Goal: Task Accomplishment & Management: Manage account settings

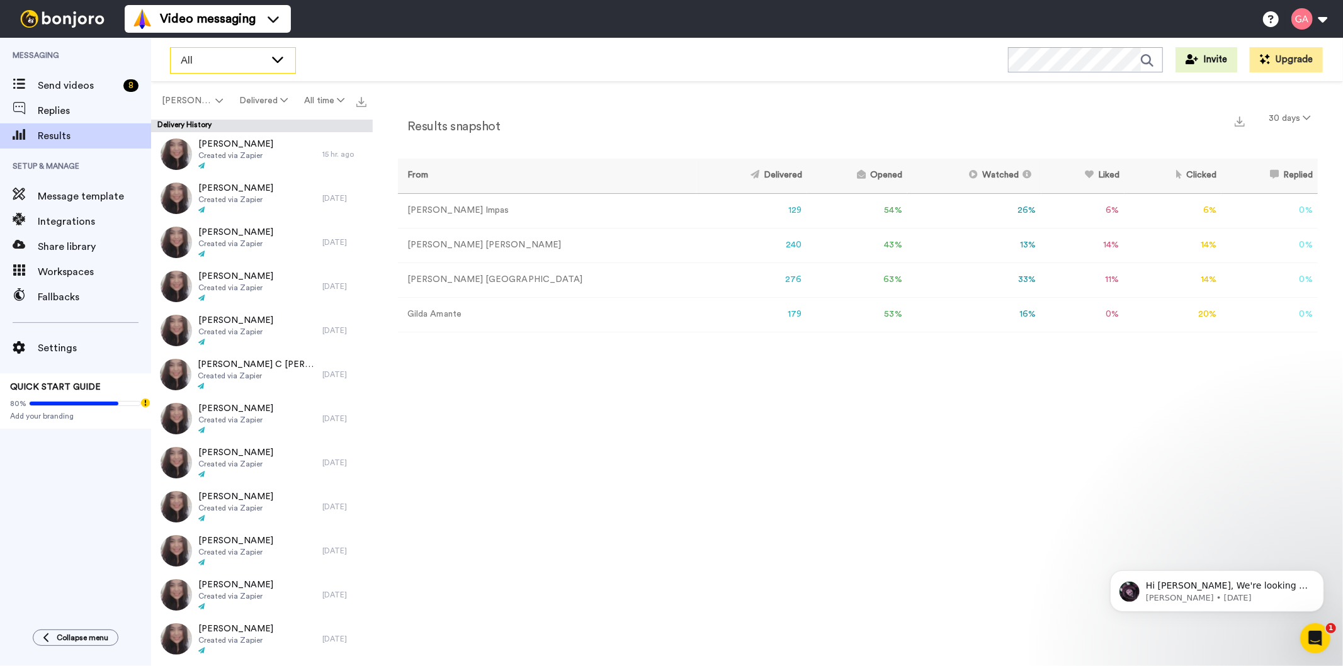
click at [195, 55] on span "All" at bounding box center [223, 60] width 84 height 15
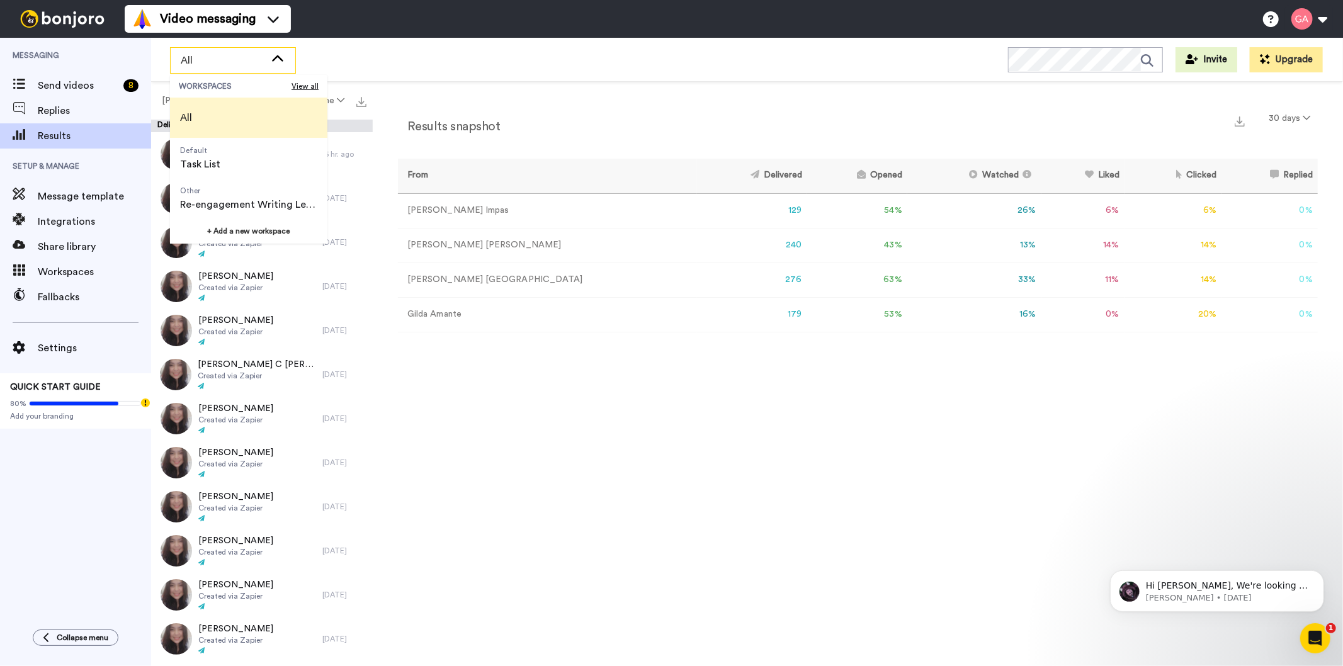
click at [210, 103] on li "All" at bounding box center [248, 118] width 157 height 40
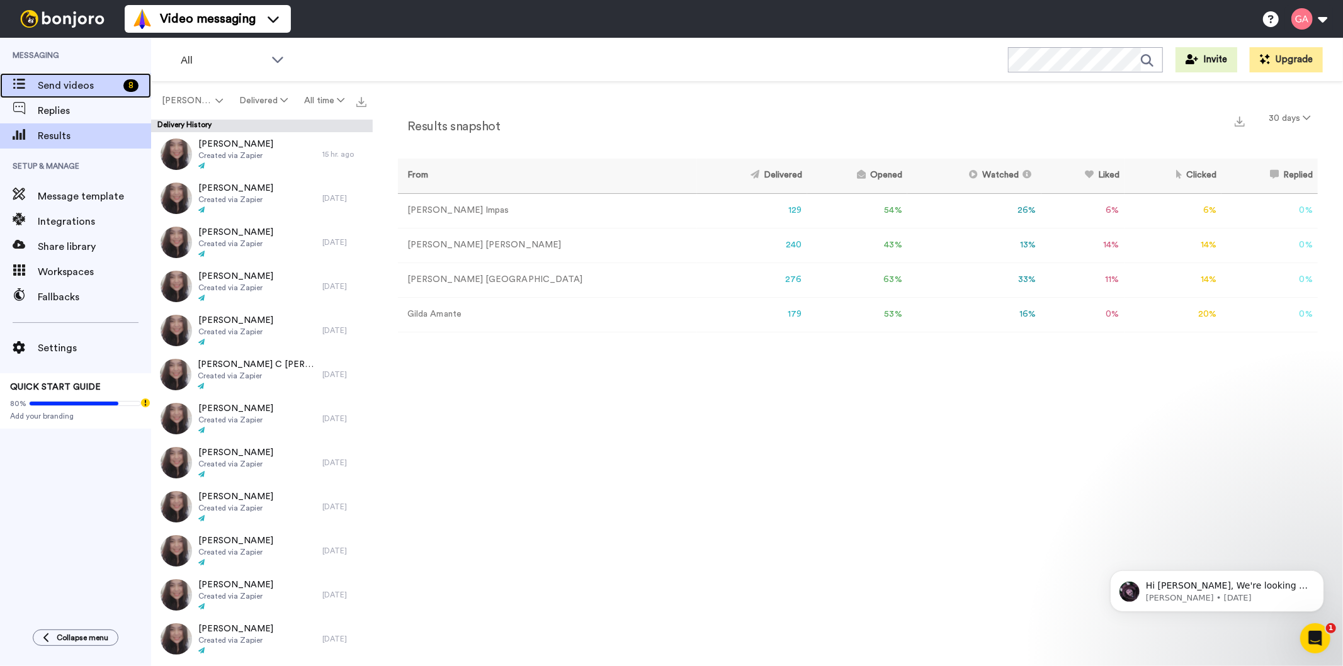
click at [64, 82] on span "Send videos" at bounding box center [78, 85] width 81 height 15
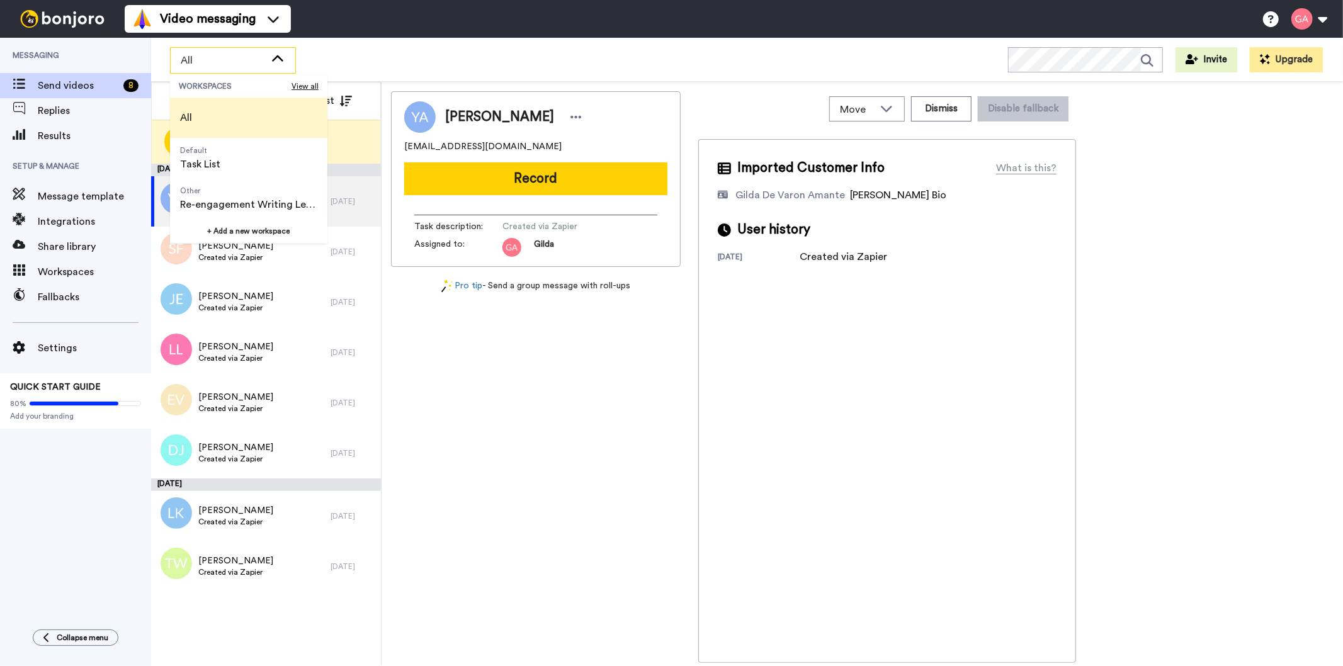
click at [199, 123] on span "All" at bounding box center [186, 118] width 32 height 40
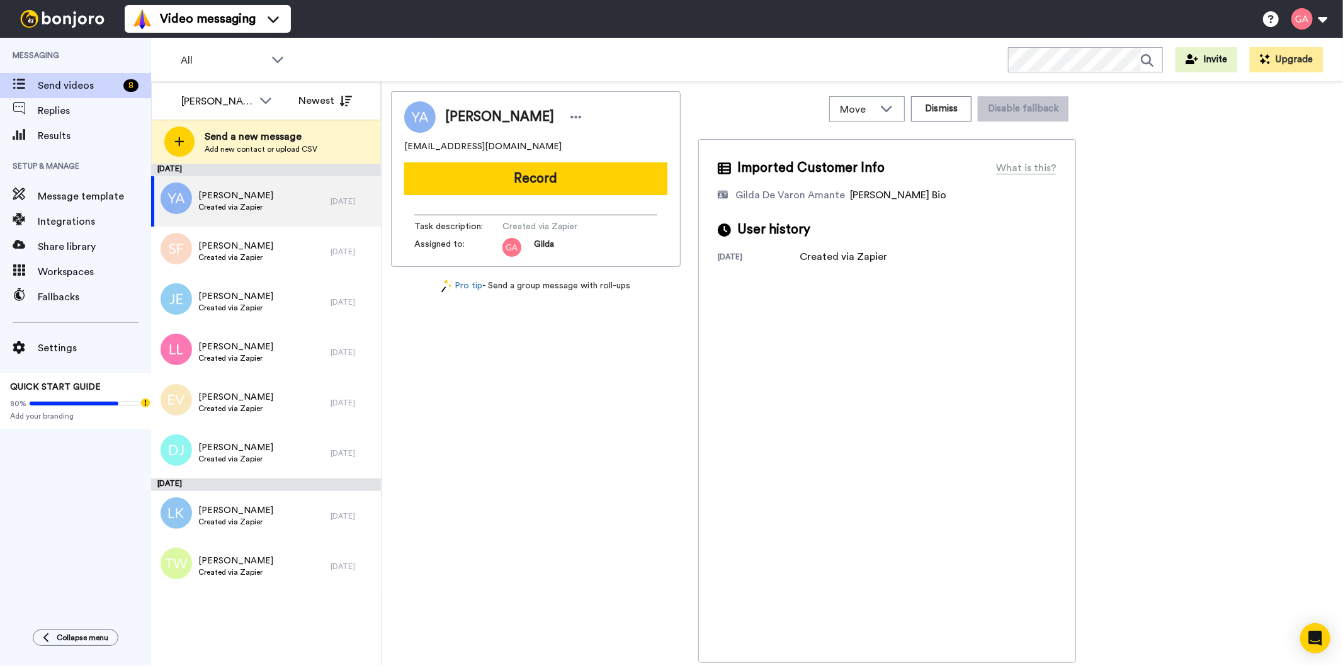
click at [200, 76] on div "All WORKSPACES View all All Default Task List Other Re-engagement Writing Leads…" at bounding box center [747, 60] width 1192 height 44
click at [202, 96] on div "[PERSON_NAME]" at bounding box center [217, 101] width 72 height 15
click at [203, 127] on span "All members" at bounding box center [203, 128] width 64 height 13
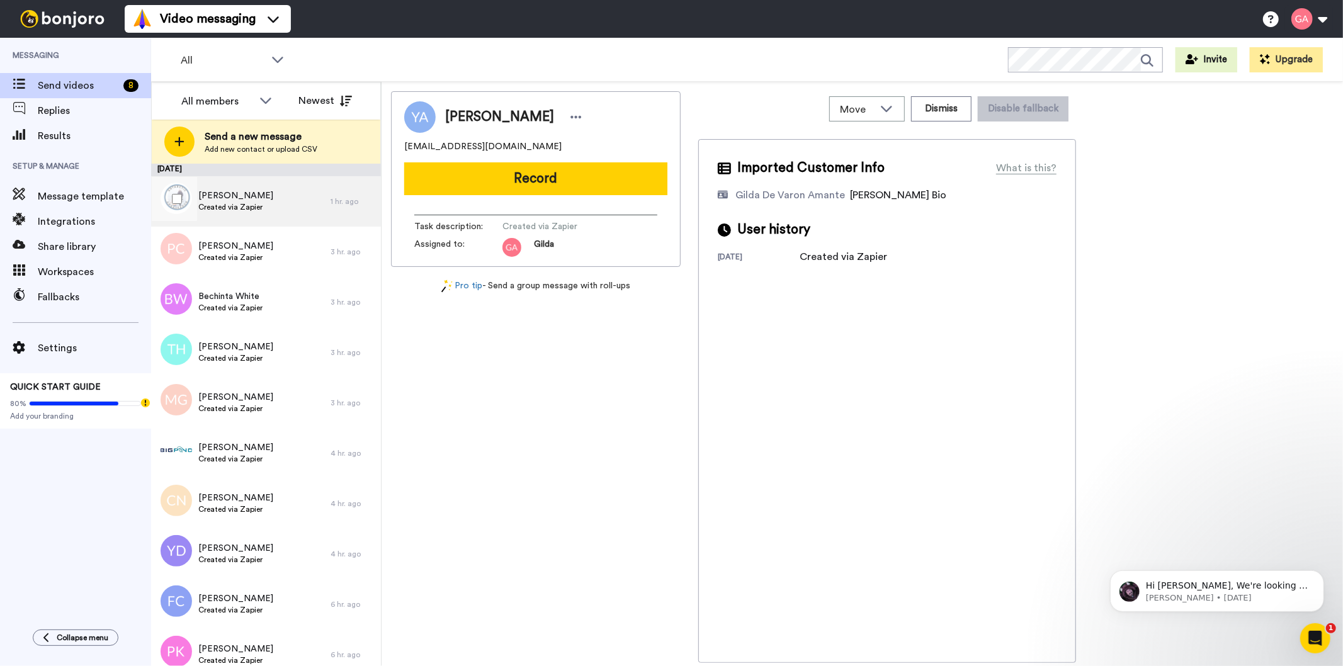
click at [231, 203] on span "Created via Zapier" at bounding box center [235, 207] width 75 height 10
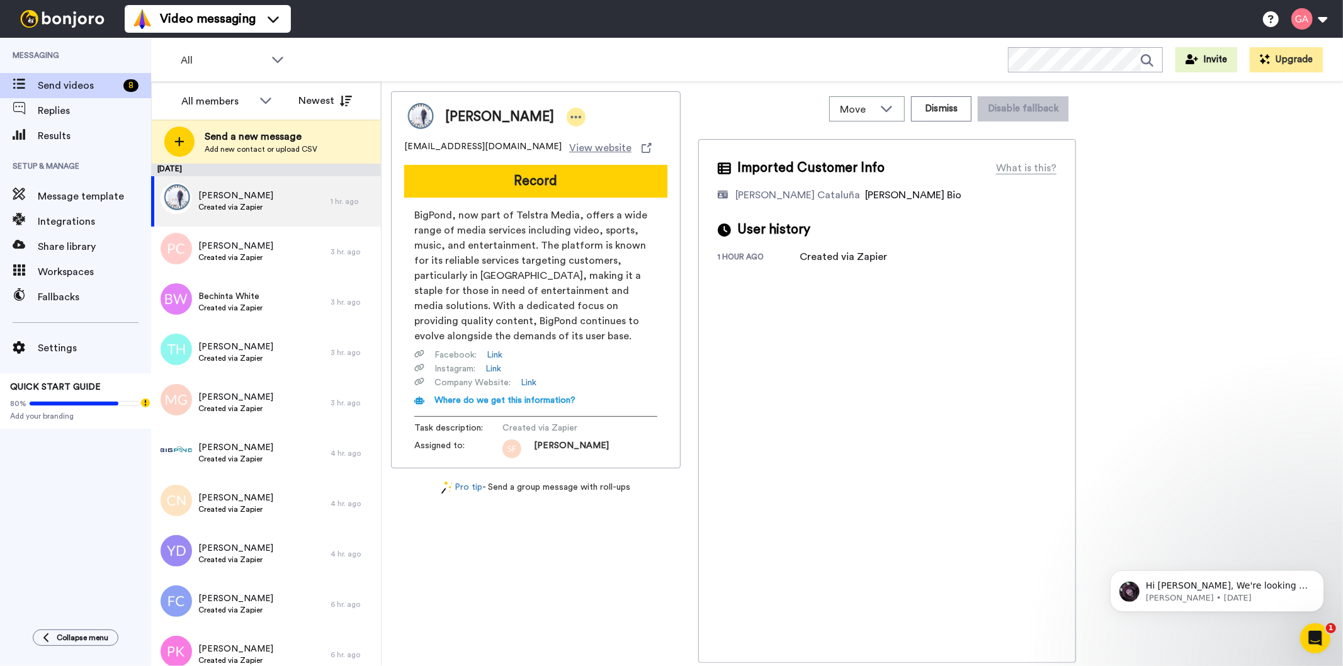
click at [571, 116] on icon at bounding box center [576, 117] width 11 height 3
click at [579, 152] on li "Assign" at bounding box center [575, 156] width 91 height 18
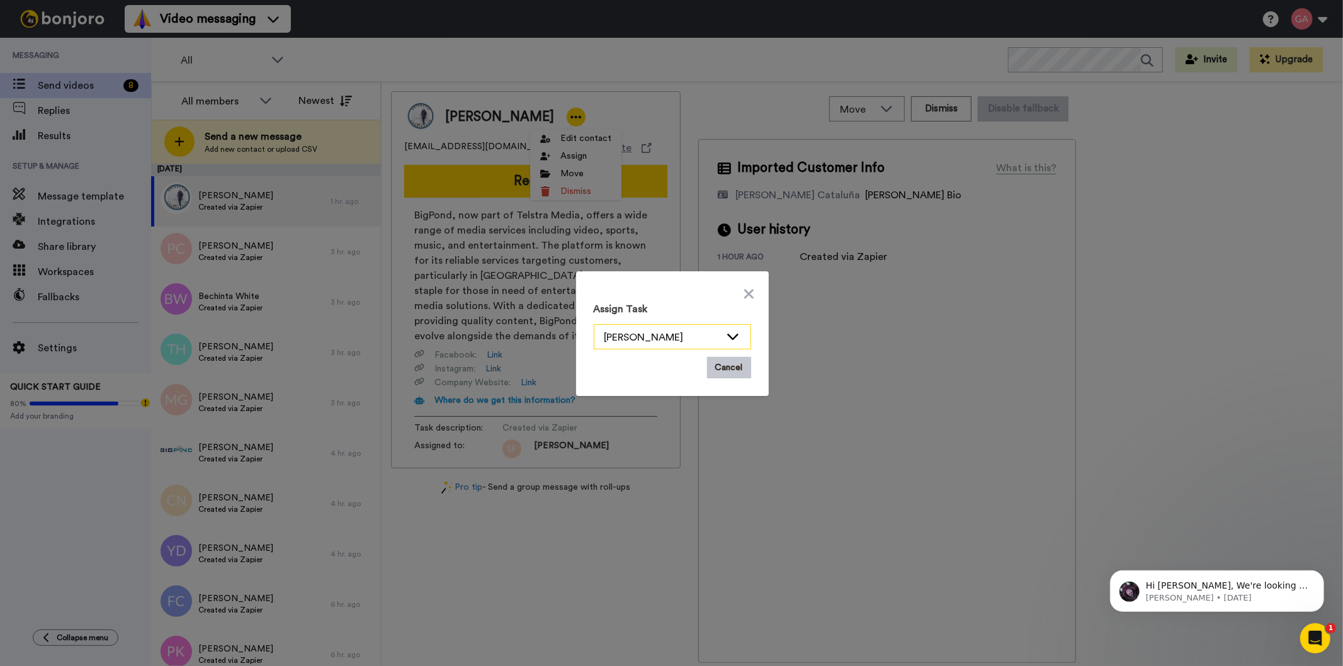
click at [727, 336] on icon at bounding box center [732, 337] width 11 height 6
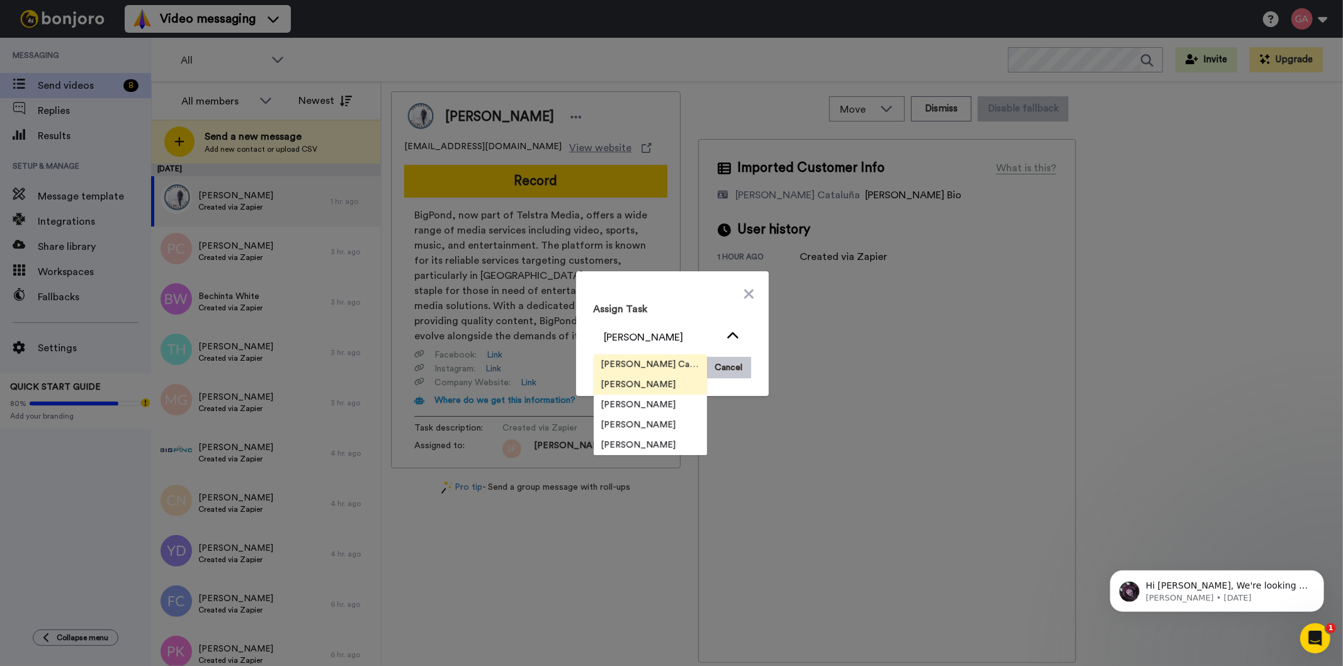
click at [678, 362] on span "[PERSON_NAME] Cataluña" at bounding box center [650, 364] width 113 height 13
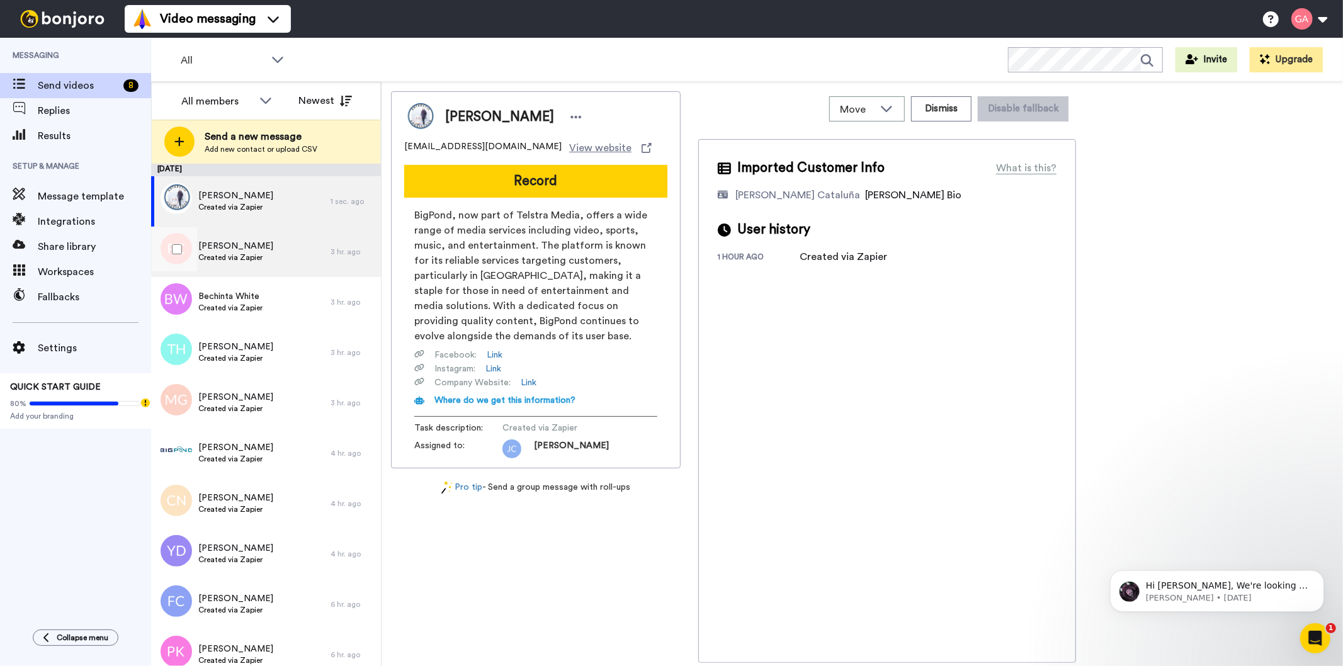
click at [278, 252] on div "Patricia Caple Created via Zapier" at bounding box center [240, 252] width 179 height 50
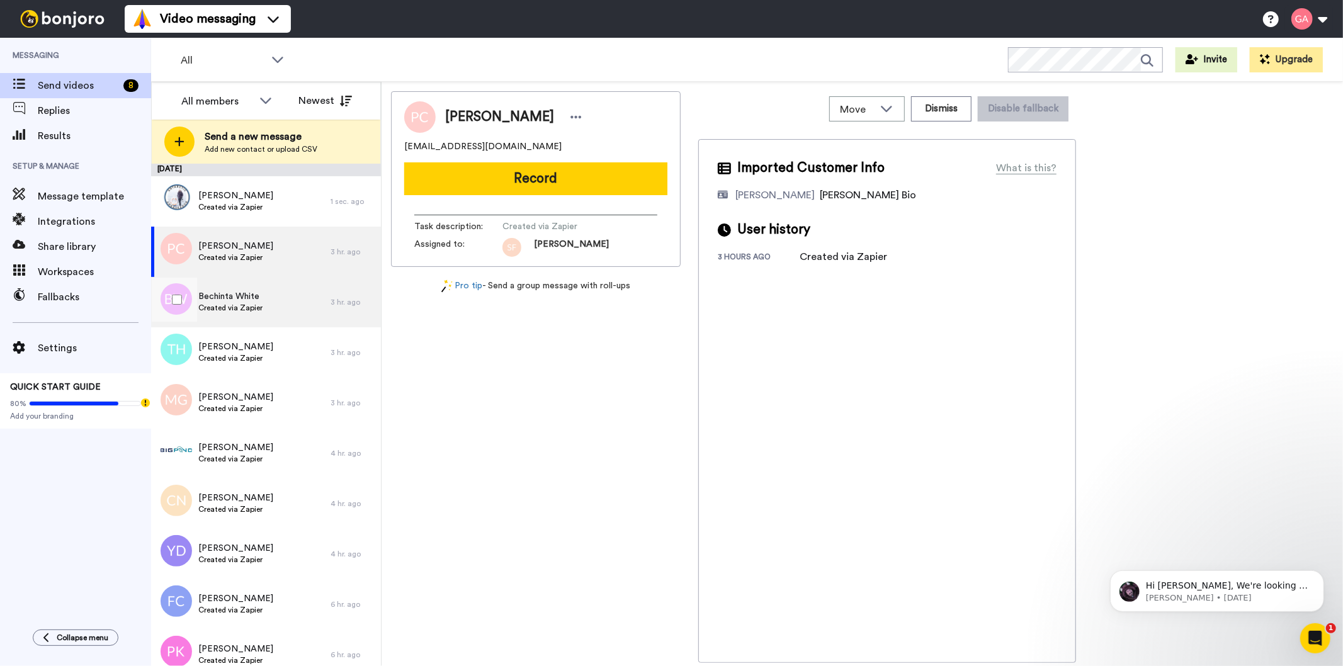
click at [286, 314] on div "Bechinta White Created via Zapier" at bounding box center [240, 302] width 179 height 50
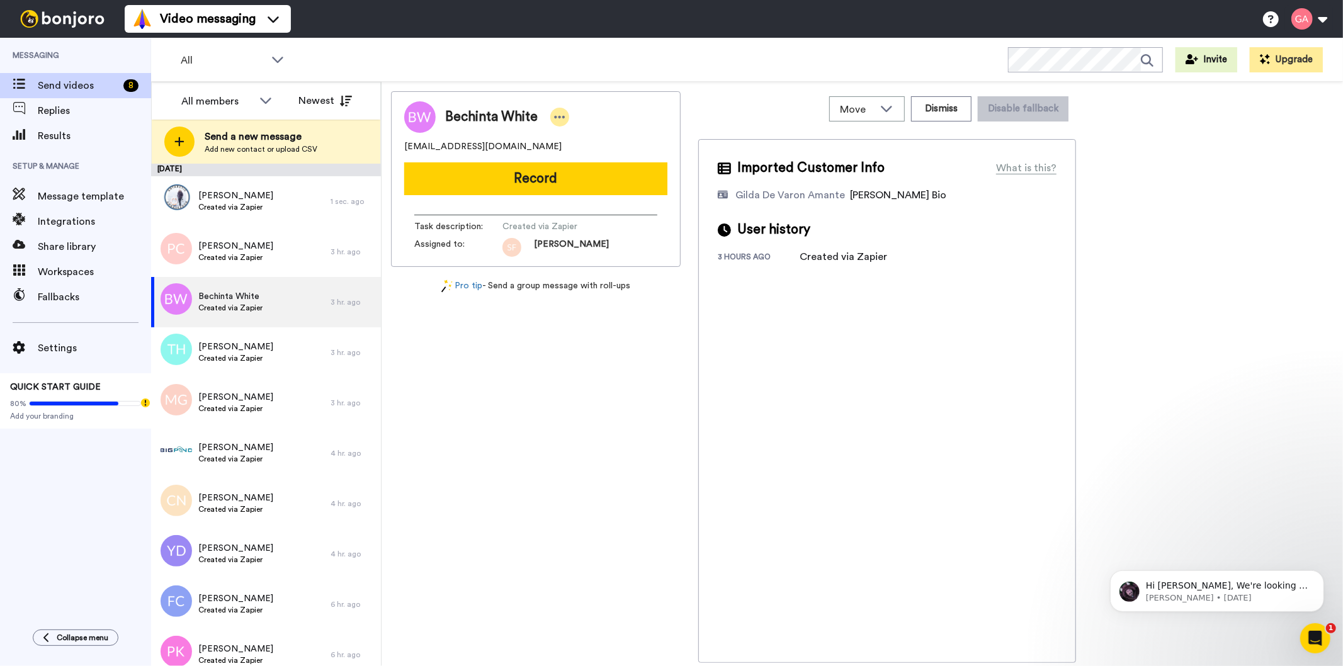
click at [554, 111] on icon at bounding box center [559, 117] width 11 height 13
click at [584, 152] on li "Assign" at bounding box center [594, 156] width 91 height 18
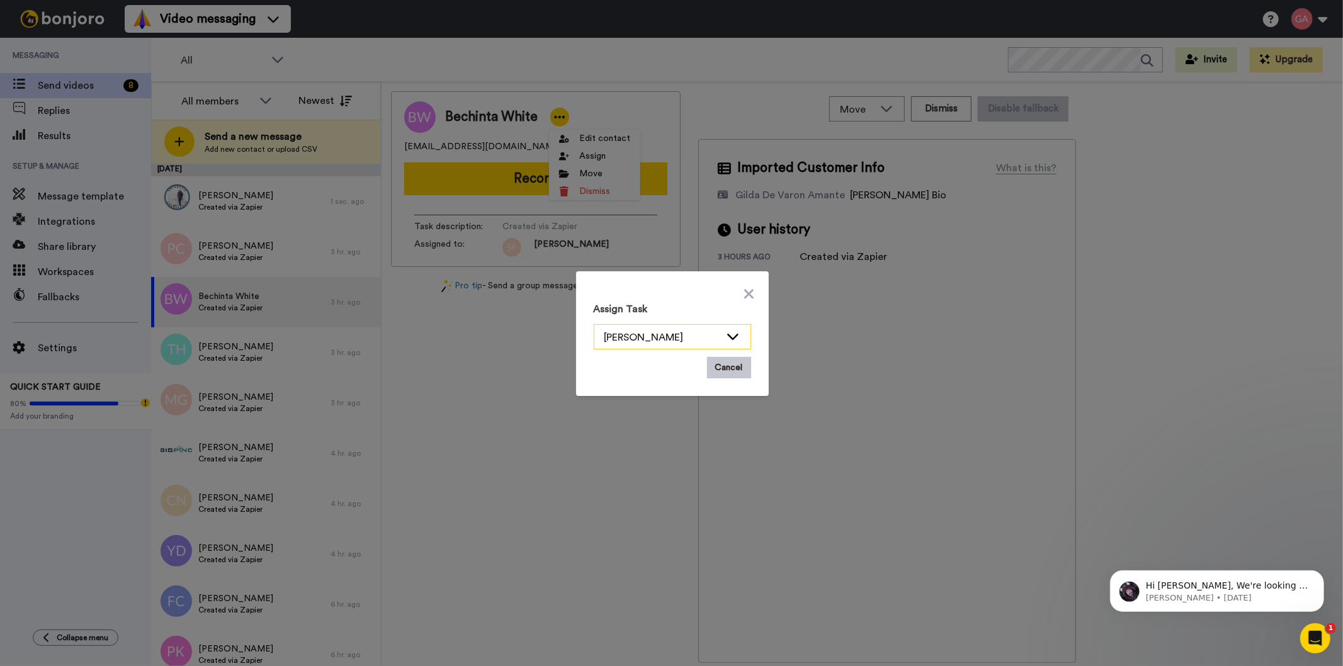
click at [732, 338] on icon at bounding box center [732, 336] width 15 height 13
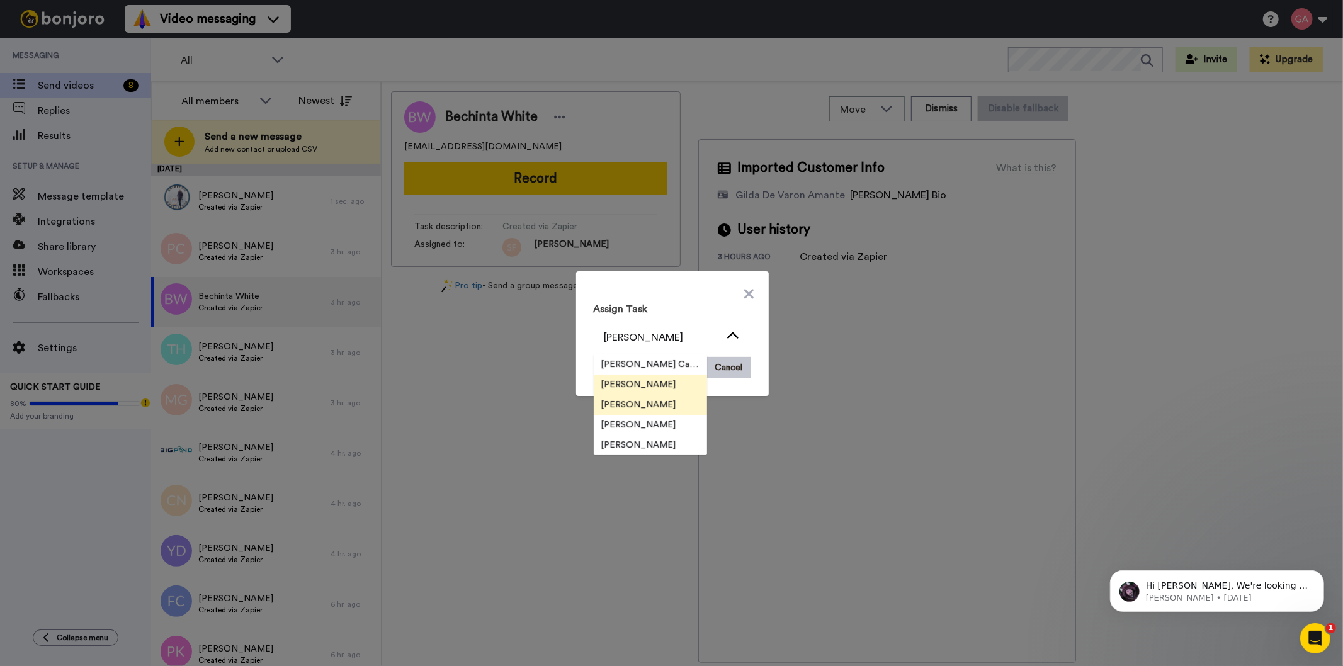
click at [674, 405] on li "[PERSON_NAME]" at bounding box center [650, 405] width 113 height 20
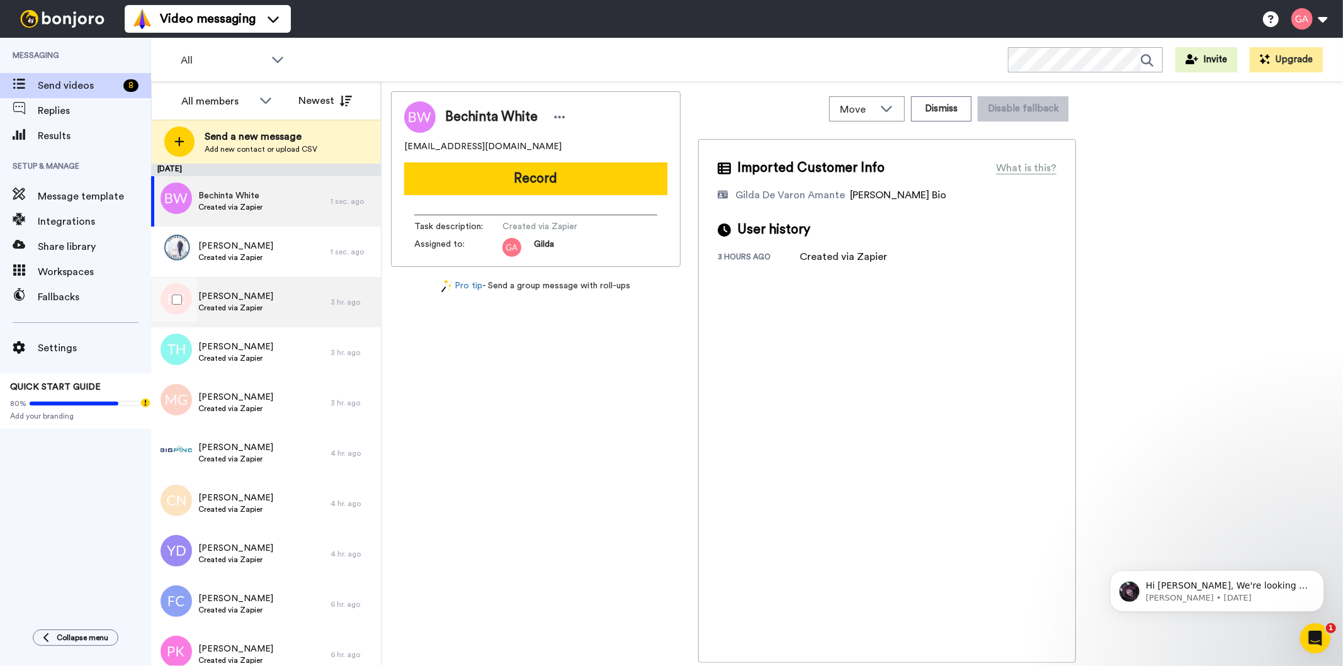
click at [280, 299] on div "Patricia Caple Created via Zapier" at bounding box center [240, 302] width 179 height 50
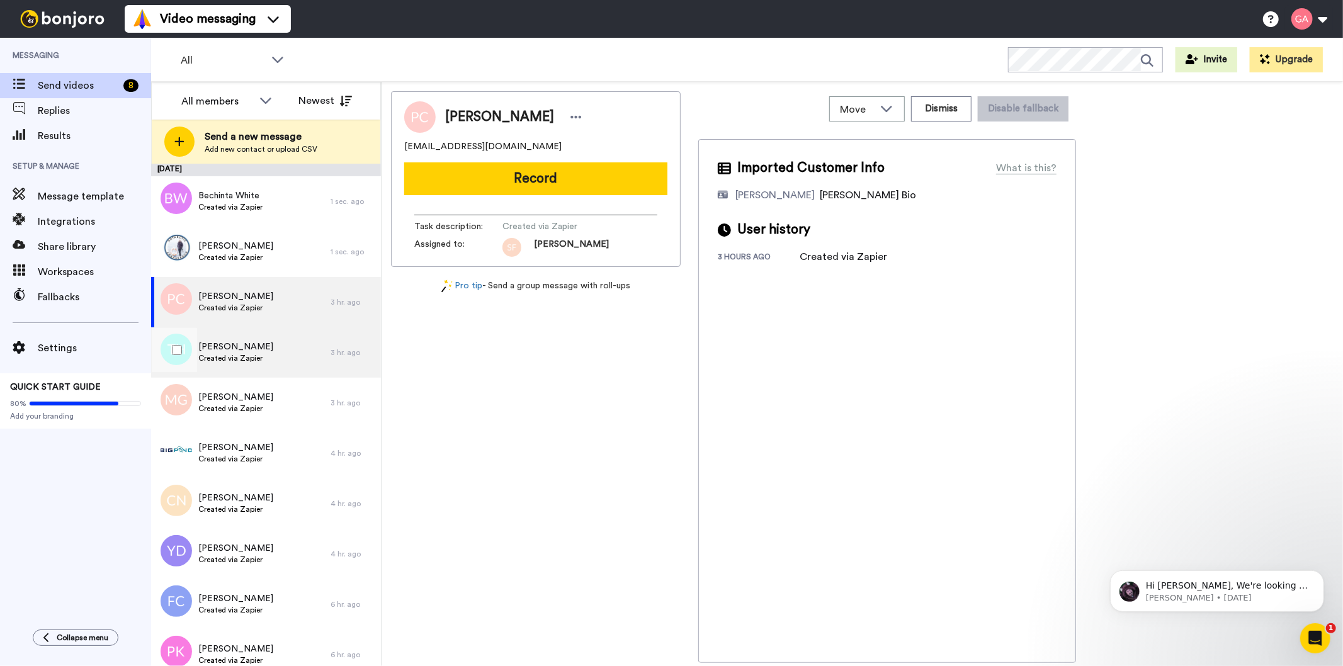
click at [272, 341] on div "Tom Hawes Created via Zapier" at bounding box center [240, 352] width 179 height 50
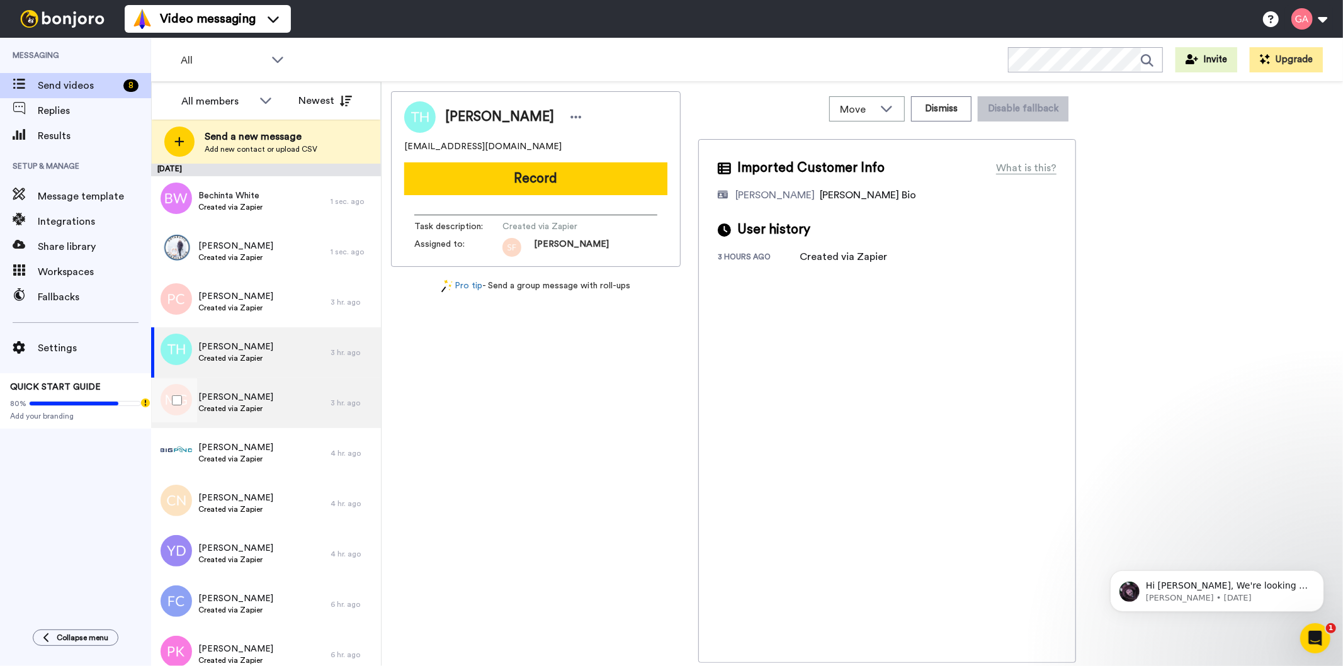
click at [266, 410] on div "Marco Garcia Created via Zapier" at bounding box center [240, 403] width 179 height 50
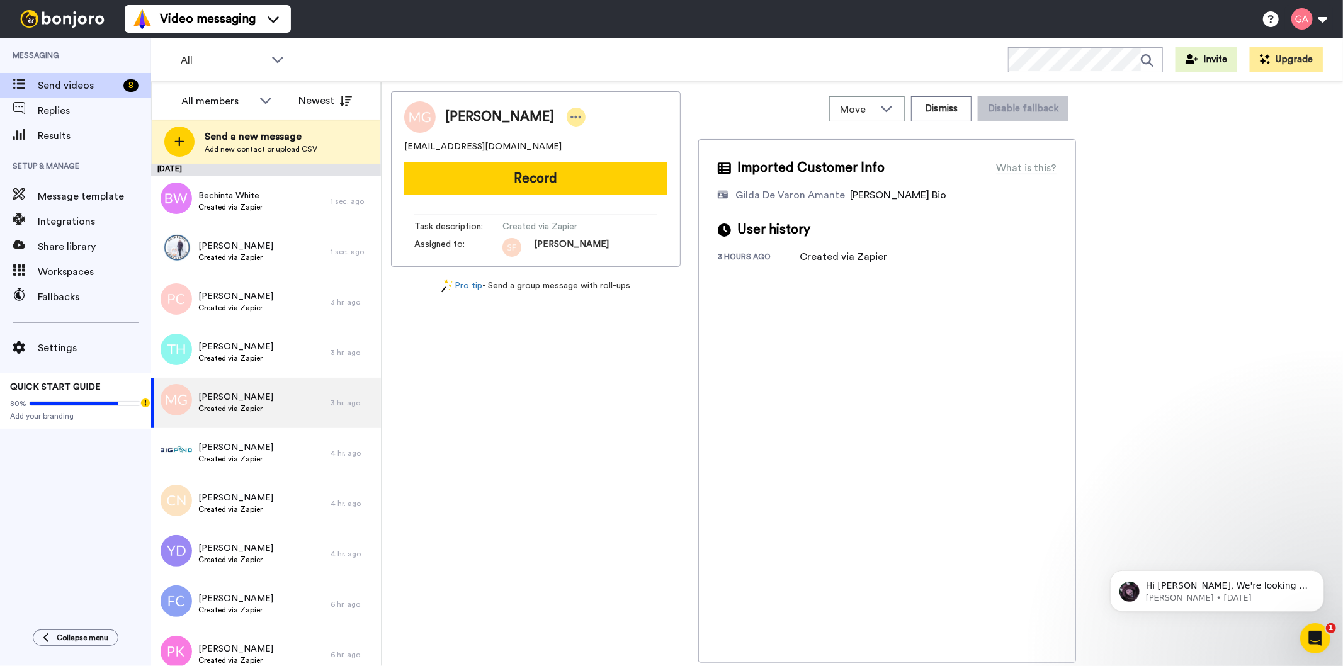
click at [570, 120] on icon at bounding box center [575, 117] width 11 height 13
click at [567, 161] on li "Assign" at bounding box center [584, 156] width 91 height 18
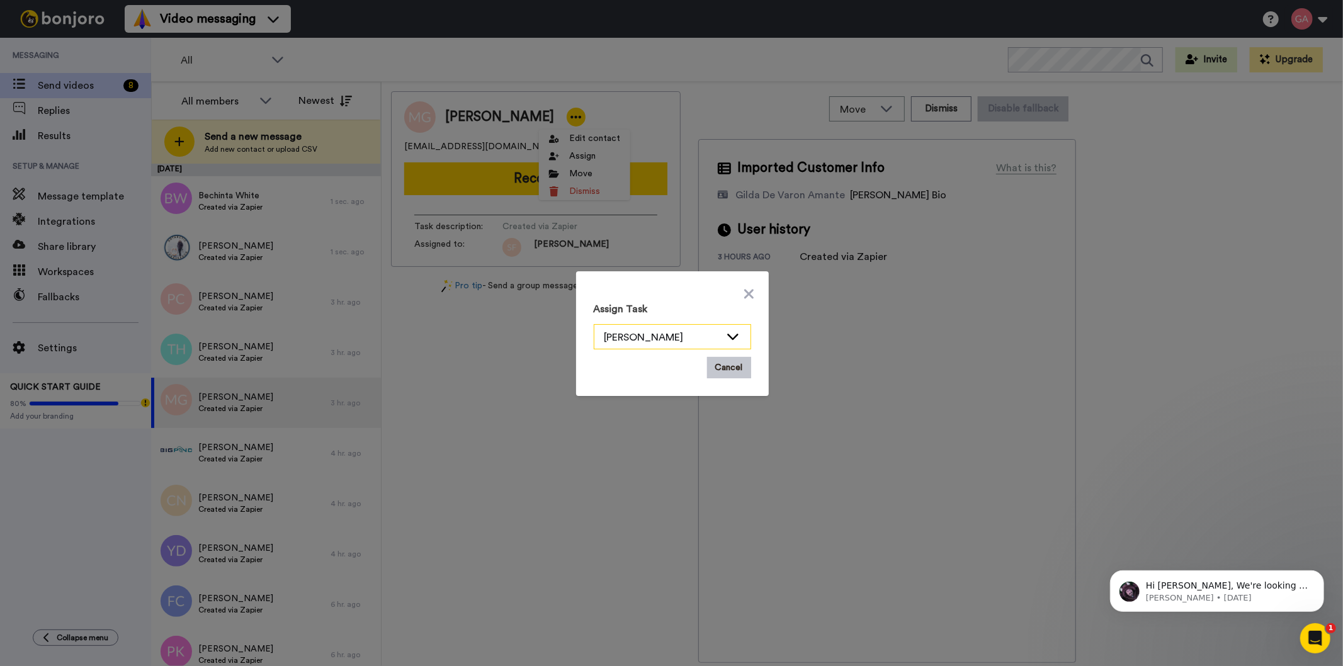
click at [733, 331] on icon at bounding box center [732, 336] width 15 height 13
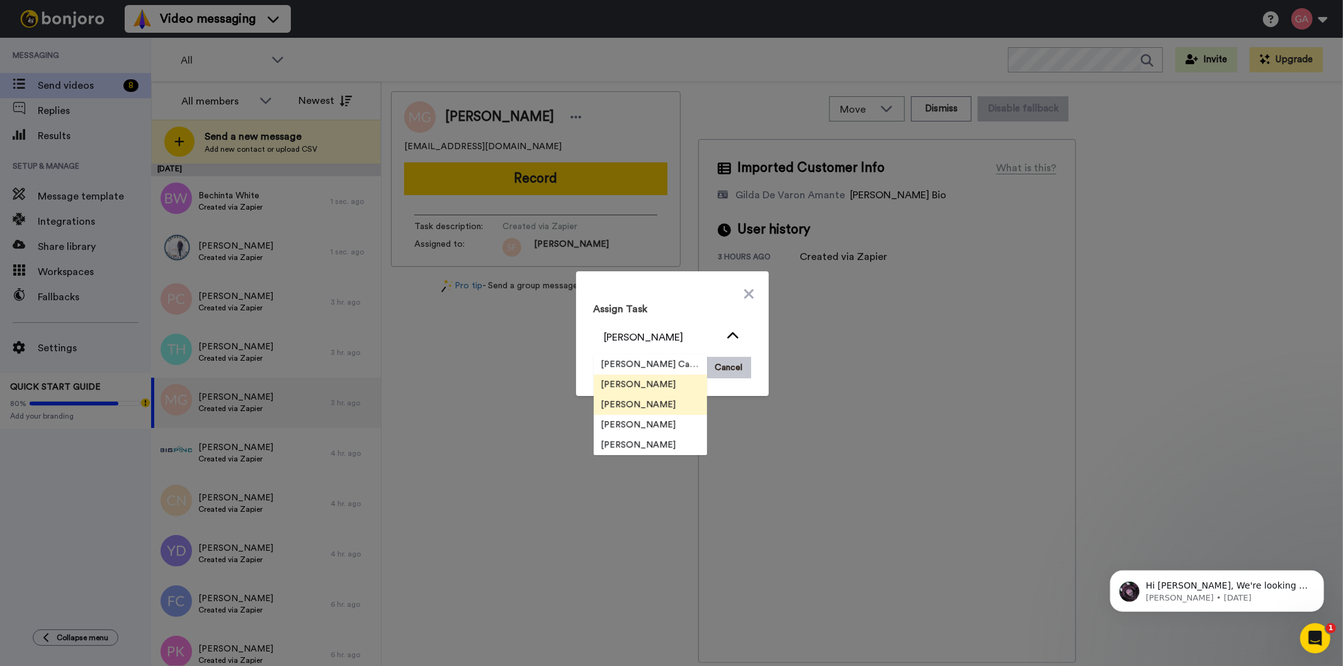
click at [674, 406] on li "[PERSON_NAME]" at bounding box center [650, 405] width 113 height 20
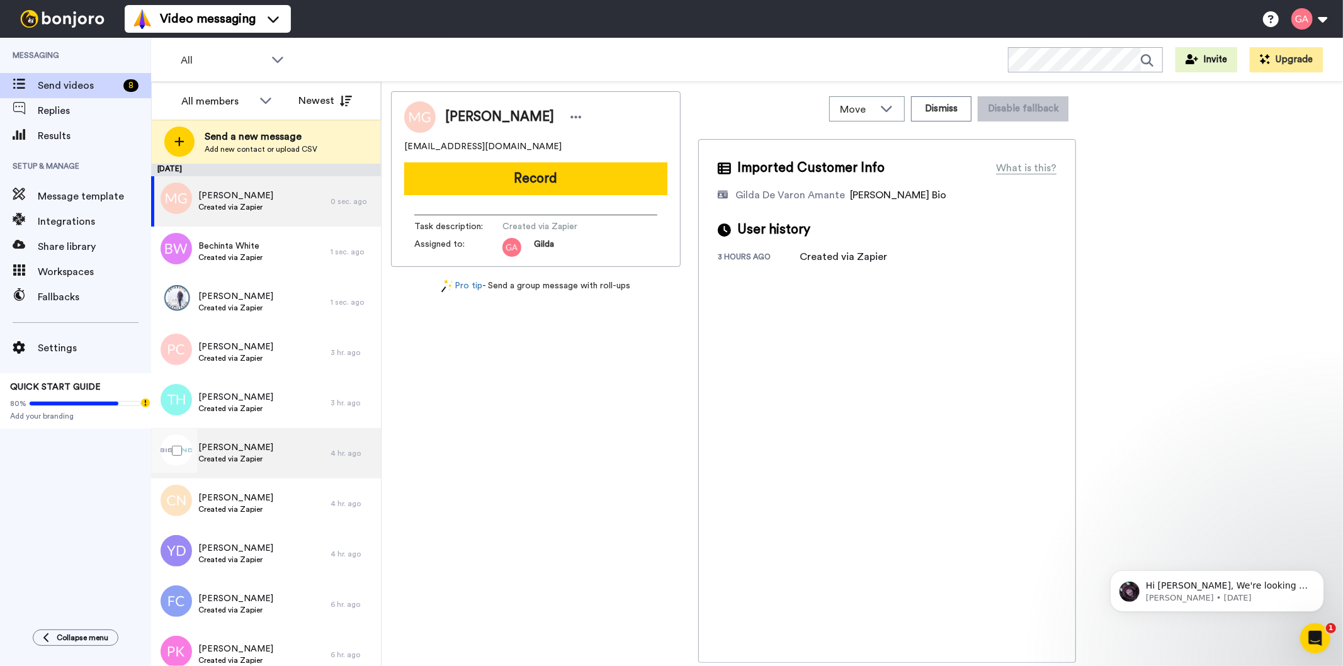
click at [268, 468] on div "Richard TURNBULL Created via Zapier" at bounding box center [240, 453] width 179 height 50
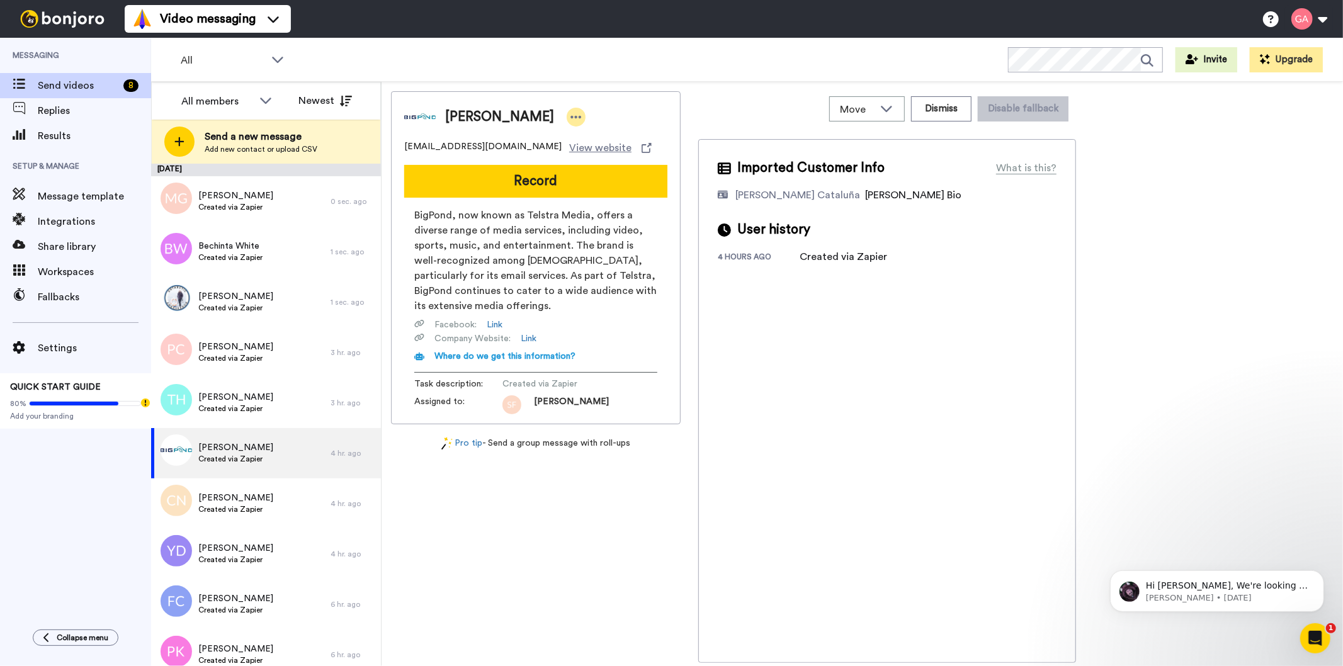
click at [578, 118] on icon at bounding box center [576, 117] width 11 height 3
click at [638, 156] on li "Assign" at bounding box center [618, 156] width 91 height 18
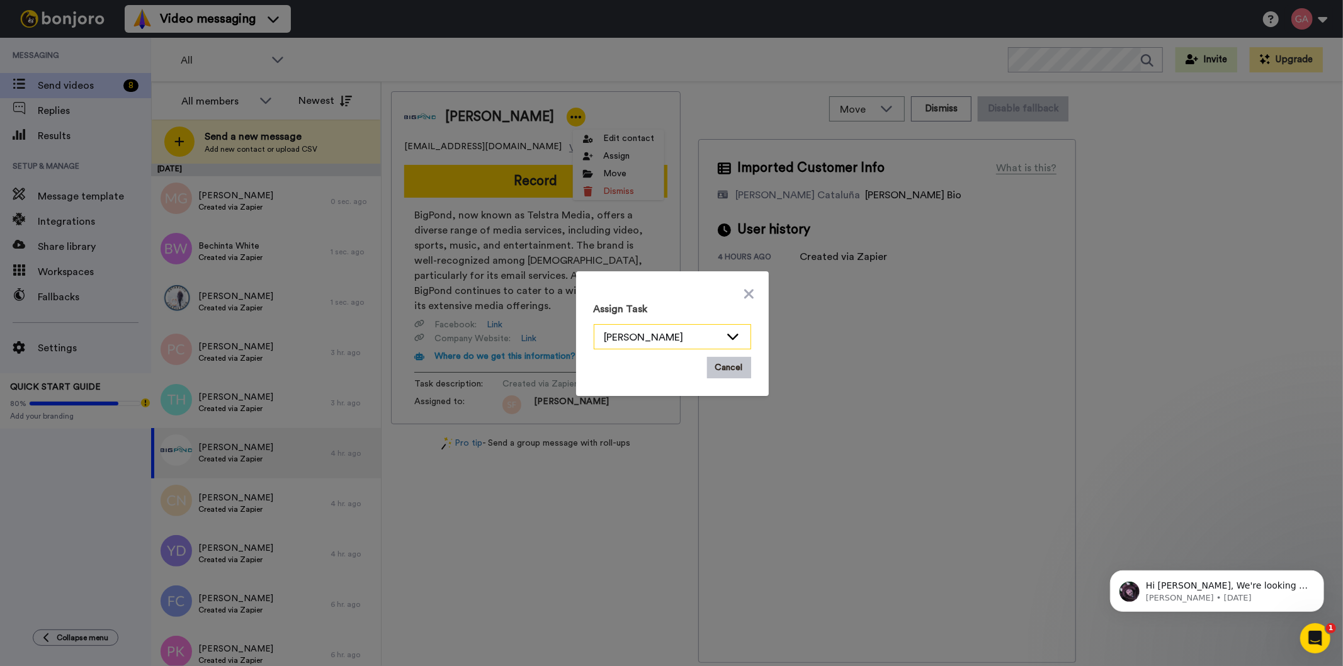
click at [652, 346] on div "[PERSON_NAME]" at bounding box center [672, 337] width 156 height 25
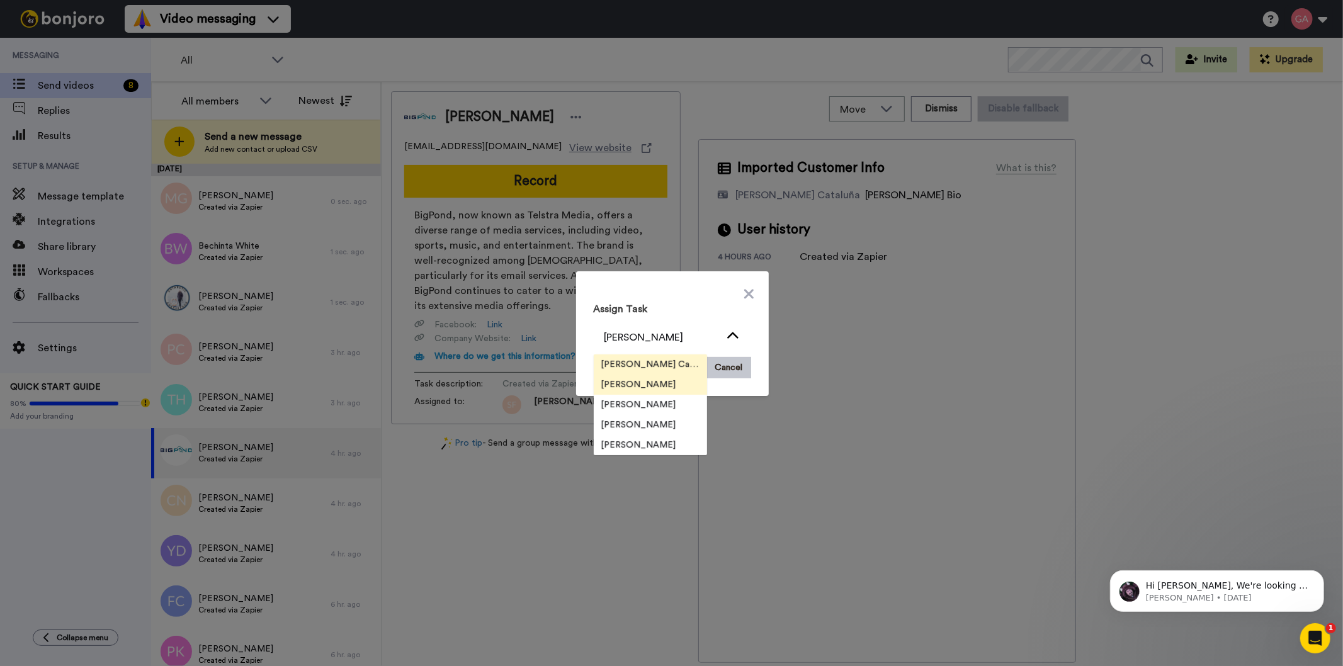
click at [644, 361] on span "[PERSON_NAME] Cataluña" at bounding box center [650, 364] width 113 height 13
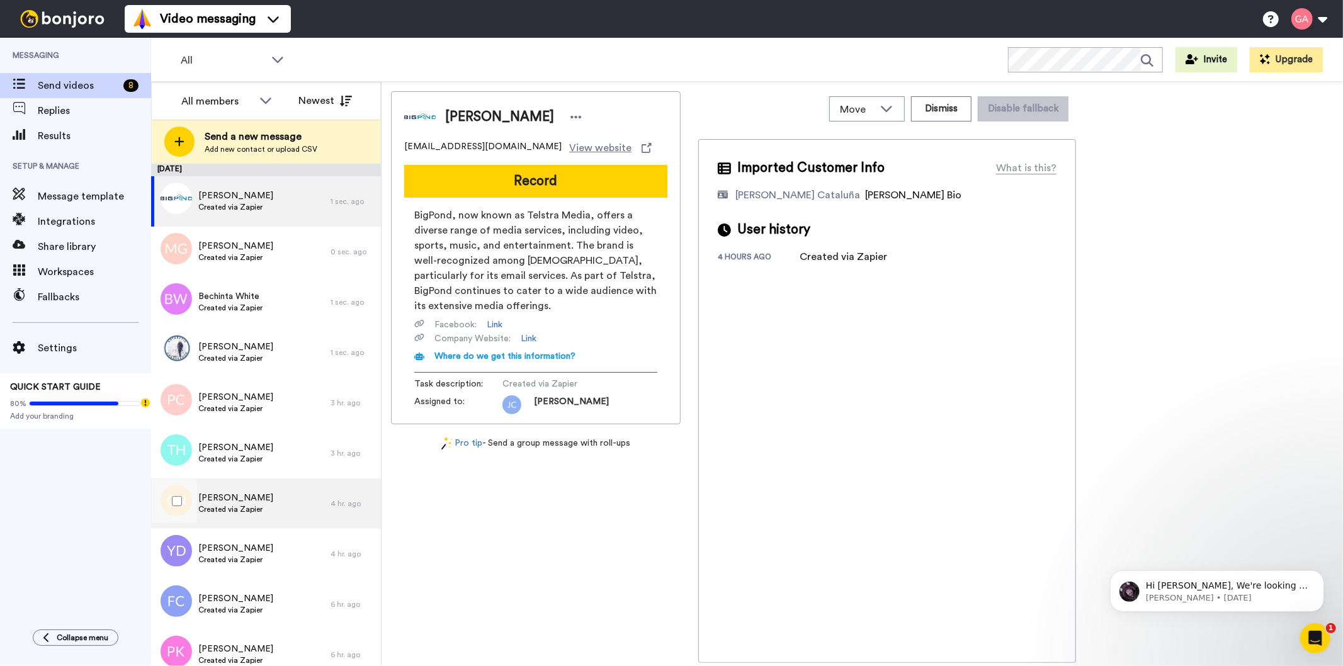
click at [250, 507] on span "Created via Zapier" at bounding box center [235, 509] width 75 height 10
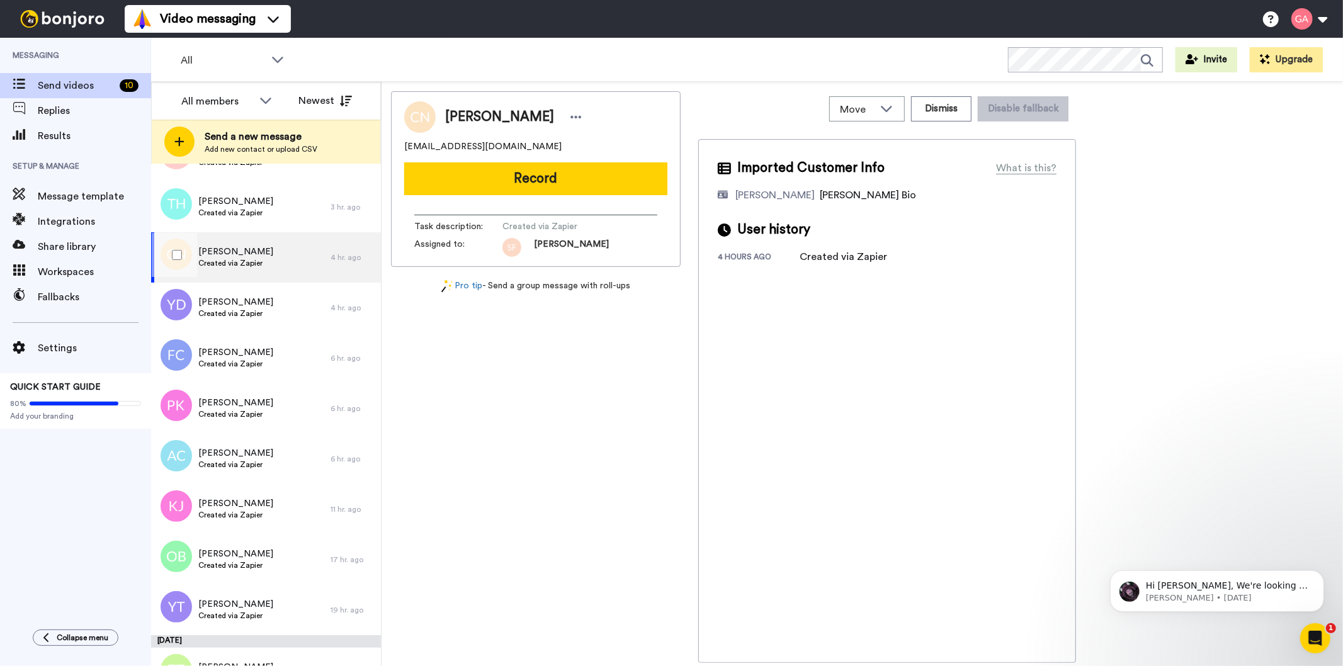
scroll to position [280, 0]
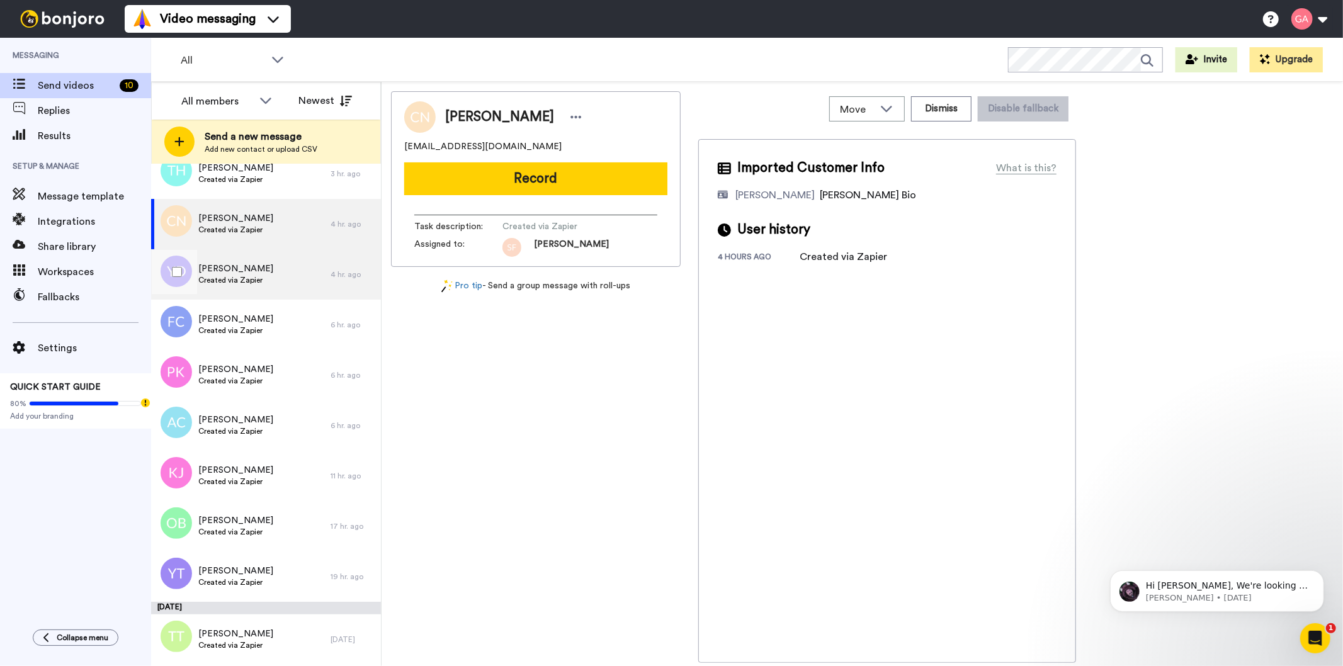
click at [238, 275] on span "Created via Zapier" at bounding box center [235, 280] width 75 height 10
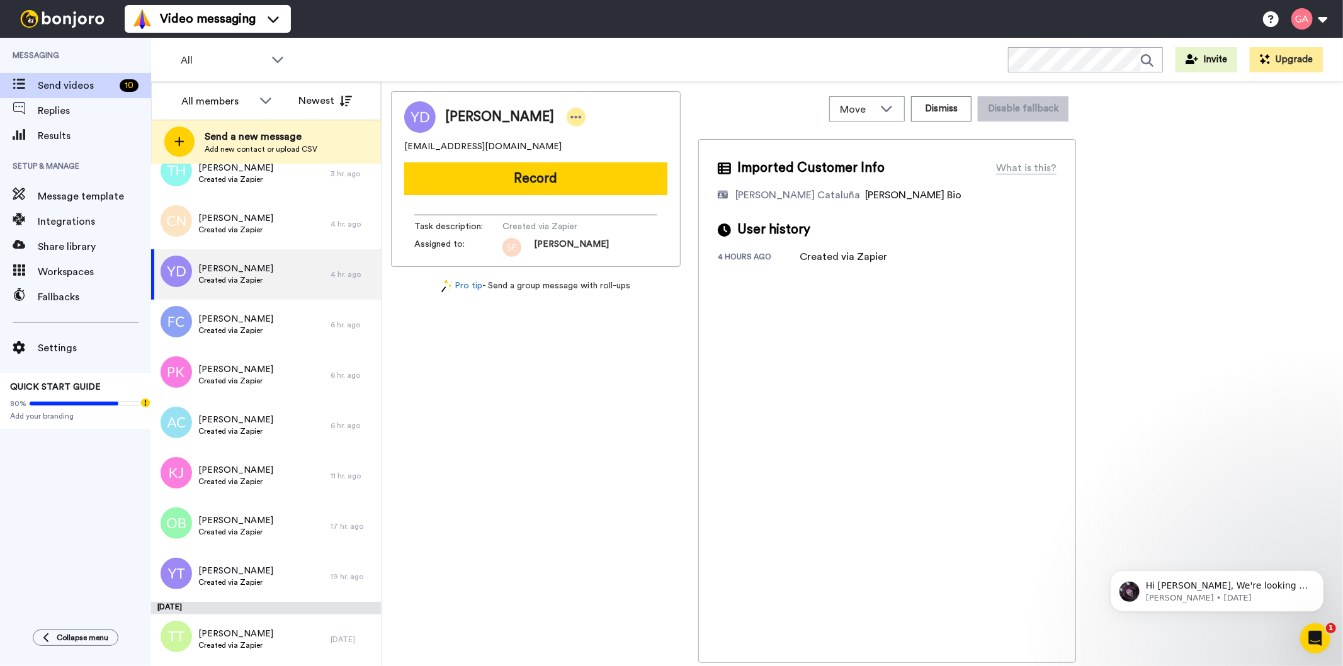
click at [567, 122] on div at bounding box center [576, 117] width 19 height 19
click at [606, 159] on li "Assign" at bounding box center [605, 156] width 91 height 18
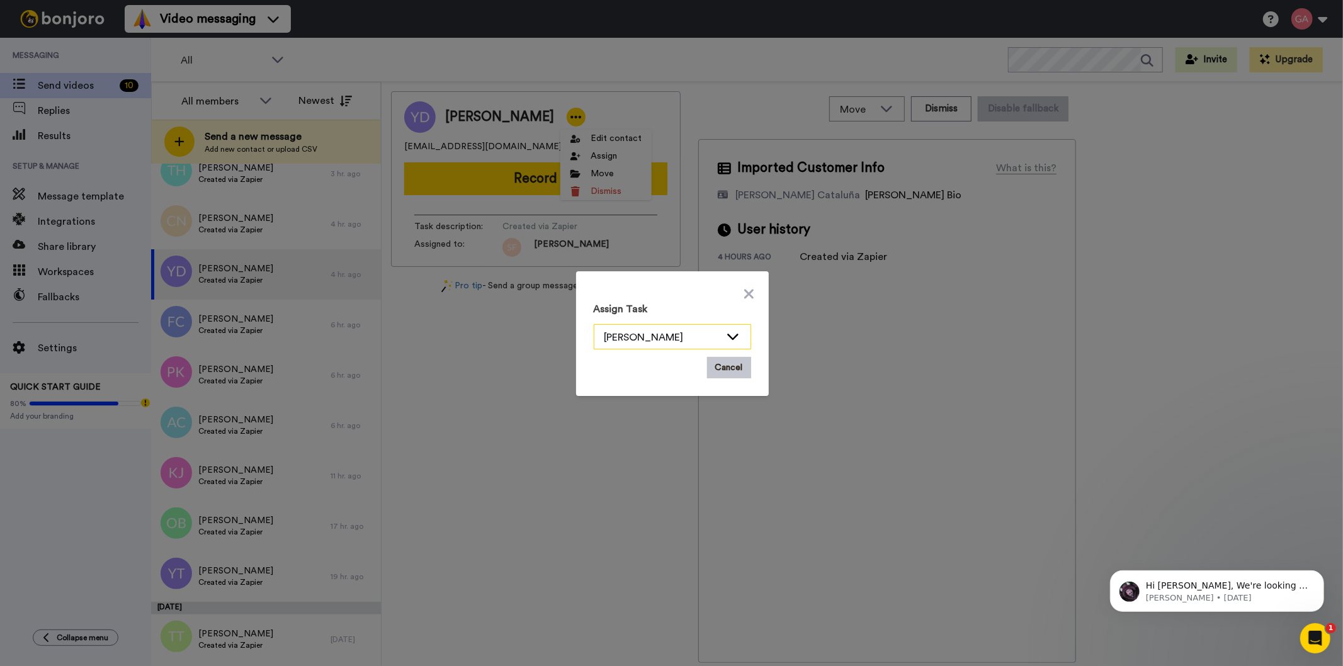
click at [612, 337] on div "[PERSON_NAME]" at bounding box center [662, 337] width 116 height 15
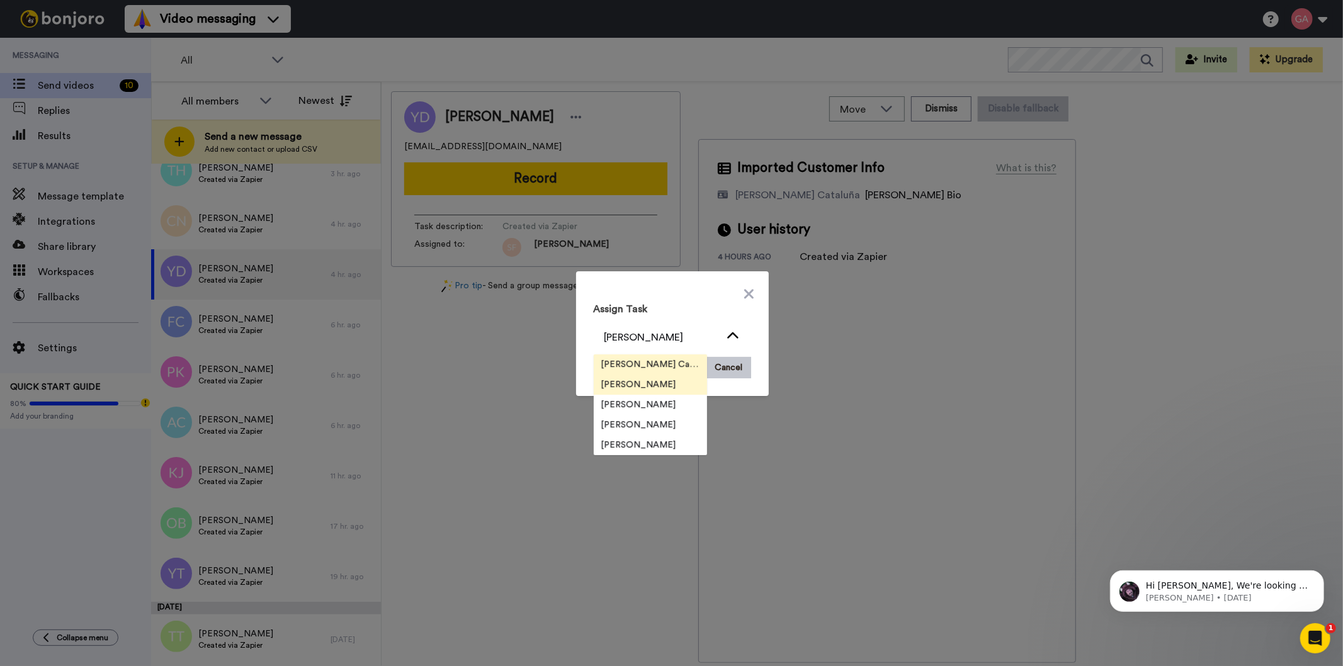
click at [626, 363] on span "[PERSON_NAME] Cataluña" at bounding box center [650, 364] width 113 height 13
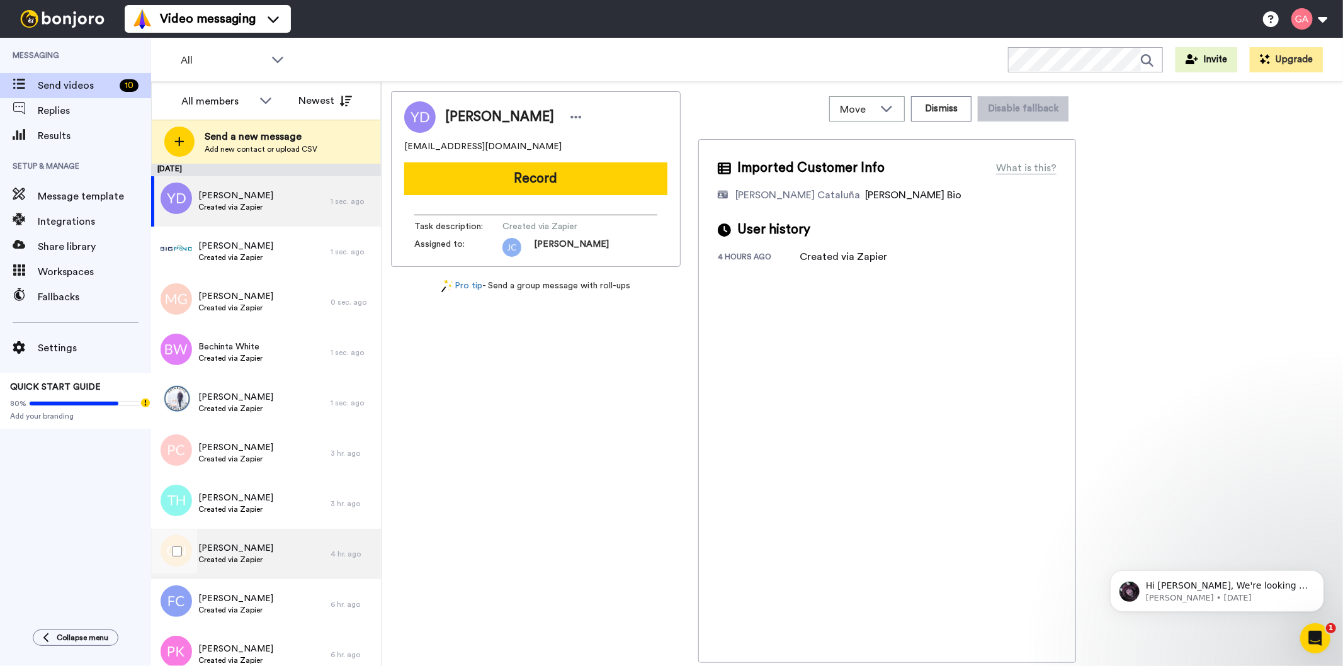
click at [240, 555] on span "Created via Zapier" at bounding box center [235, 560] width 75 height 10
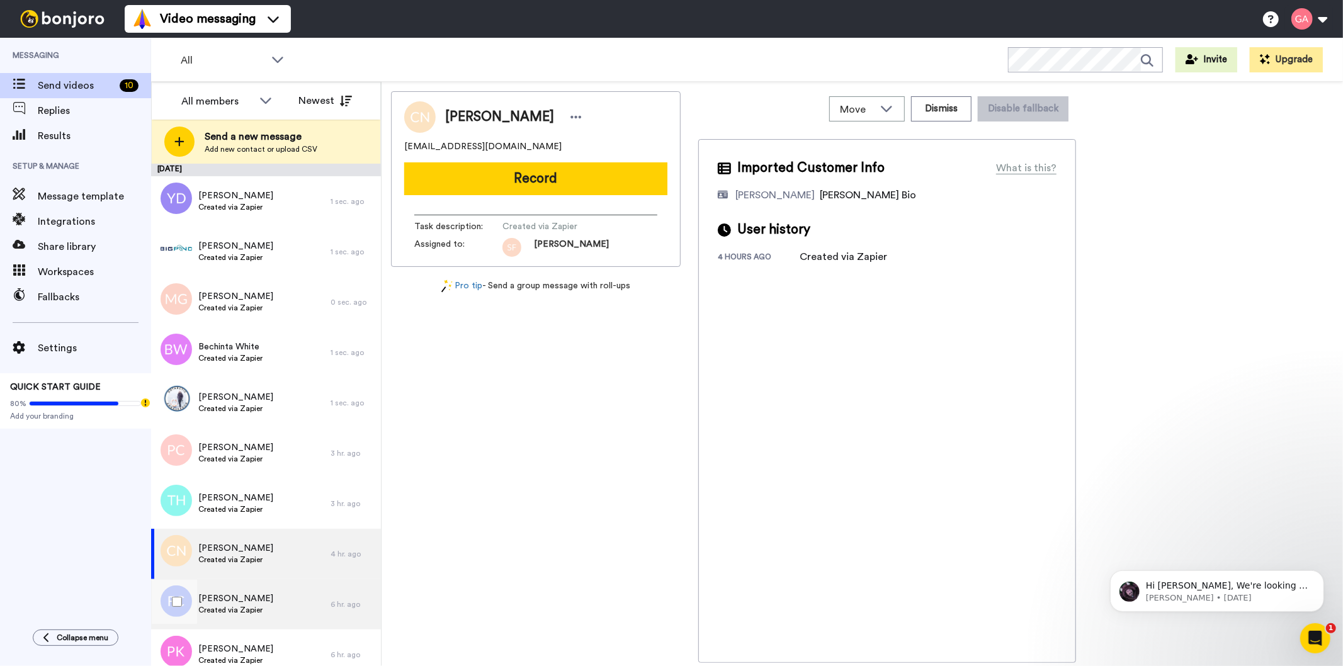
click at [229, 611] on span "Created via Zapier" at bounding box center [235, 610] width 75 height 10
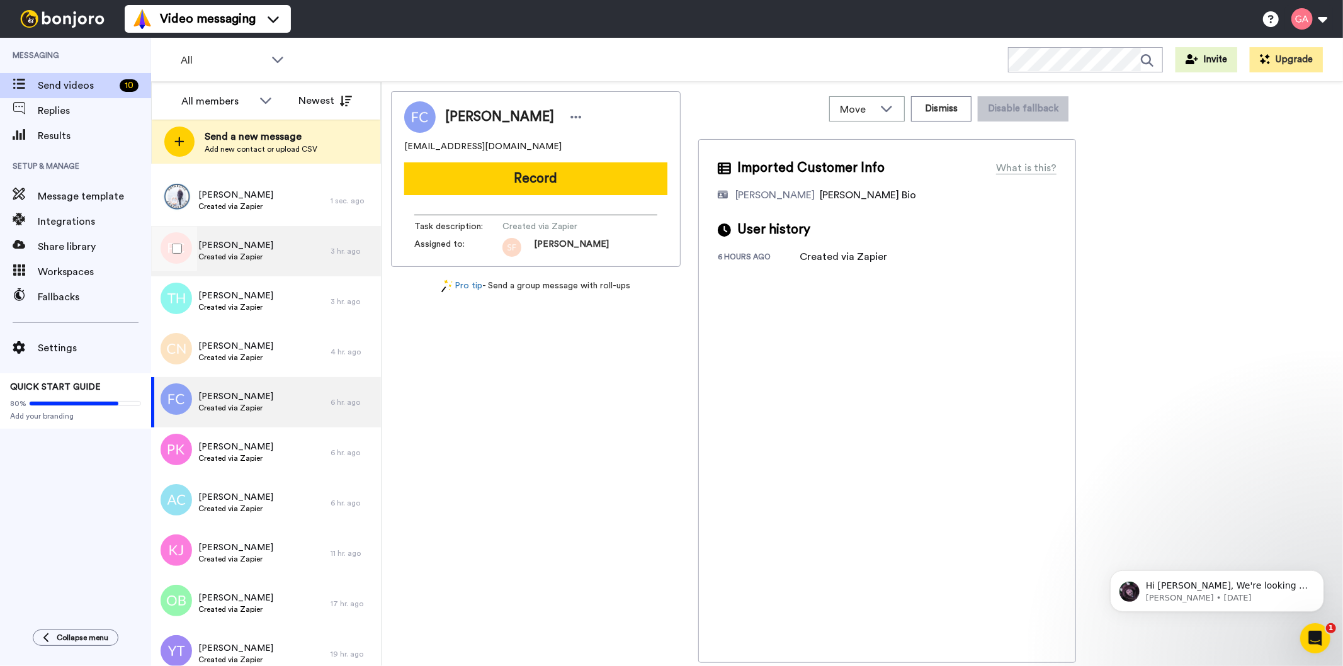
scroll to position [210, 0]
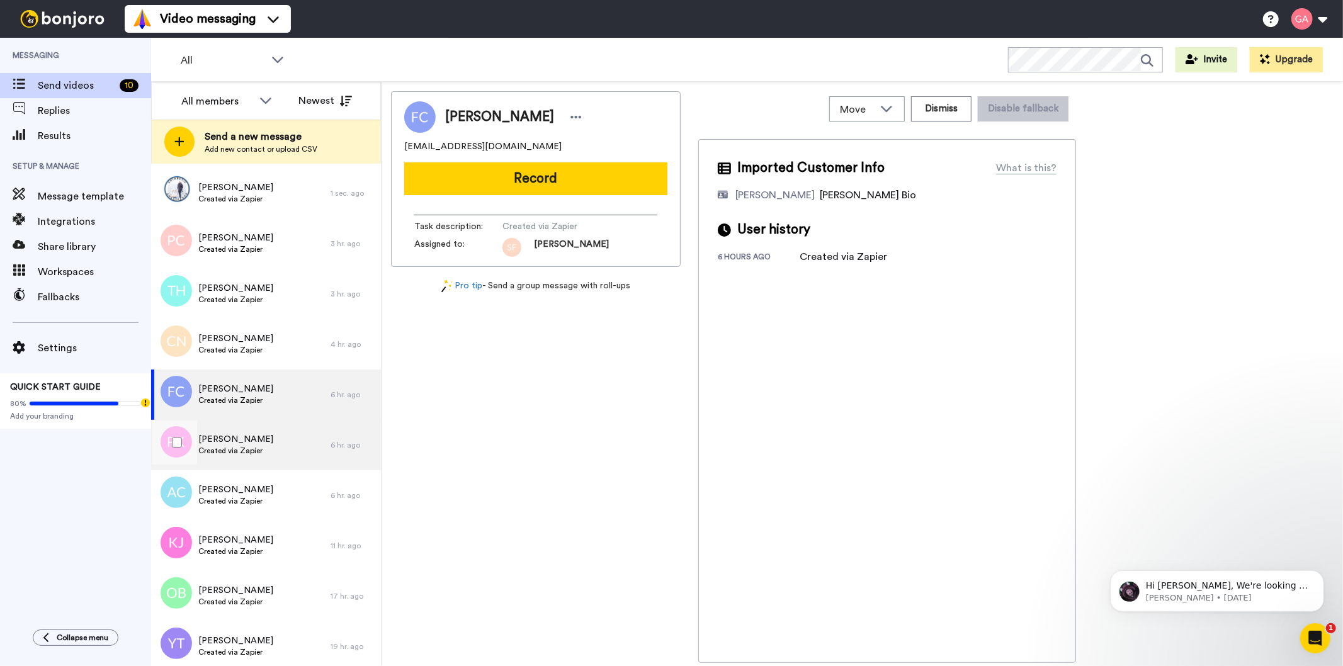
click at [232, 451] on span "Created via Zapier" at bounding box center [235, 451] width 75 height 10
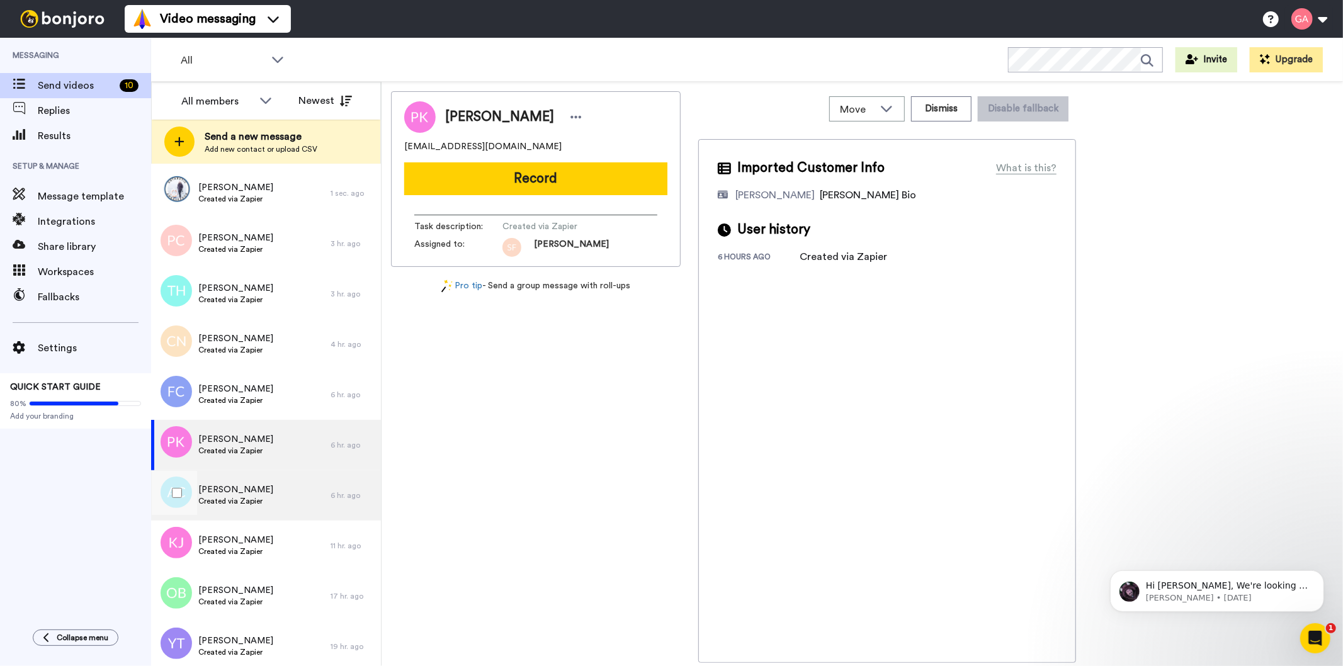
click at [237, 507] on div "Amanda Colbert Created via Zapier" at bounding box center [240, 495] width 179 height 50
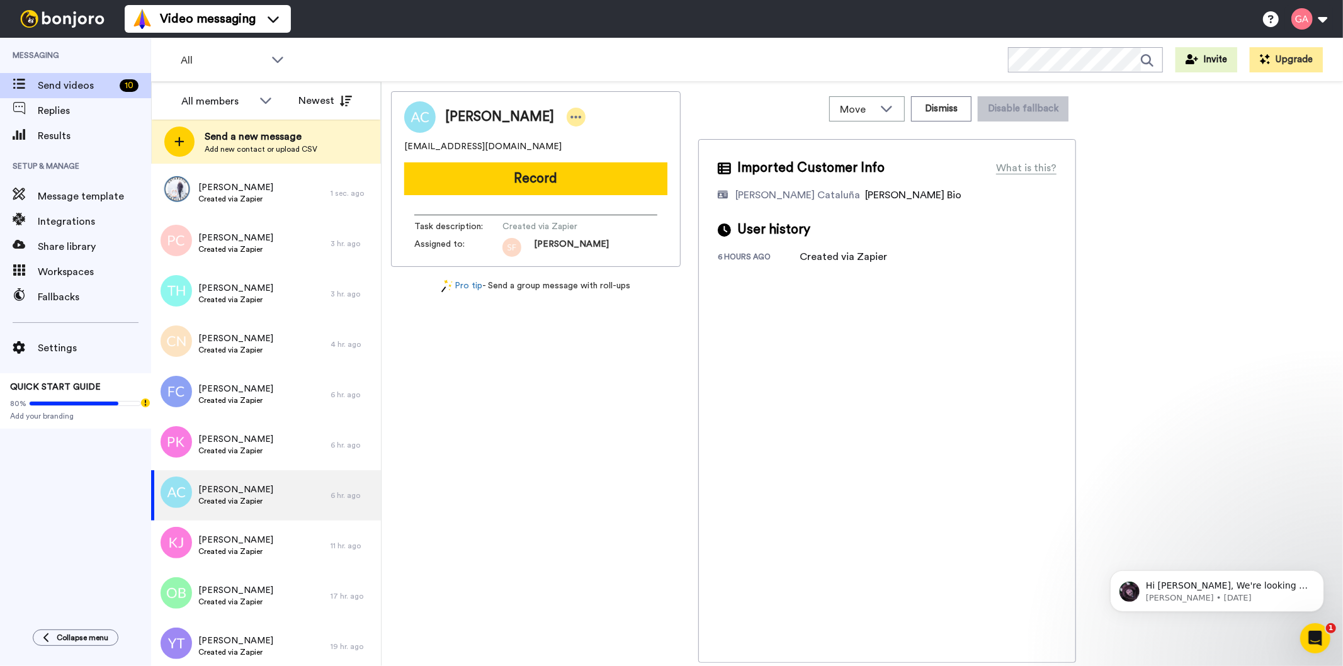
click at [570, 122] on icon at bounding box center [575, 117] width 11 height 13
click at [584, 151] on li "Assign" at bounding box center [601, 156] width 91 height 18
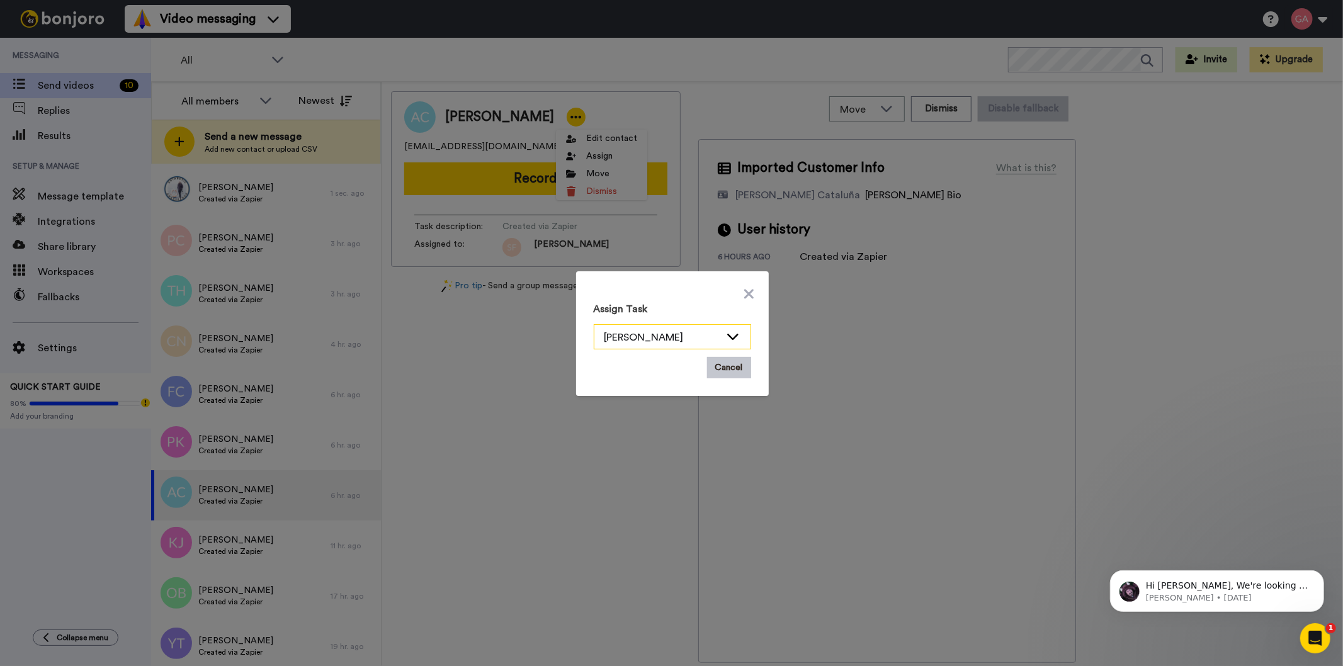
click at [647, 335] on div "[PERSON_NAME]" at bounding box center [662, 337] width 116 height 15
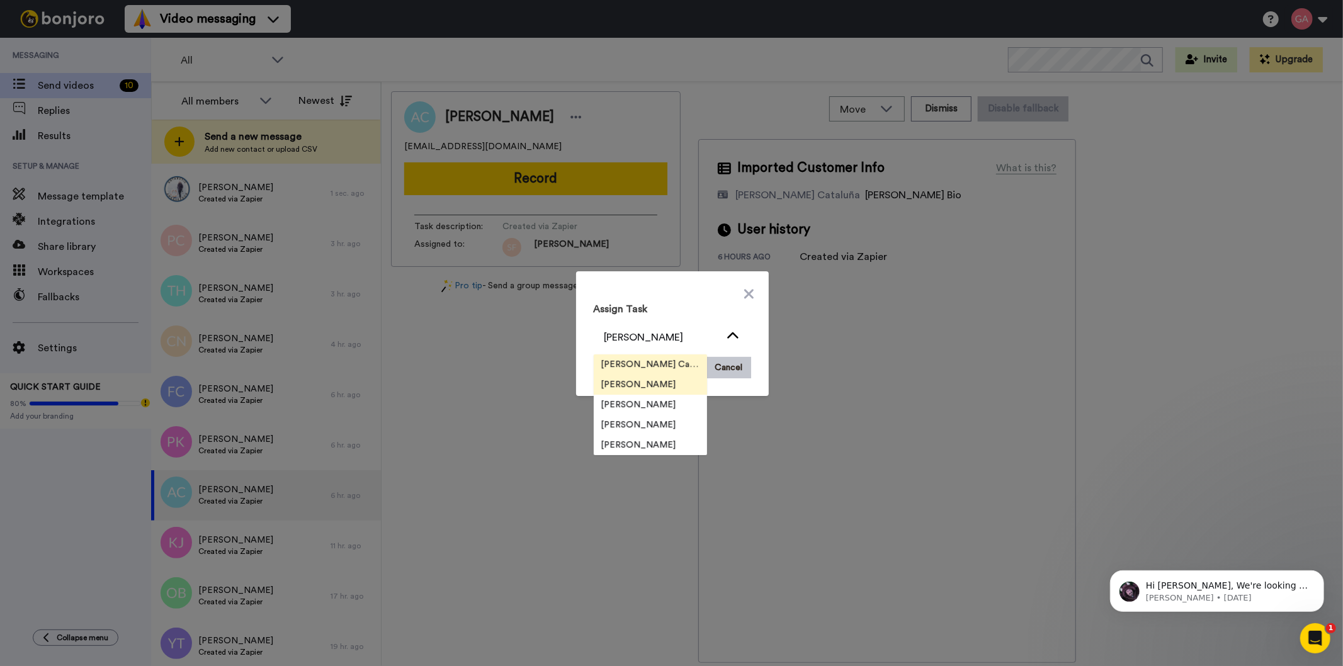
click at [641, 366] on span "[PERSON_NAME] Cataluña" at bounding box center [650, 364] width 113 height 13
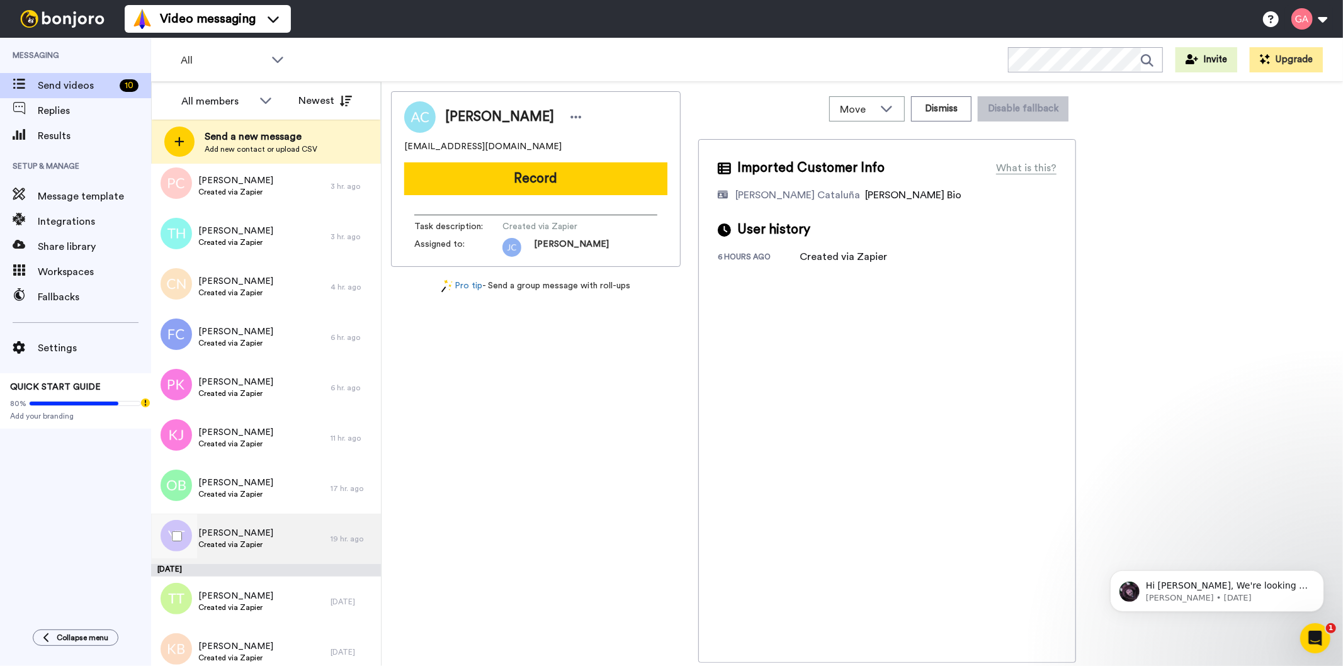
scroll to position [349, 0]
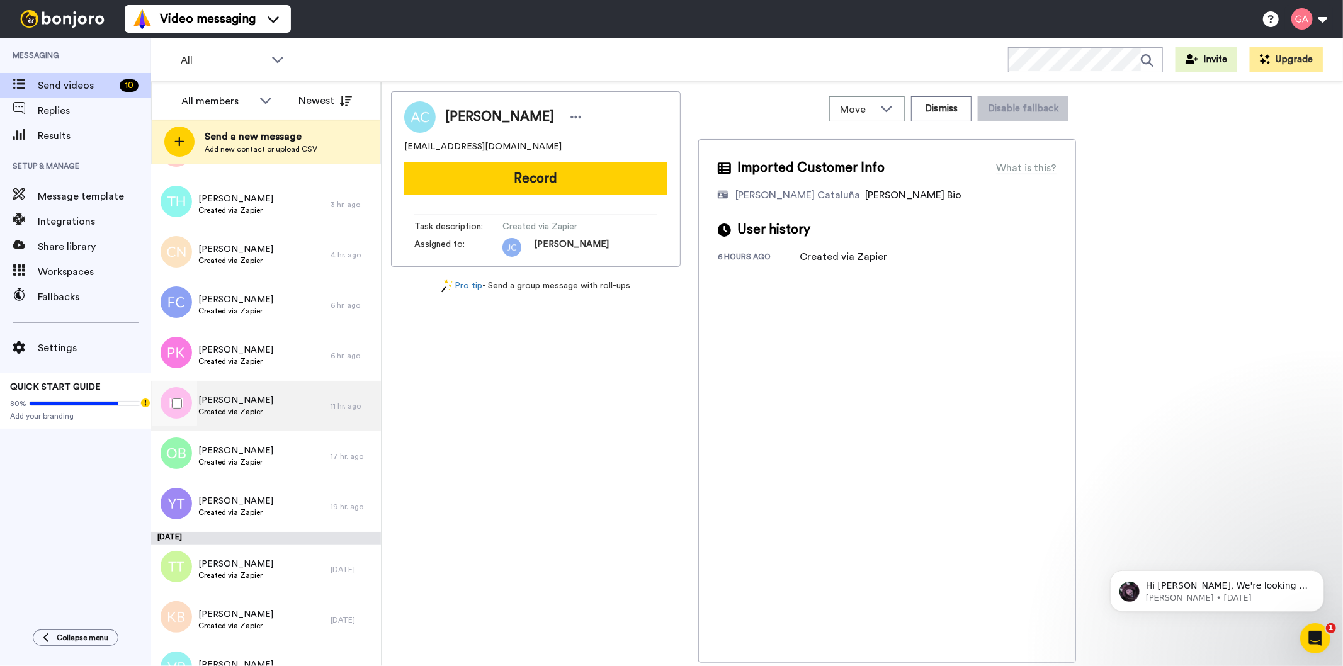
click at [239, 392] on div "Katie Jones Created via Zapier" at bounding box center [240, 406] width 179 height 50
click at [570, 115] on icon at bounding box center [575, 117] width 11 height 13
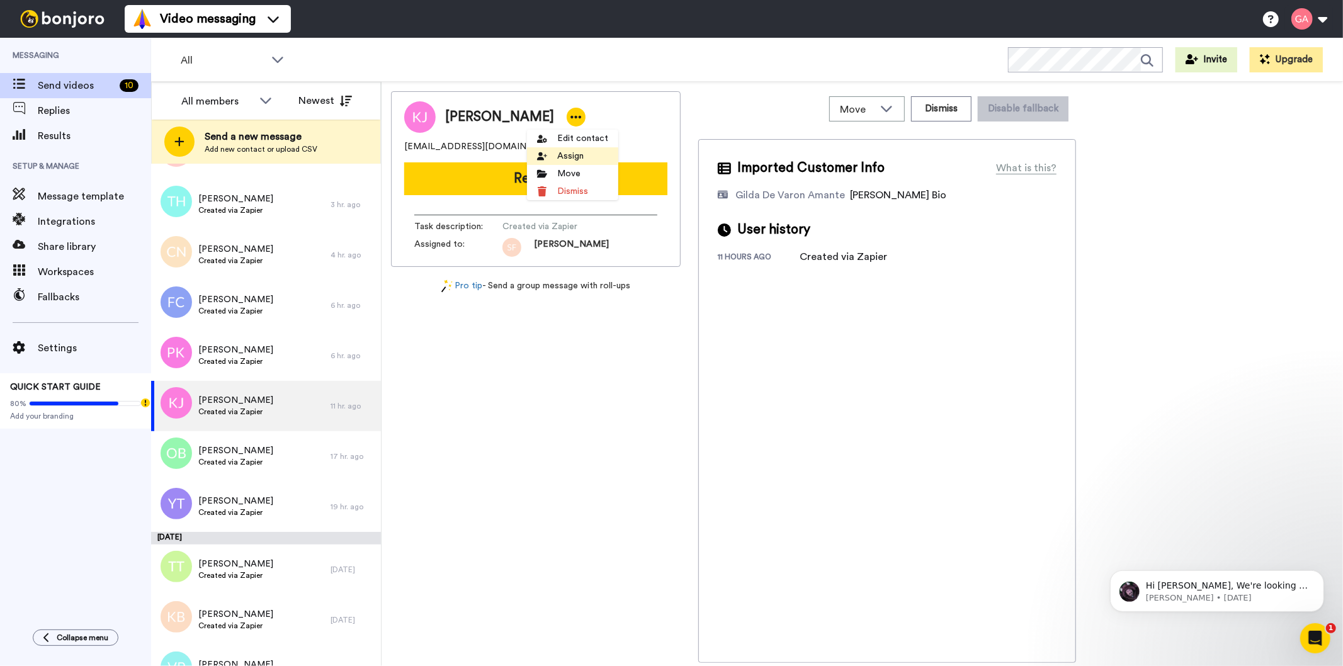
click at [550, 158] on li "Assign" at bounding box center [572, 156] width 91 height 18
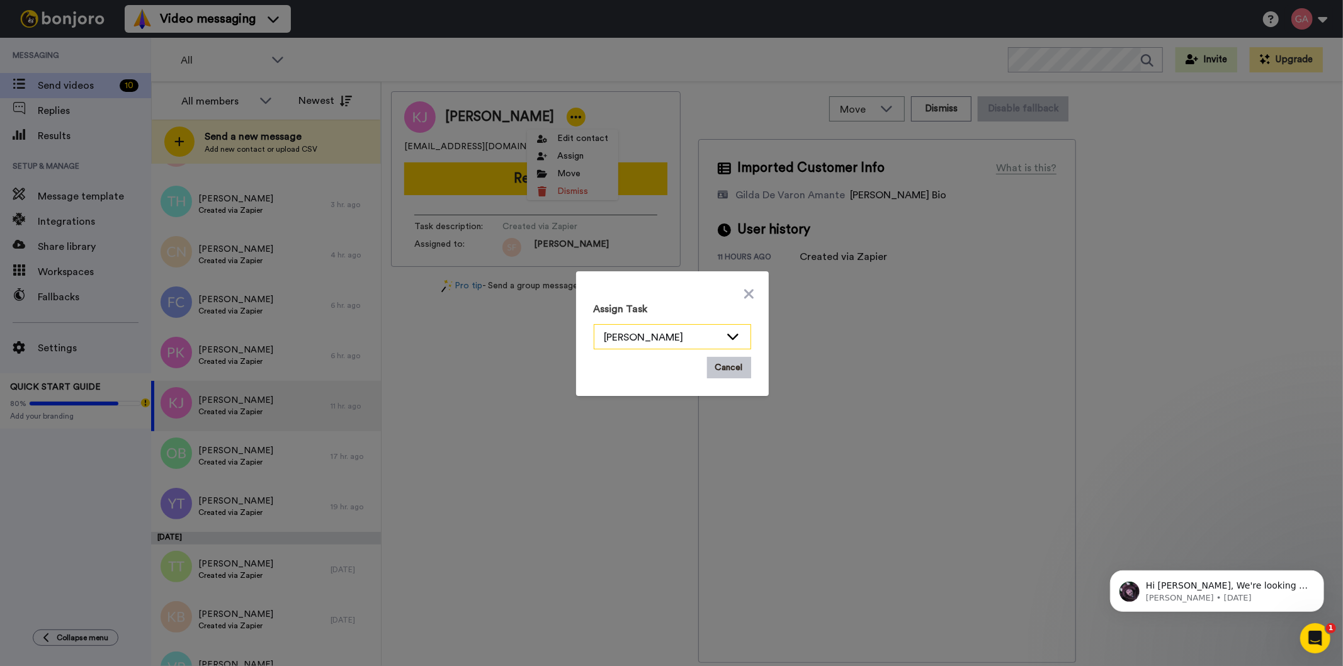
click at [628, 337] on div "[PERSON_NAME]" at bounding box center [662, 337] width 116 height 15
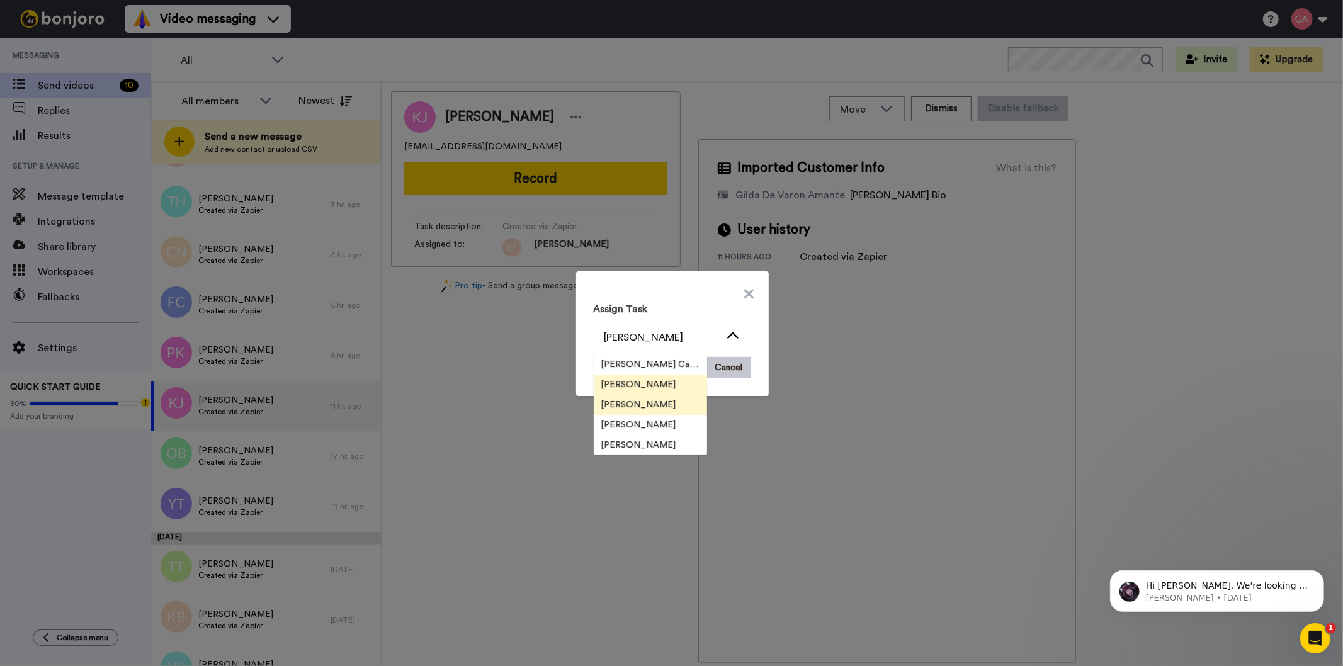
click at [635, 411] on li "[PERSON_NAME]" at bounding box center [650, 405] width 113 height 20
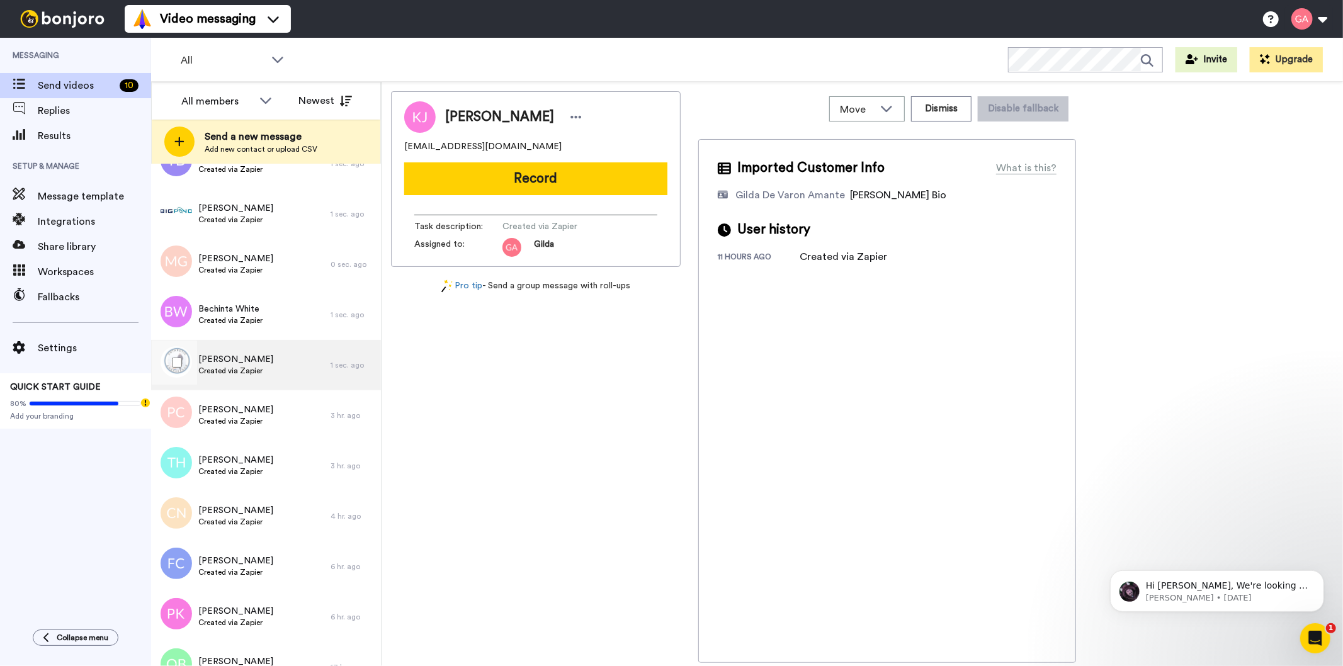
scroll to position [140, 0]
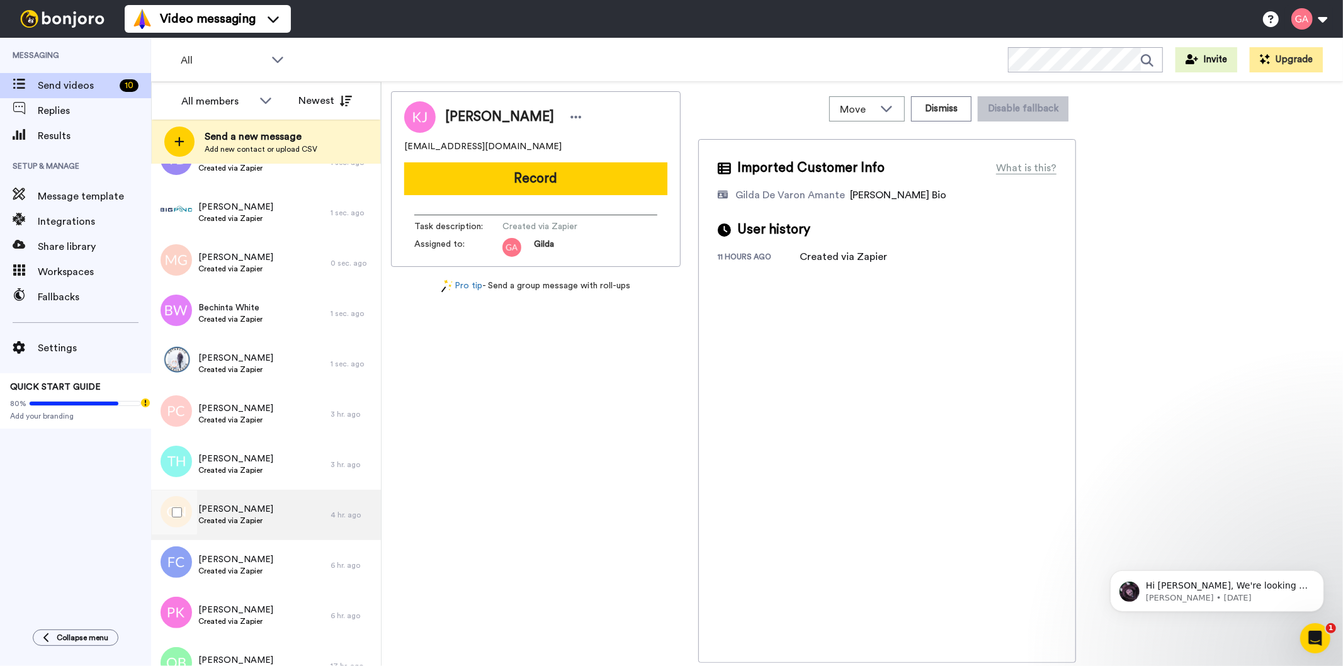
click at [257, 510] on span "Caro Neill" at bounding box center [235, 509] width 75 height 13
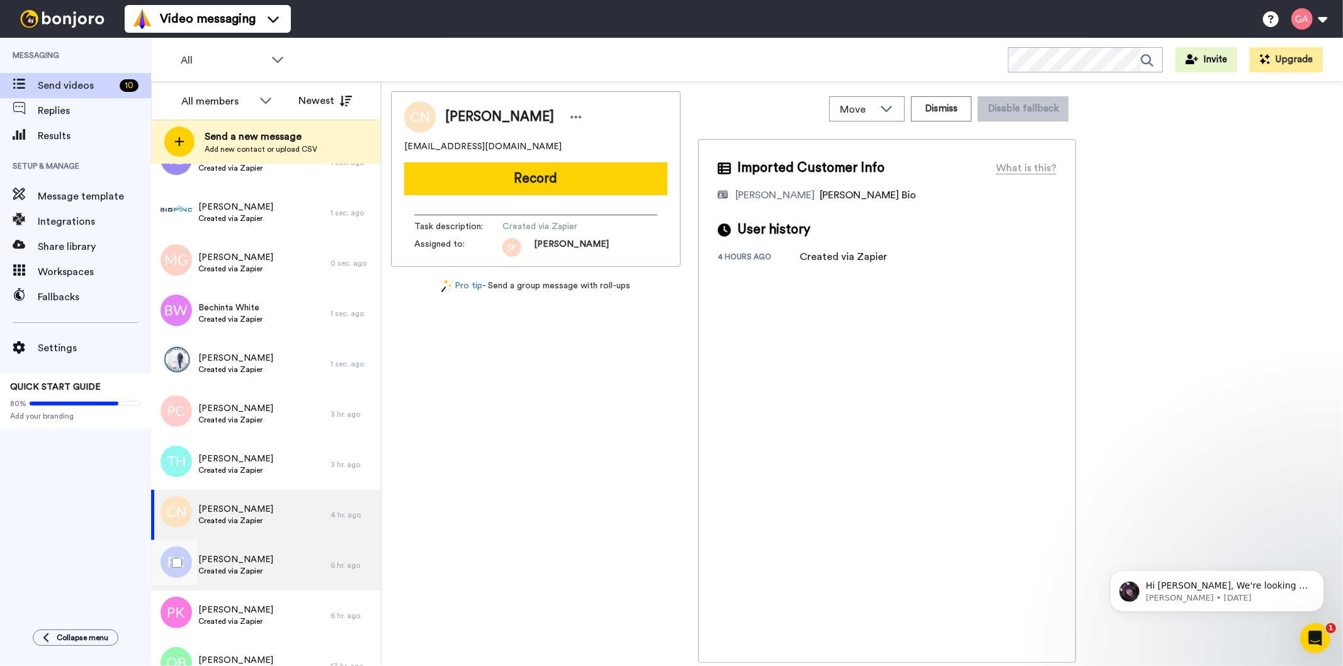
click at [235, 574] on span "Created via Zapier" at bounding box center [235, 571] width 75 height 10
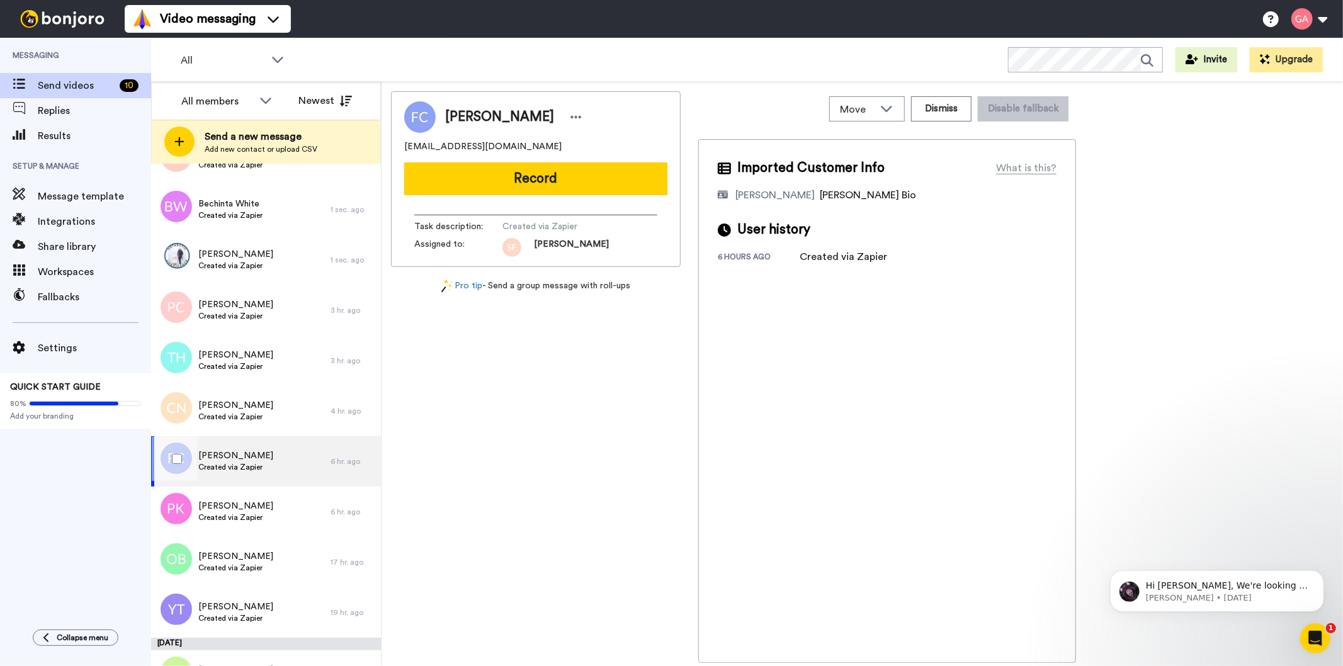
scroll to position [419, 0]
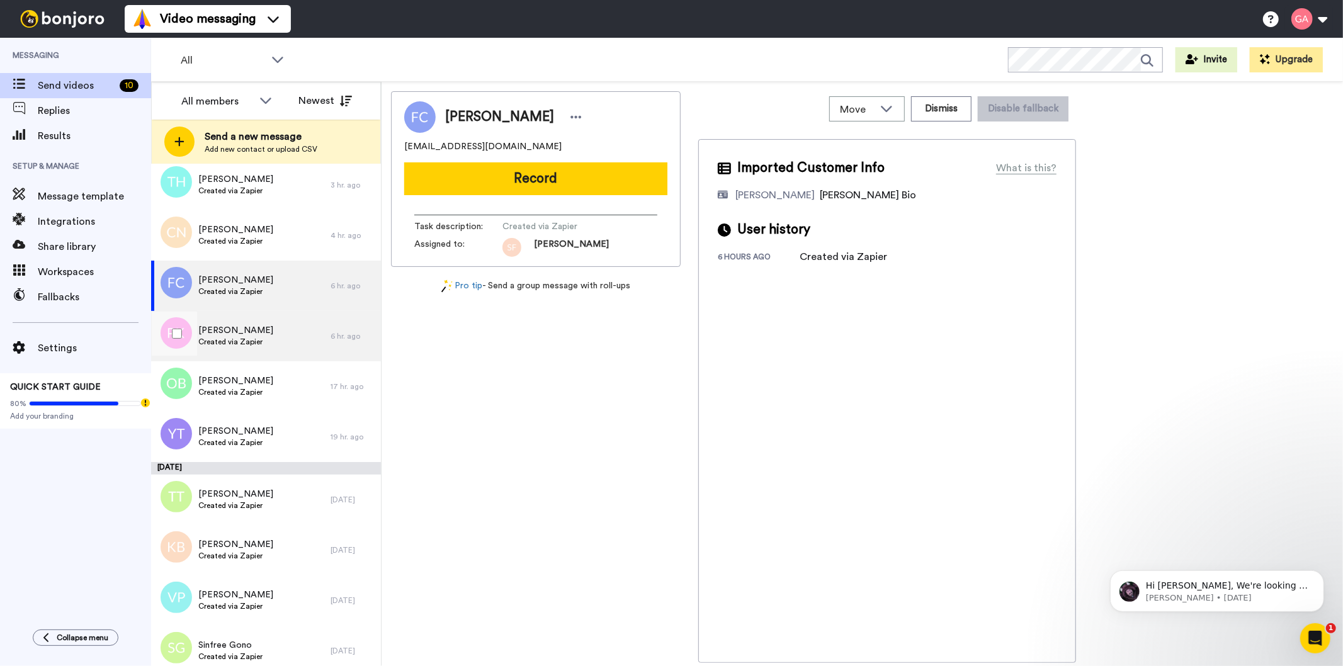
click at [235, 335] on span "Patricia Kincaid" at bounding box center [235, 330] width 75 height 13
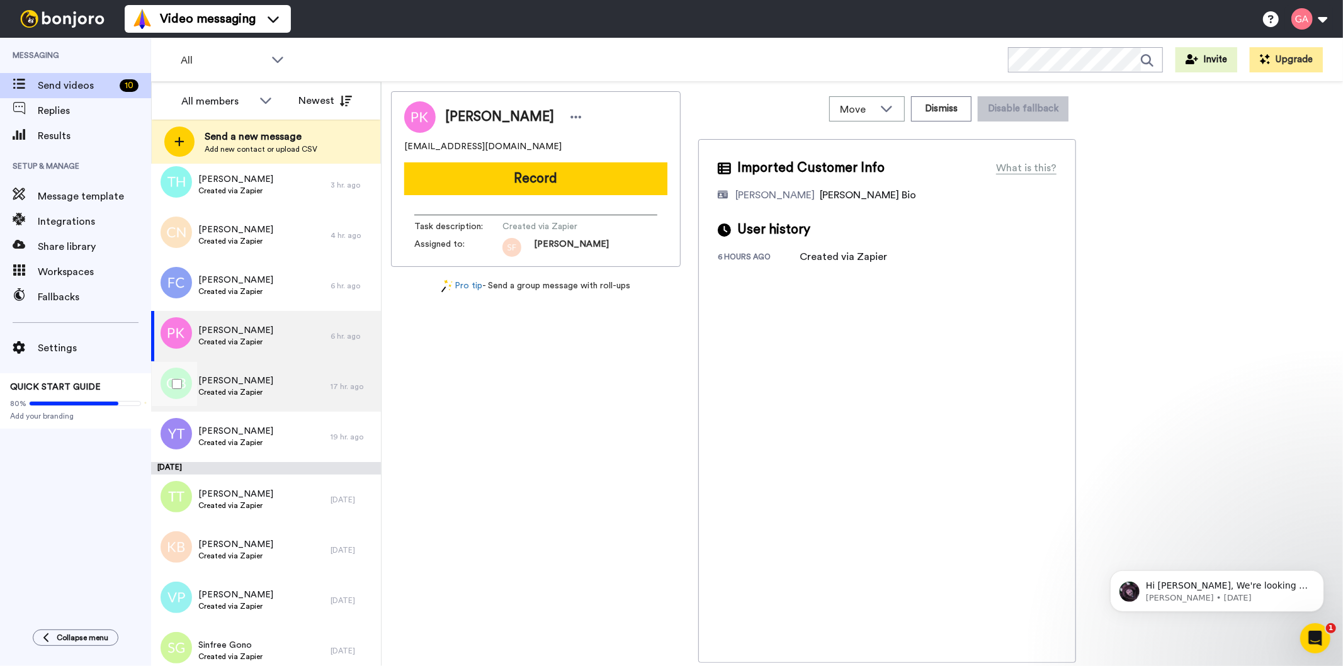
click at [235, 382] on span "Ouida Brown" at bounding box center [235, 381] width 75 height 13
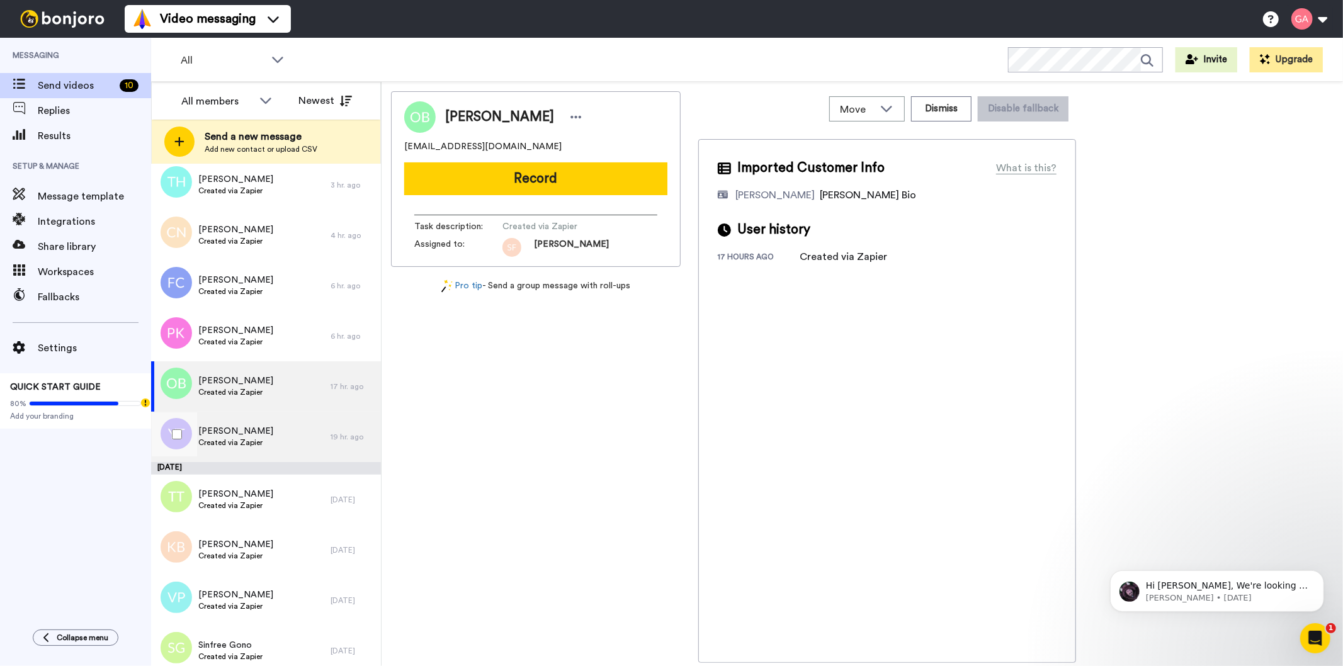
click at [234, 441] on span "Created via Zapier" at bounding box center [235, 443] width 75 height 10
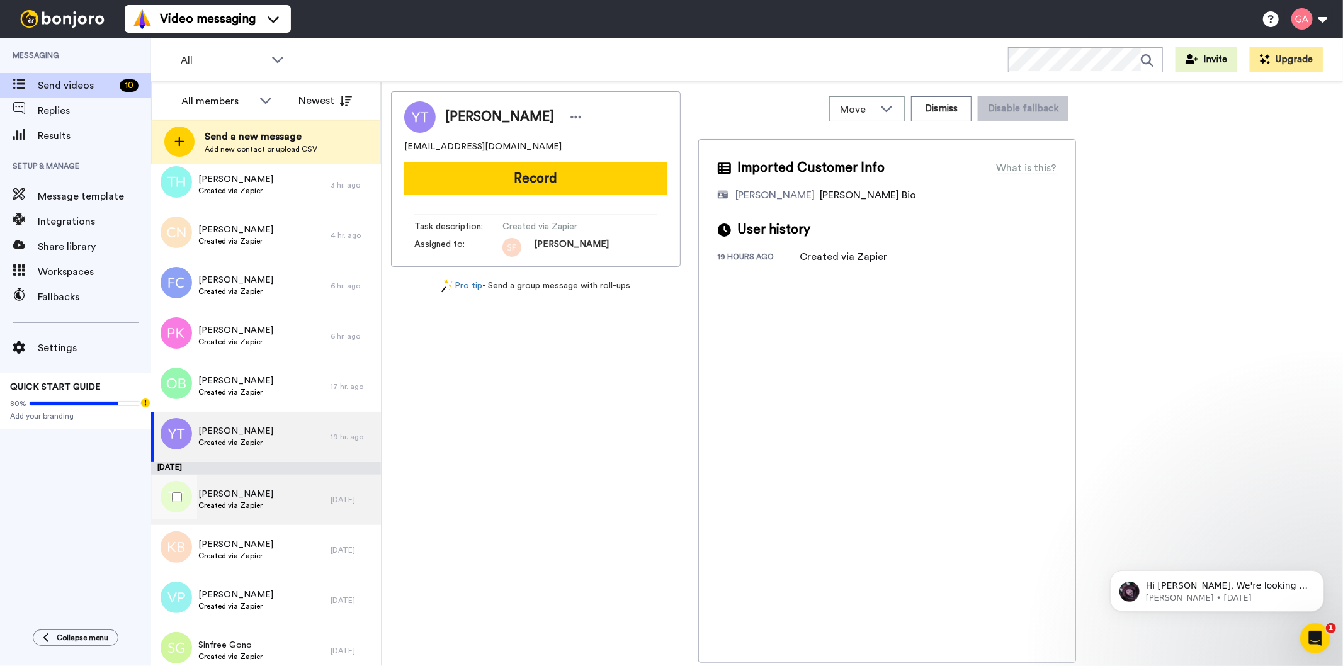
click at [234, 516] on div "Thompson Taiwo Created via Zapier" at bounding box center [240, 500] width 179 height 50
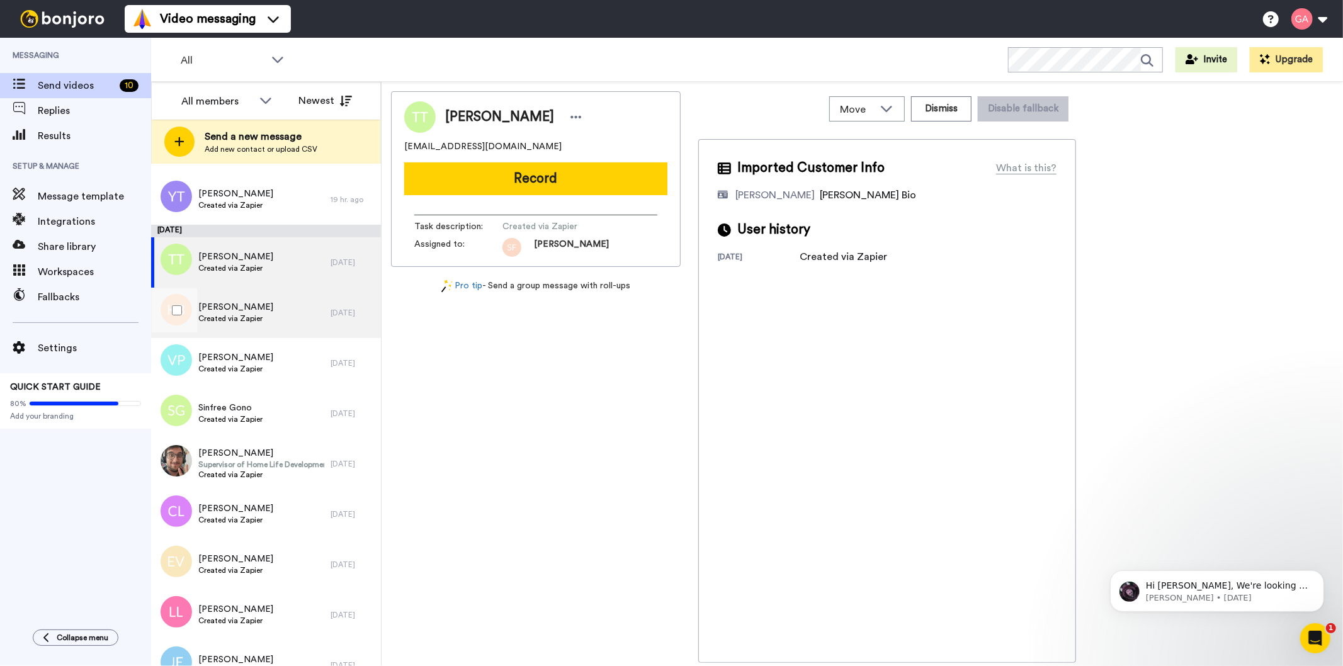
scroll to position [699, 0]
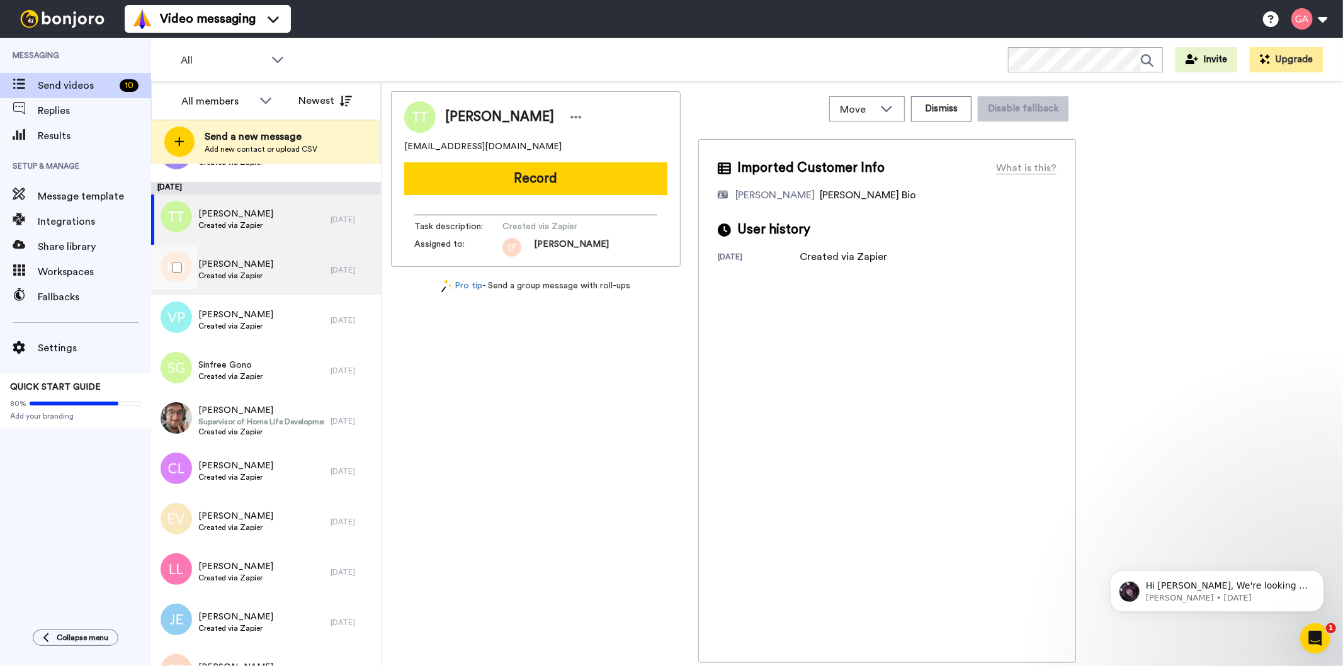
click at [230, 266] on span "Karen Booker" at bounding box center [235, 264] width 75 height 13
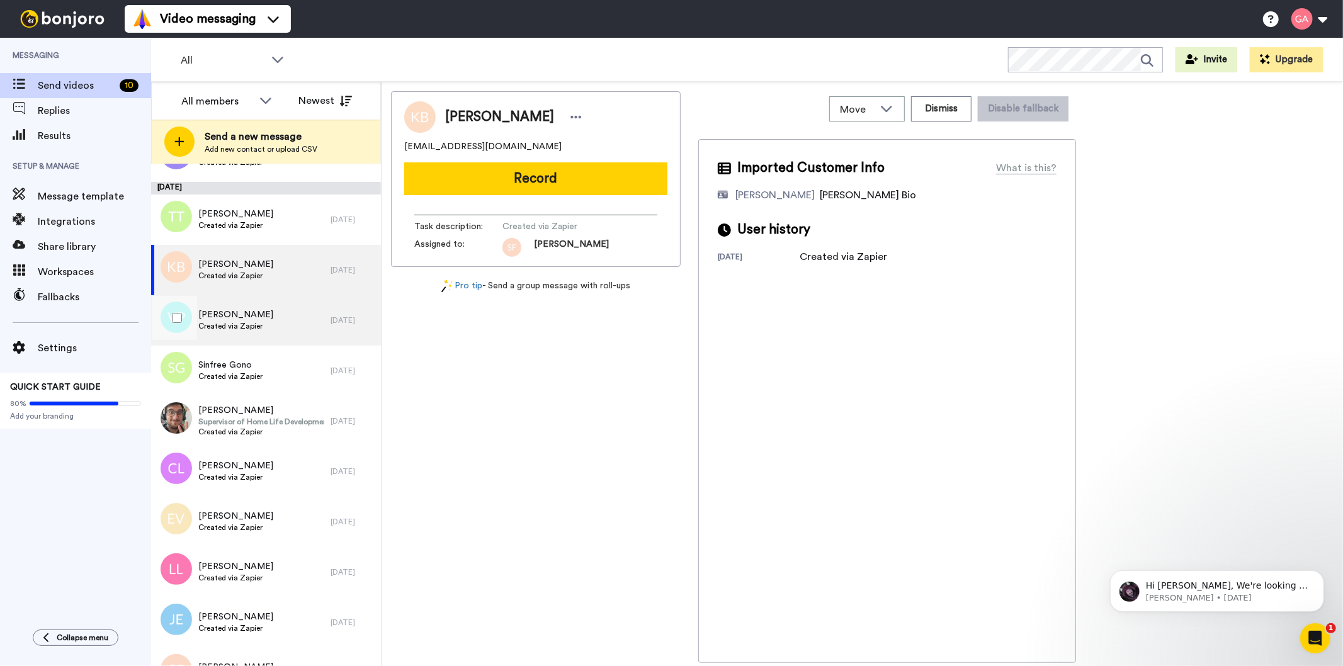
click at [229, 321] on span "Created via Zapier" at bounding box center [235, 326] width 75 height 10
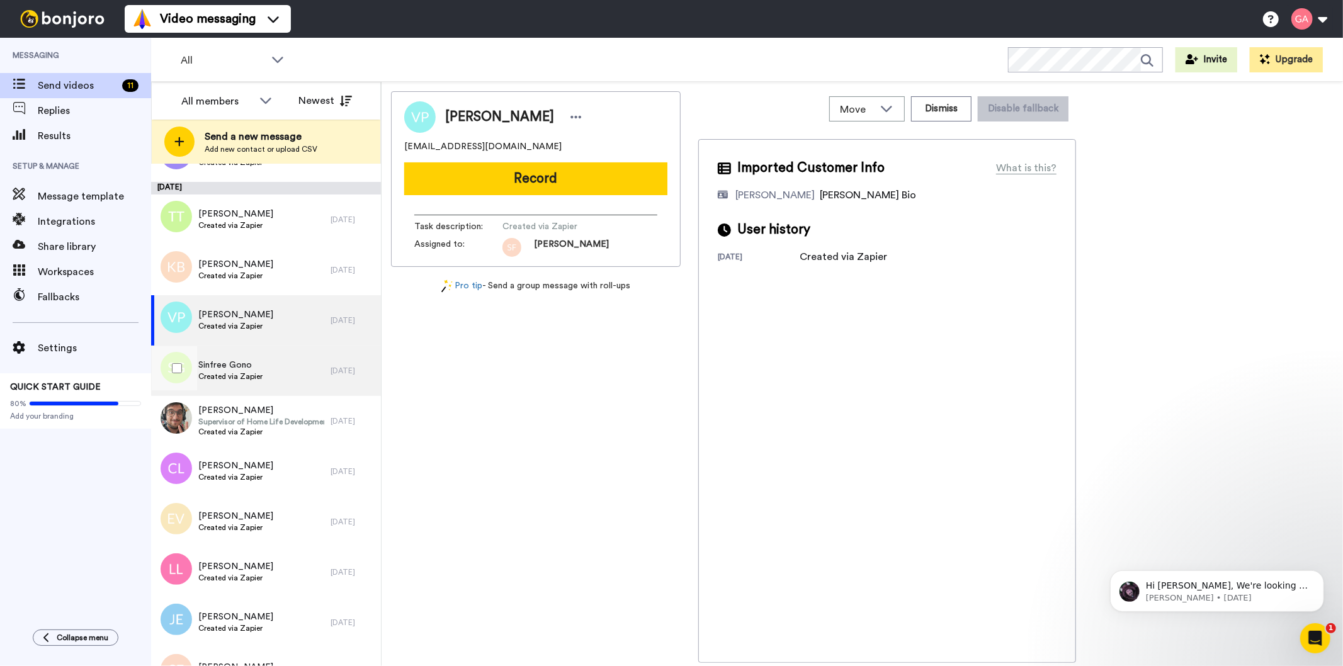
click at [228, 359] on span "Sinfree Gono" at bounding box center [230, 365] width 64 height 13
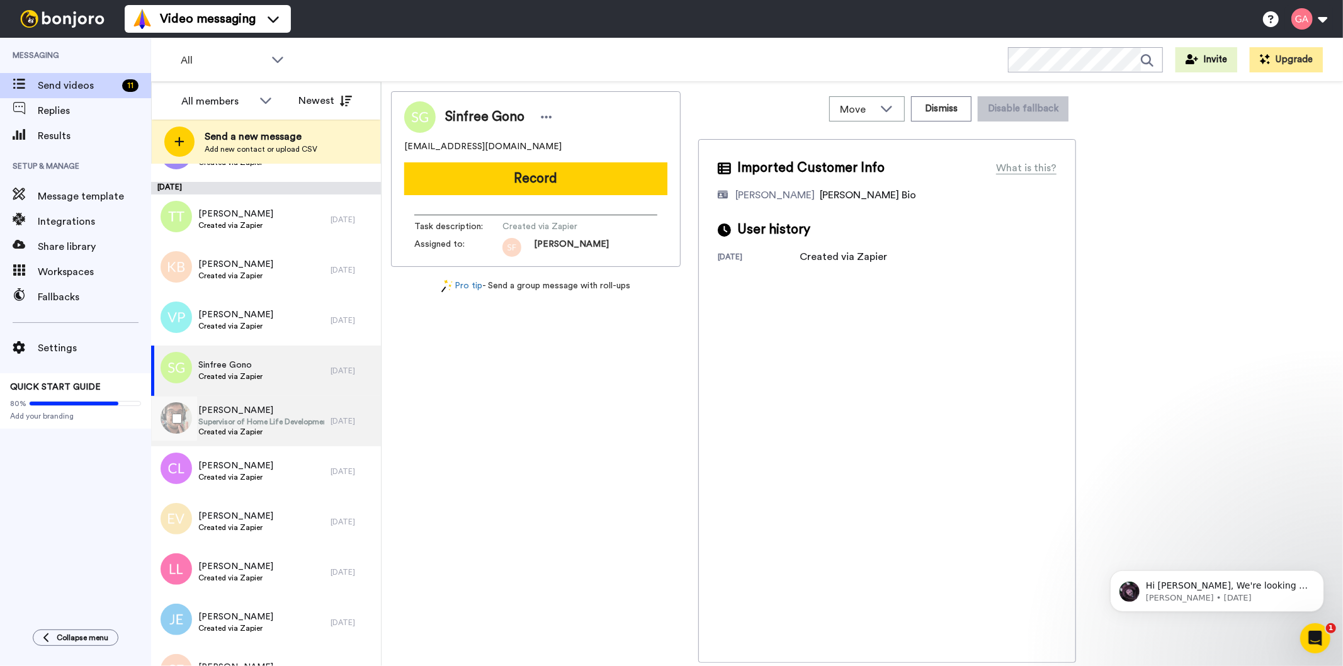
click at [237, 421] on span "Supervisor of Home Life Development" at bounding box center [261, 422] width 126 height 10
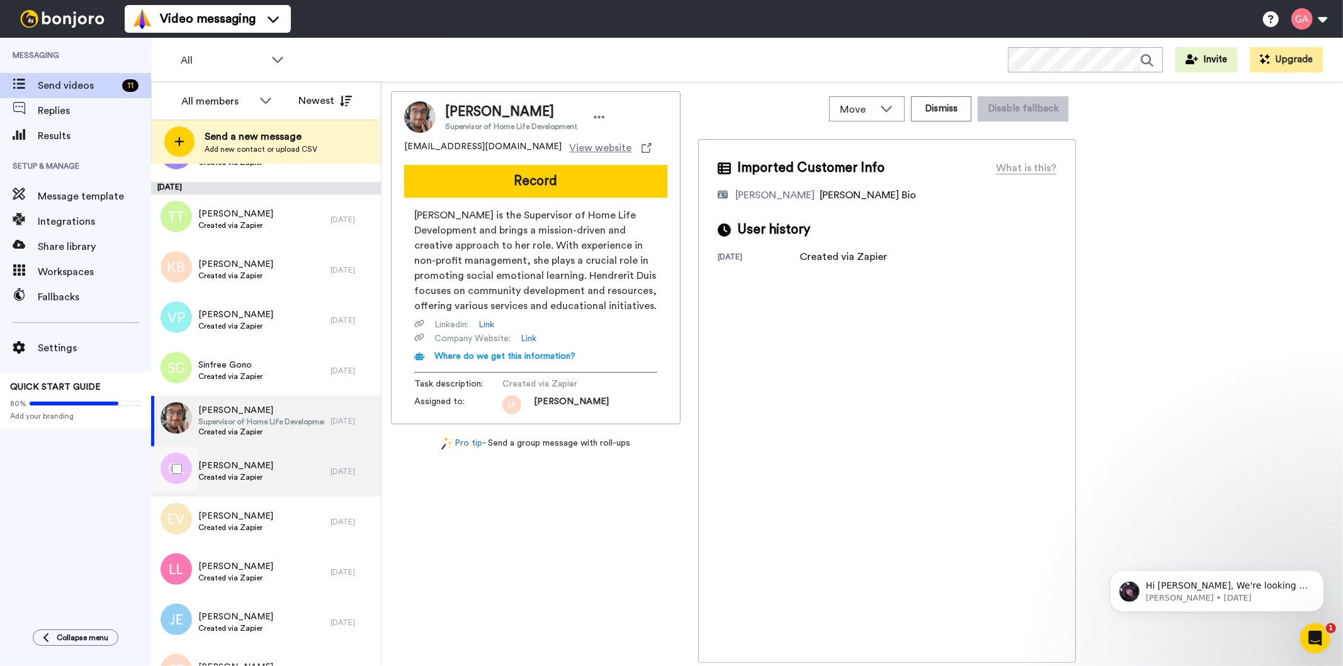
click at [230, 468] on span "Carol Leyland" at bounding box center [235, 466] width 75 height 13
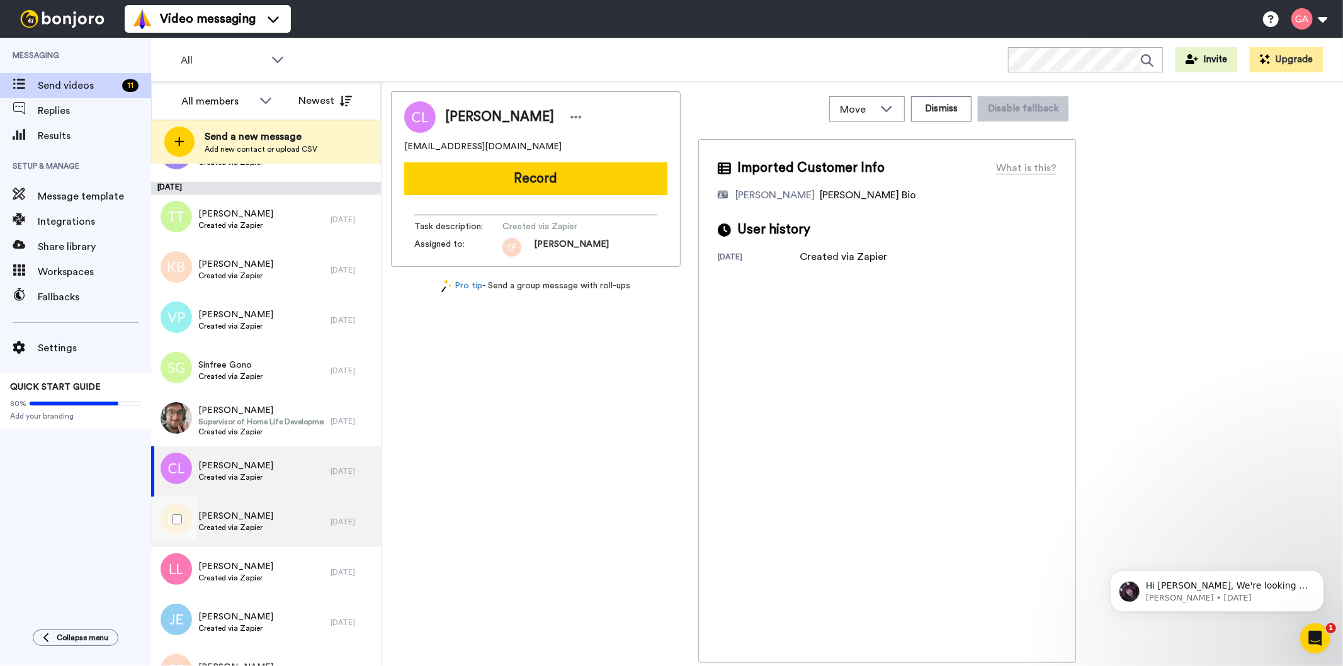
click at [251, 526] on span "Created via Zapier" at bounding box center [235, 528] width 75 height 10
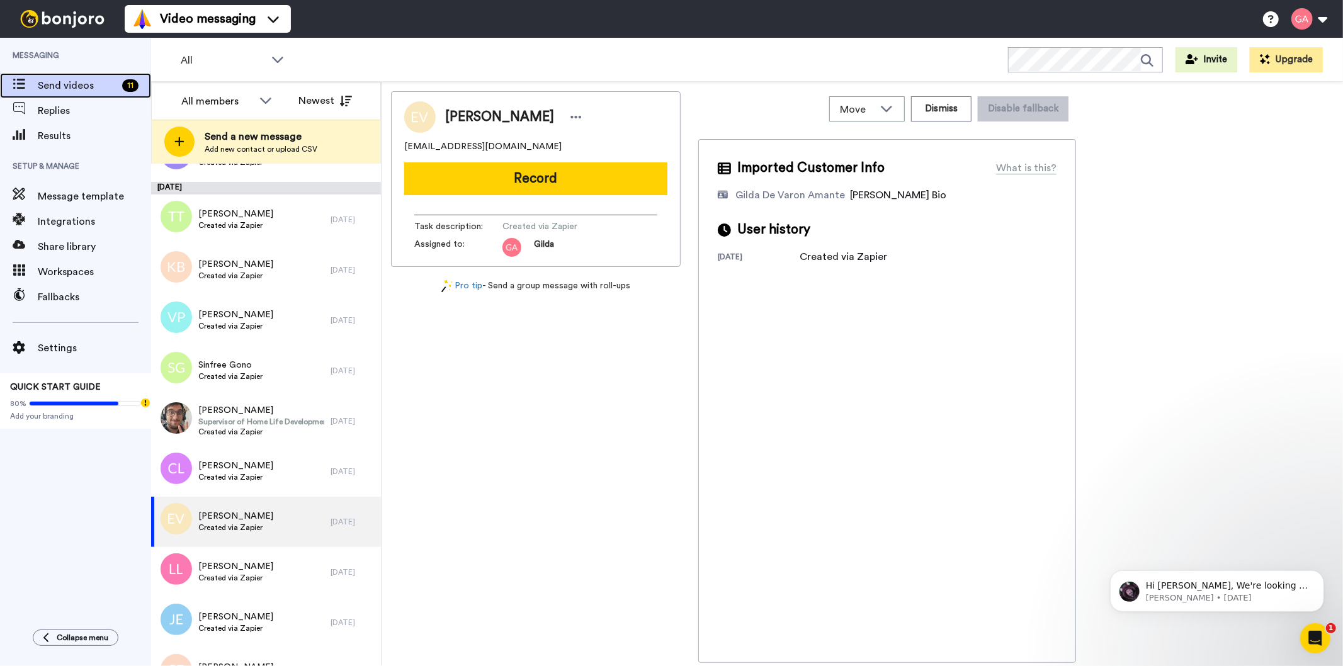
click at [38, 83] on span "Send videos" at bounding box center [77, 85] width 79 height 15
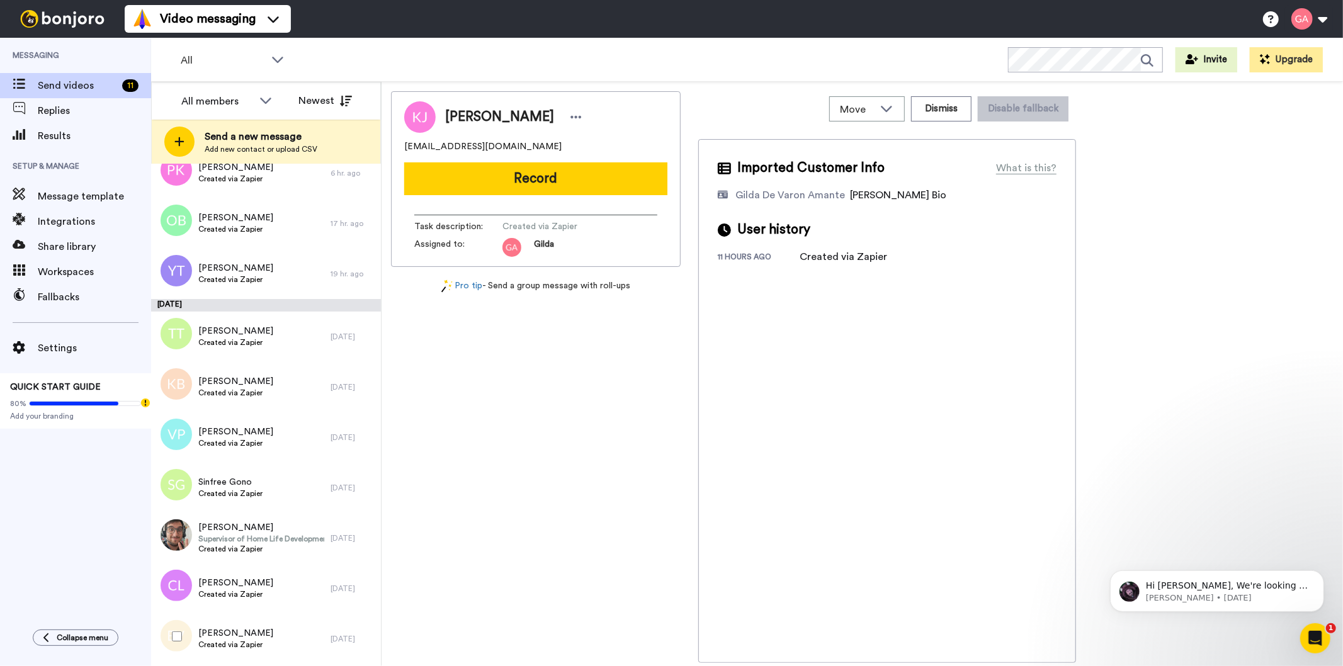
scroll to position [571, 0]
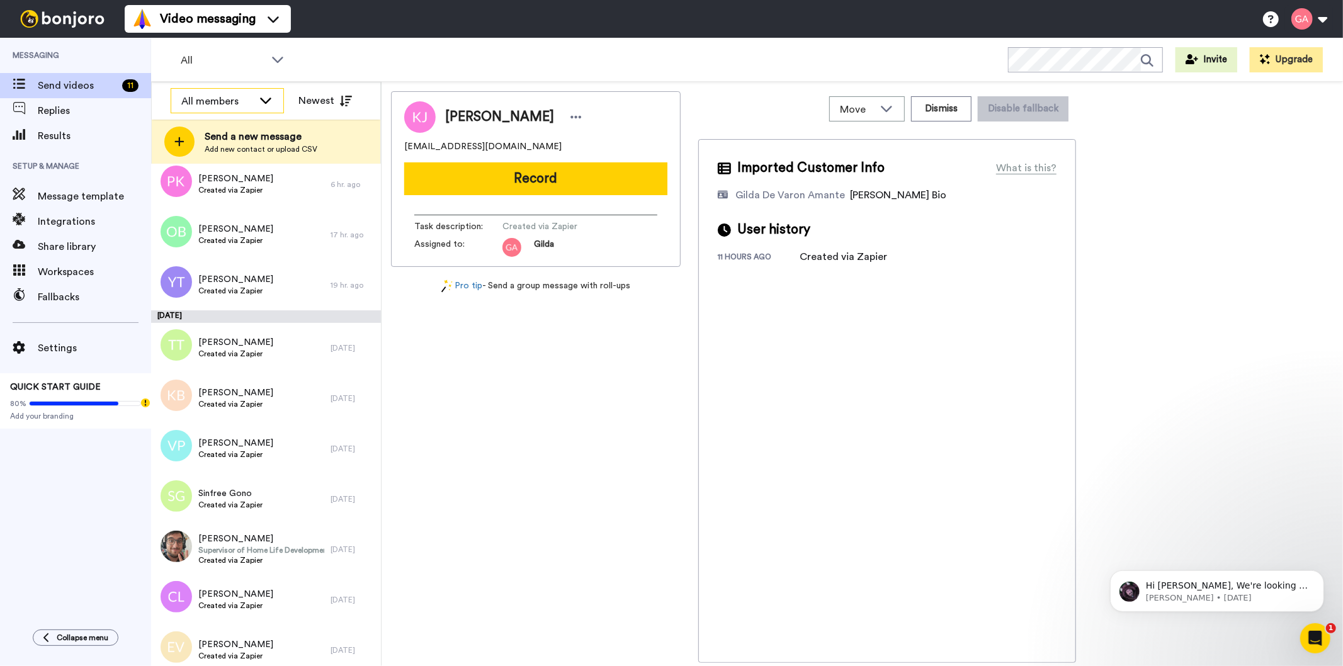
click at [206, 102] on div "All members" at bounding box center [217, 101] width 72 height 15
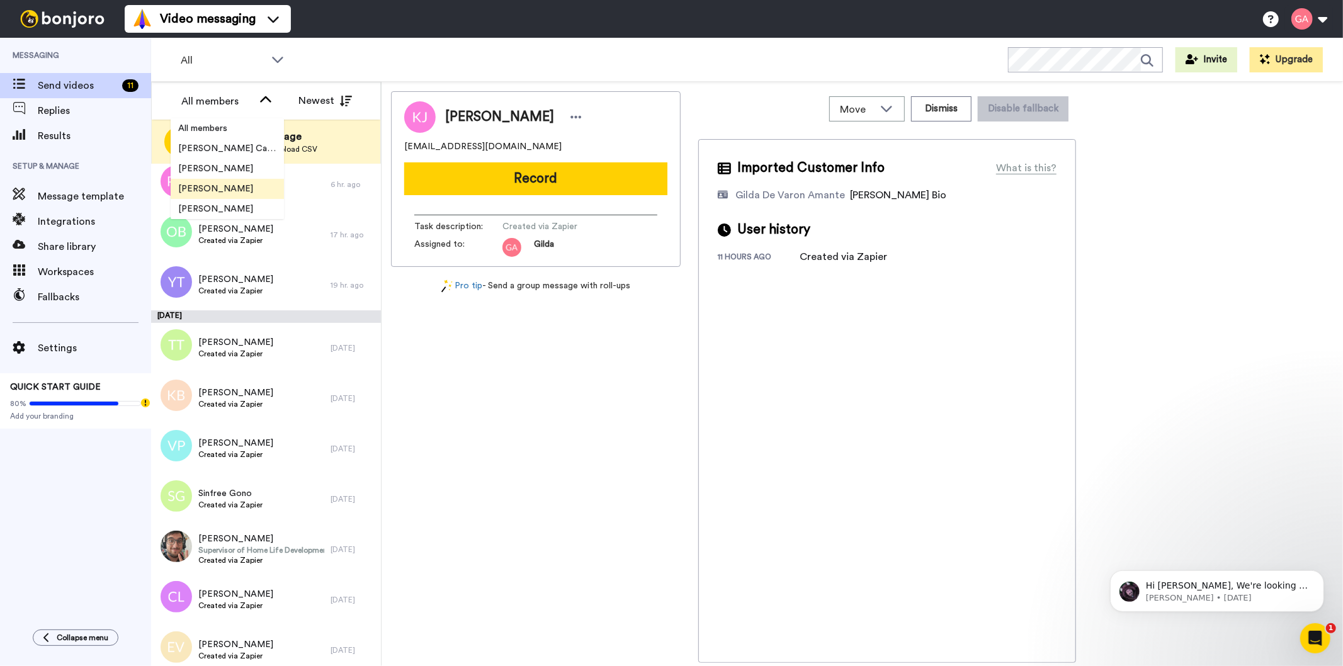
click at [205, 189] on span "[PERSON_NAME]" at bounding box center [216, 189] width 90 height 13
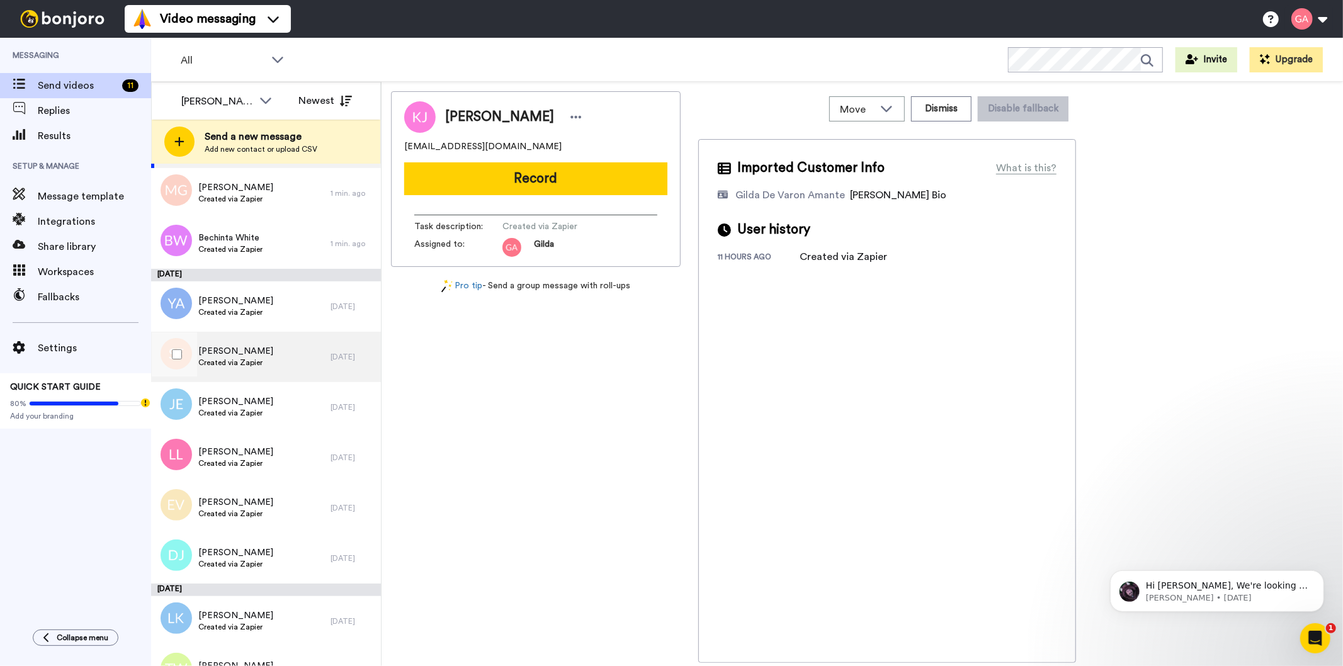
scroll to position [89, 0]
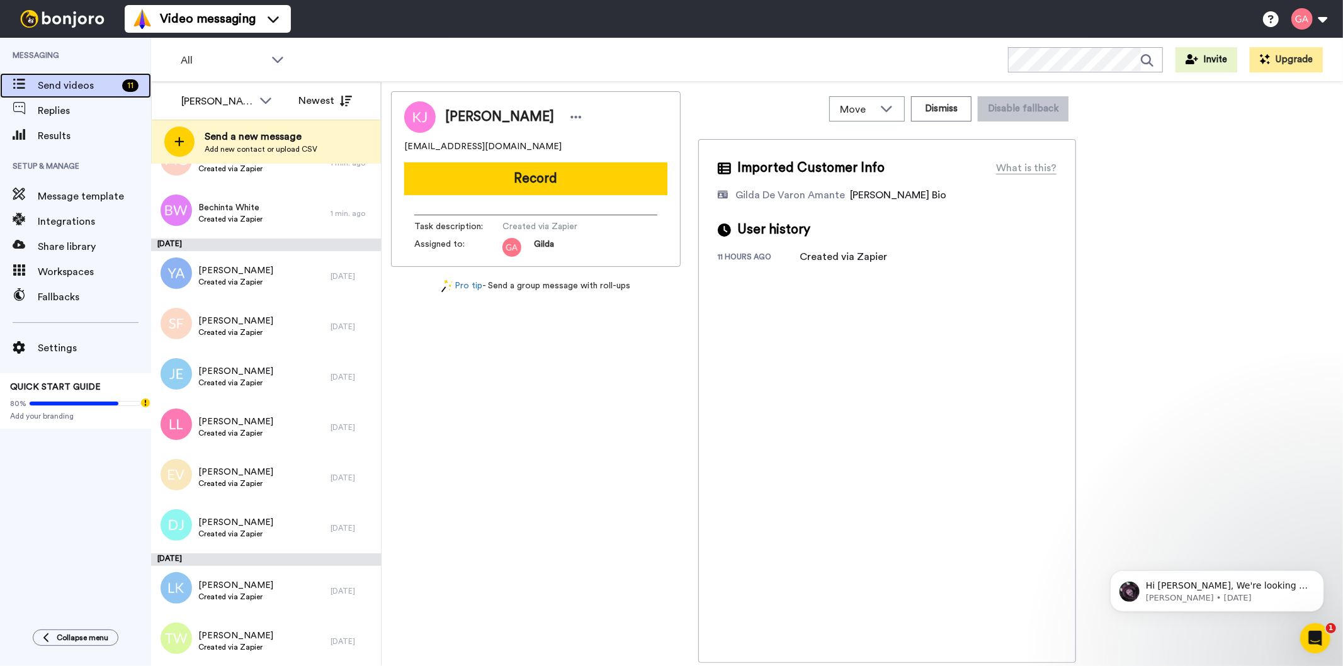
click at [70, 81] on span "Send videos" at bounding box center [77, 85] width 79 height 15
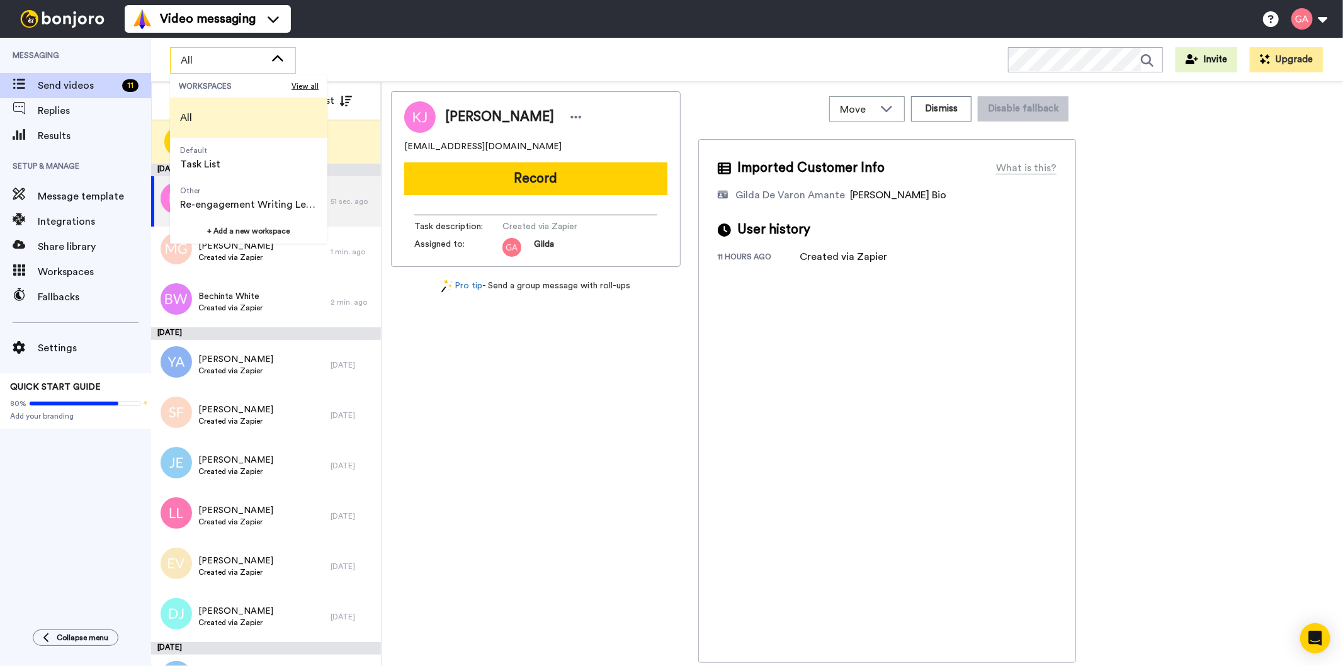
click at [227, 110] on li "All" at bounding box center [248, 118] width 157 height 40
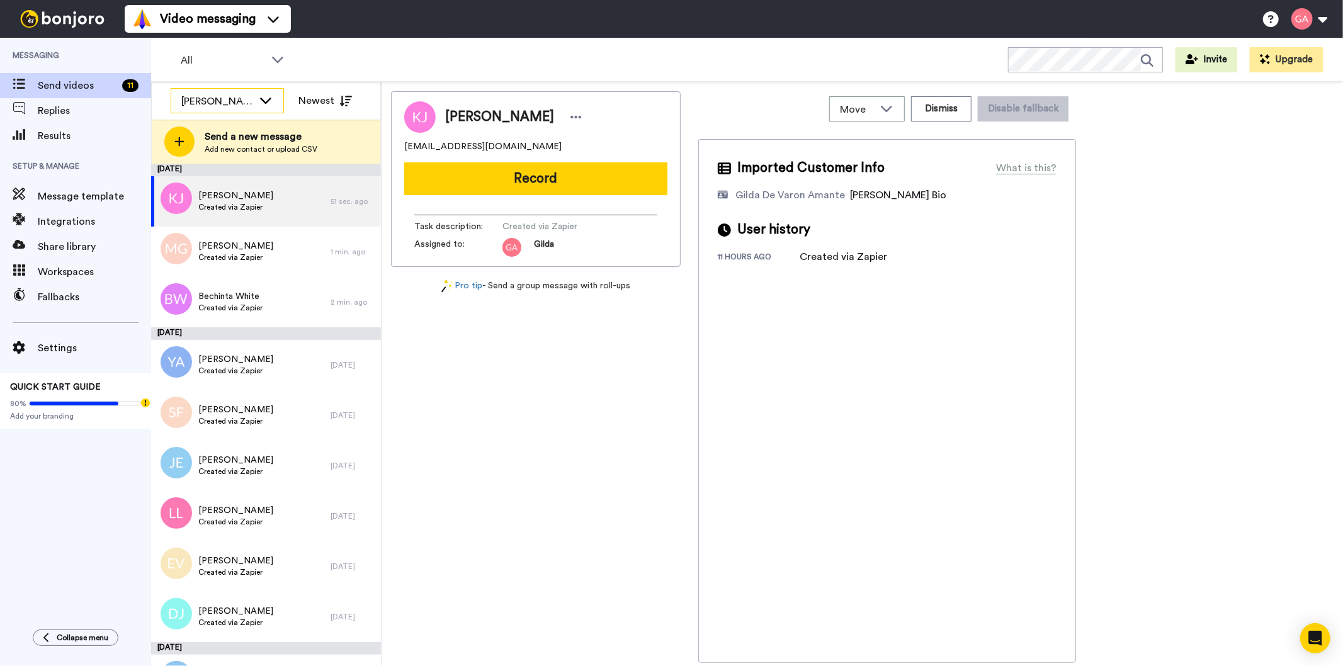
click at [227, 109] on div "[PERSON_NAME]" at bounding box center [227, 101] width 112 height 25
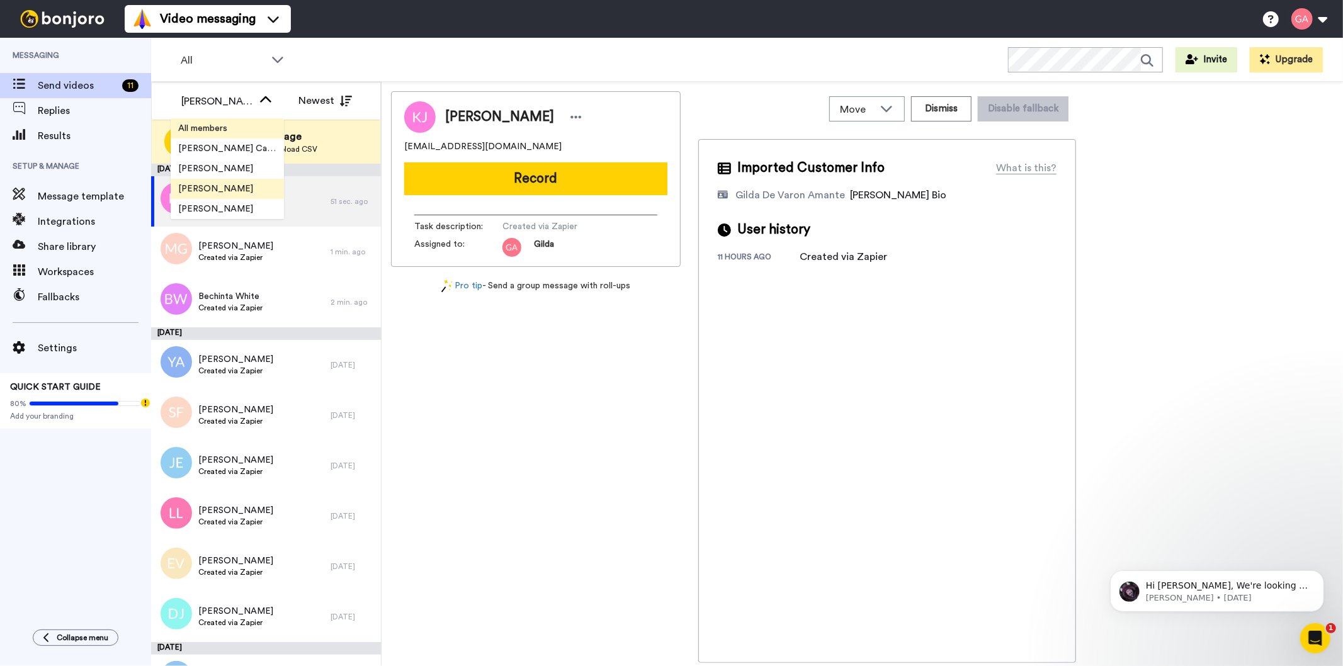
click at [222, 123] on span "All members" at bounding box center [203, 128] width 64 height 13
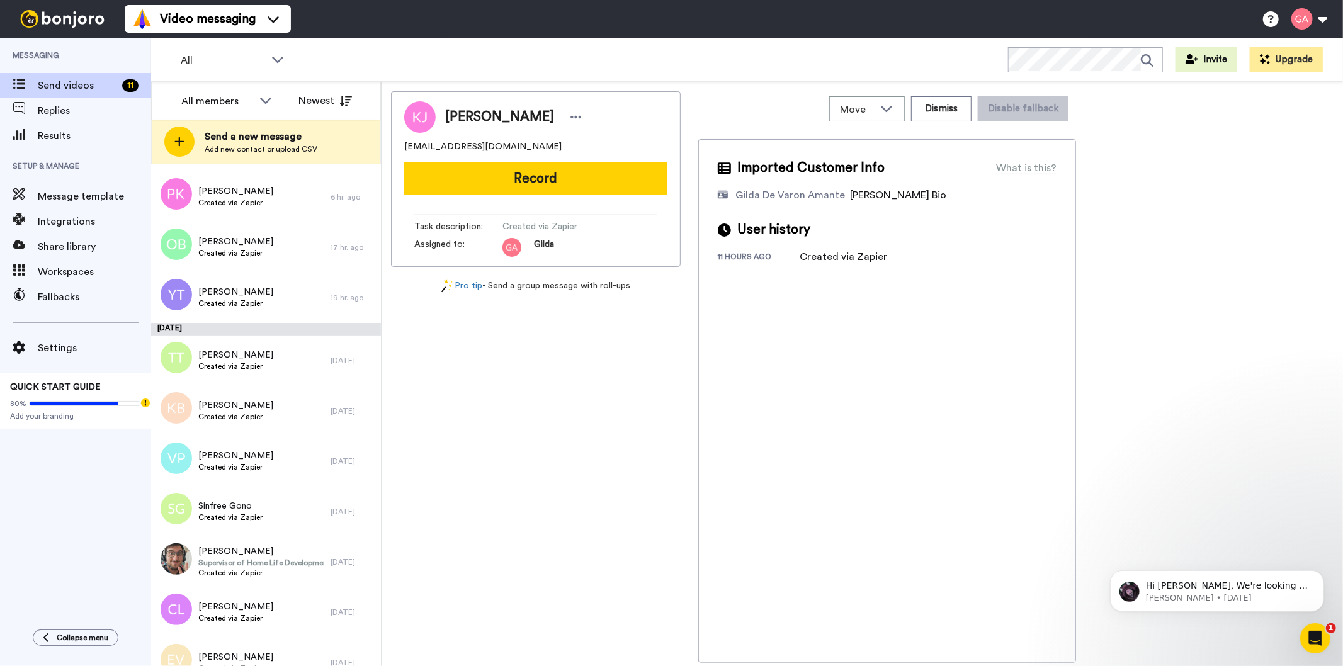
scroll to position [559, 0]
click at [249, 461] on span "Created via Zapier" at bounding box center [235, 466] width 75 height 10
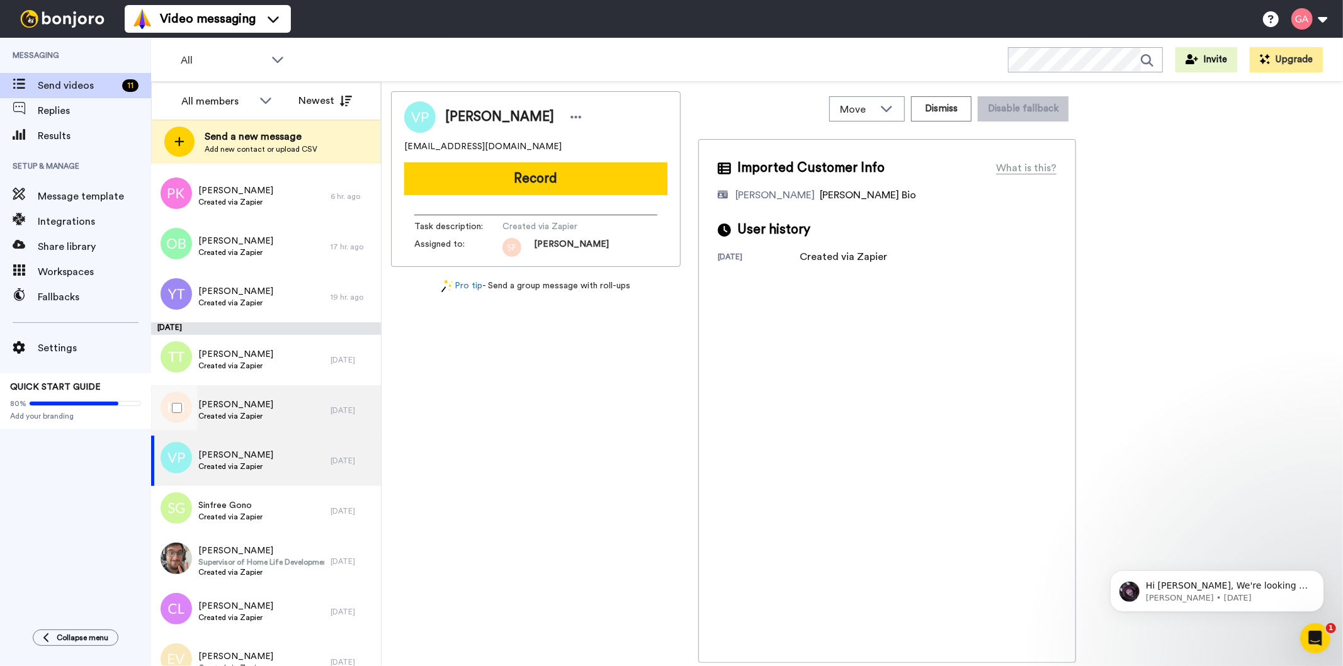
click at [253, 399] on span "[PERSON_NAME]" at bounding box center [235, 405] width 75 height 13
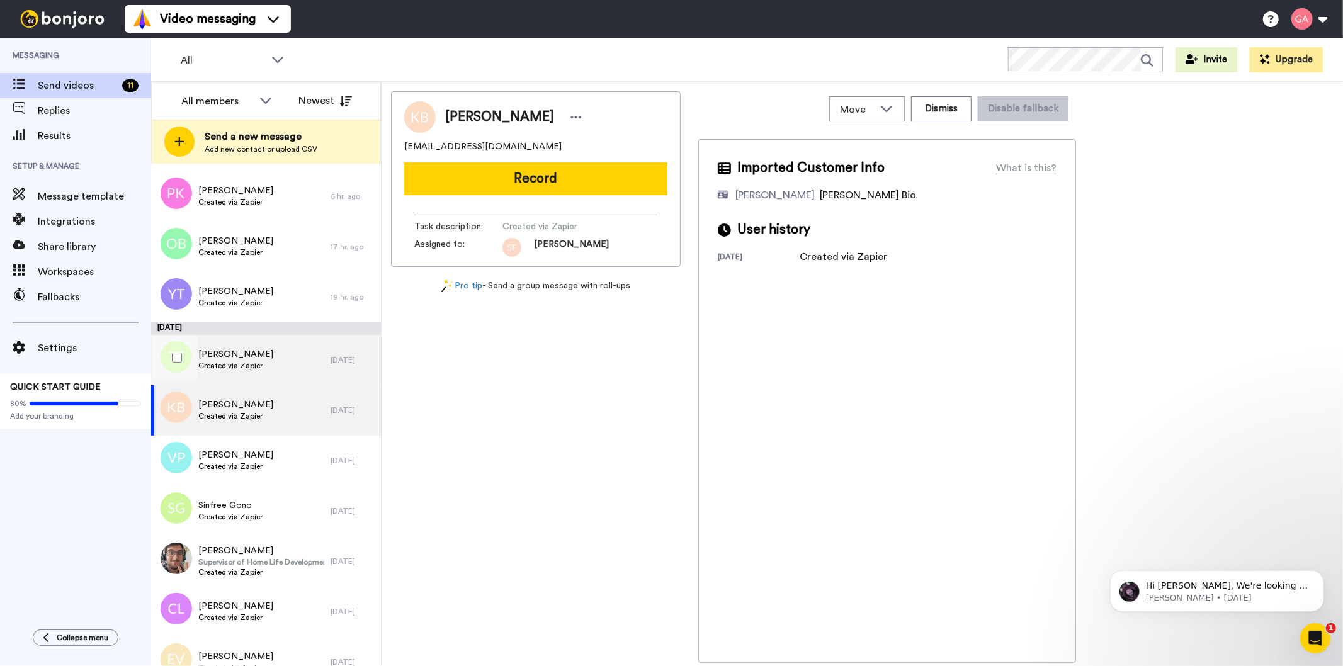
click at [254, 354] on span "[PERSON_NAME]" at bounding box center [235, 354] width 75 height 13
click at [248, 397] on div "Karen Booker Created via Zapier" at bounding box center [240, 410] width 179 height 50
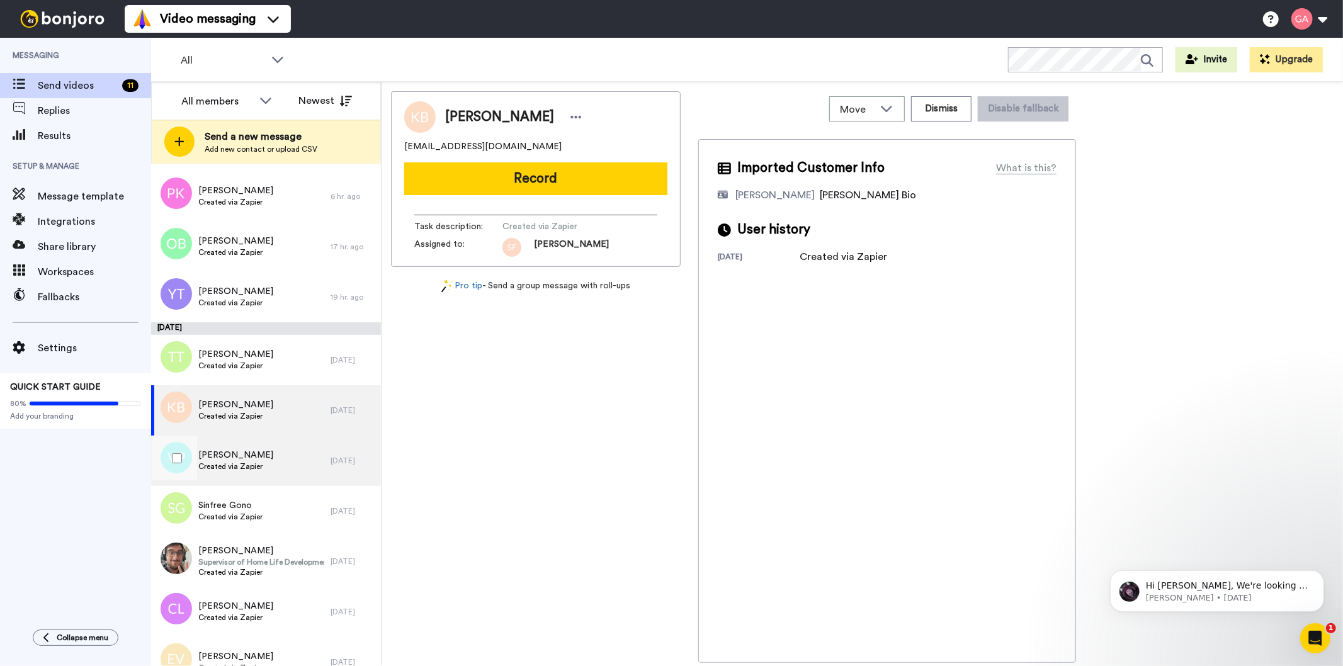
click at [253, 449] on span "[PERSON_NAME]" at bounding box center [235, 455] width 75 height 13
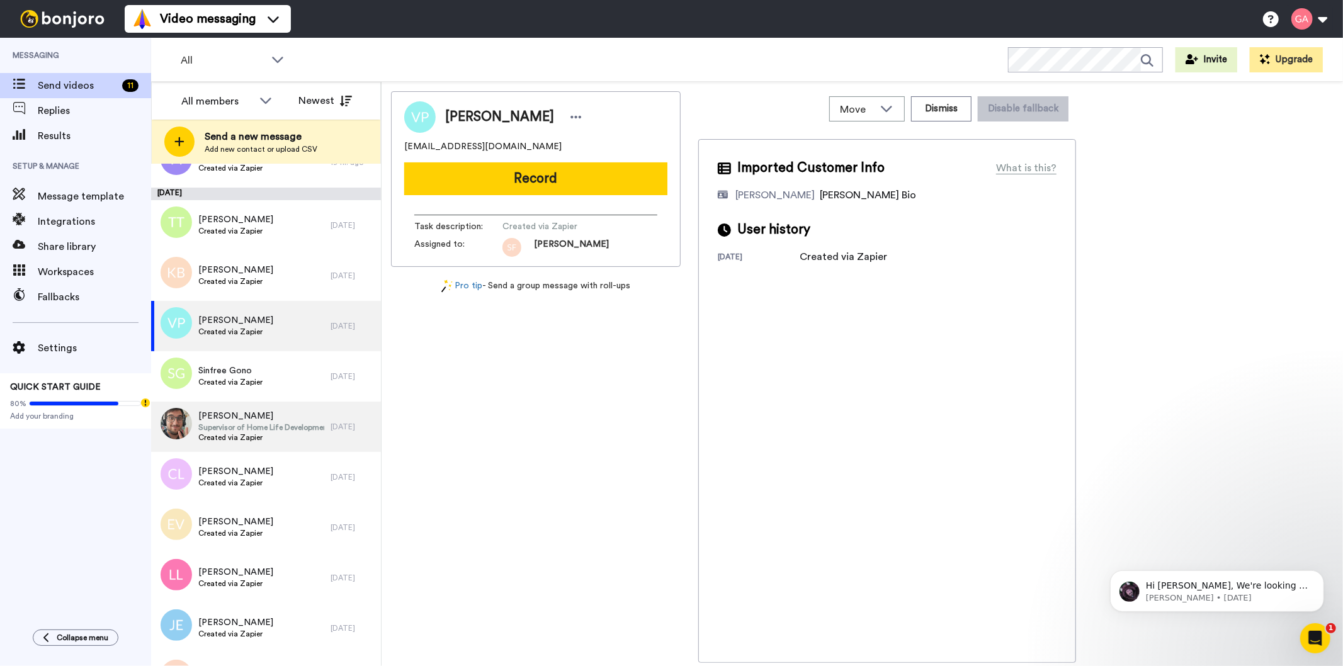
scroll to position [699, 0]
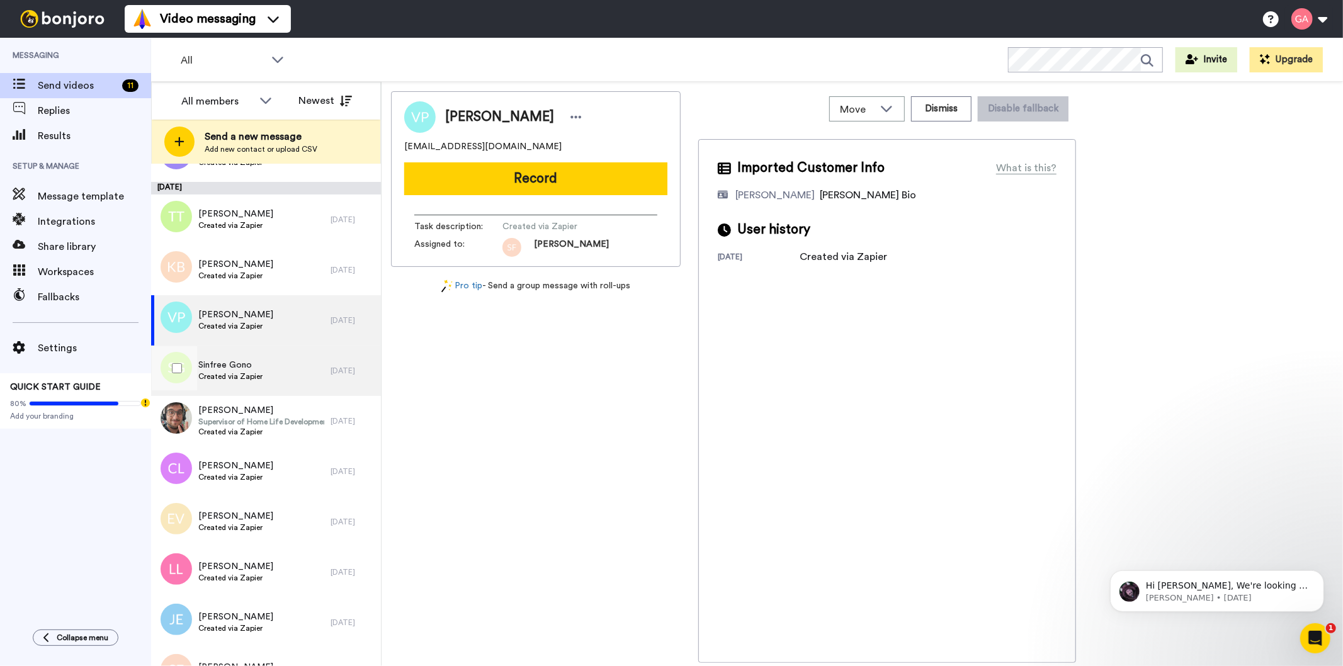
click at [255, 359] on span "Sinfree Gono" at bounding box center [230, 365] width 64 height 13
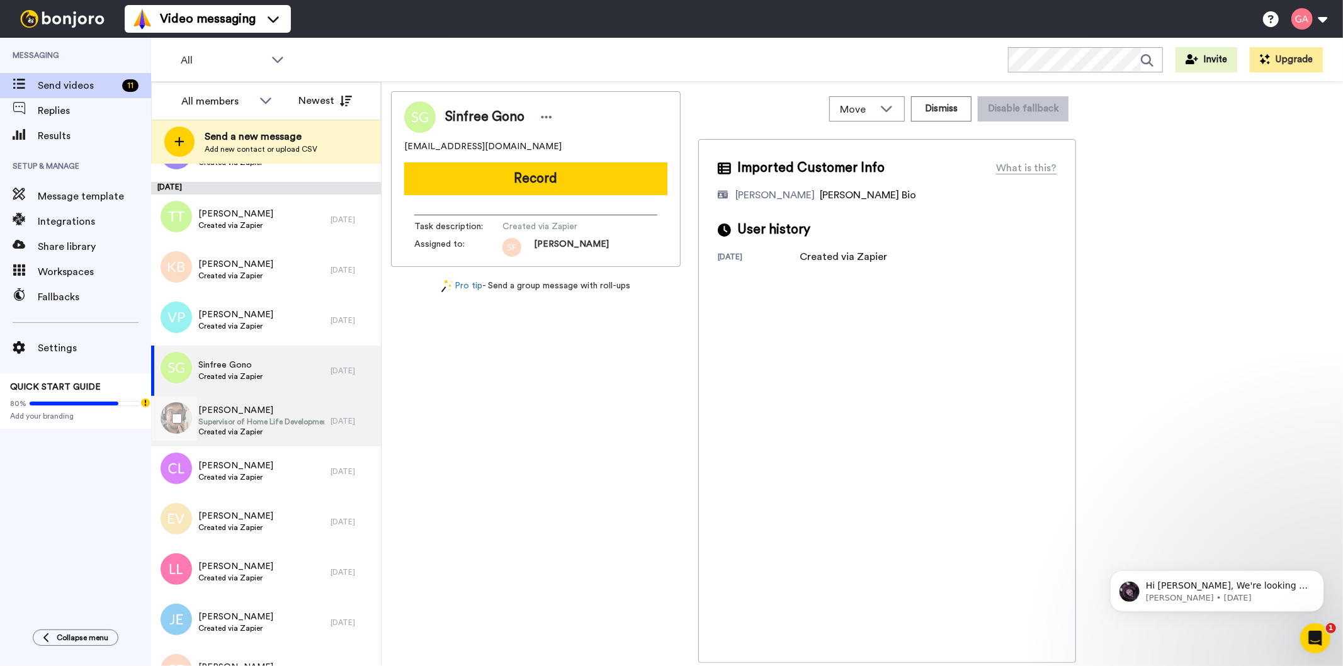
click at [252, 419] on span "Supervisor of Home Life Development" at bounding box center [261, 422] width 126 height 10
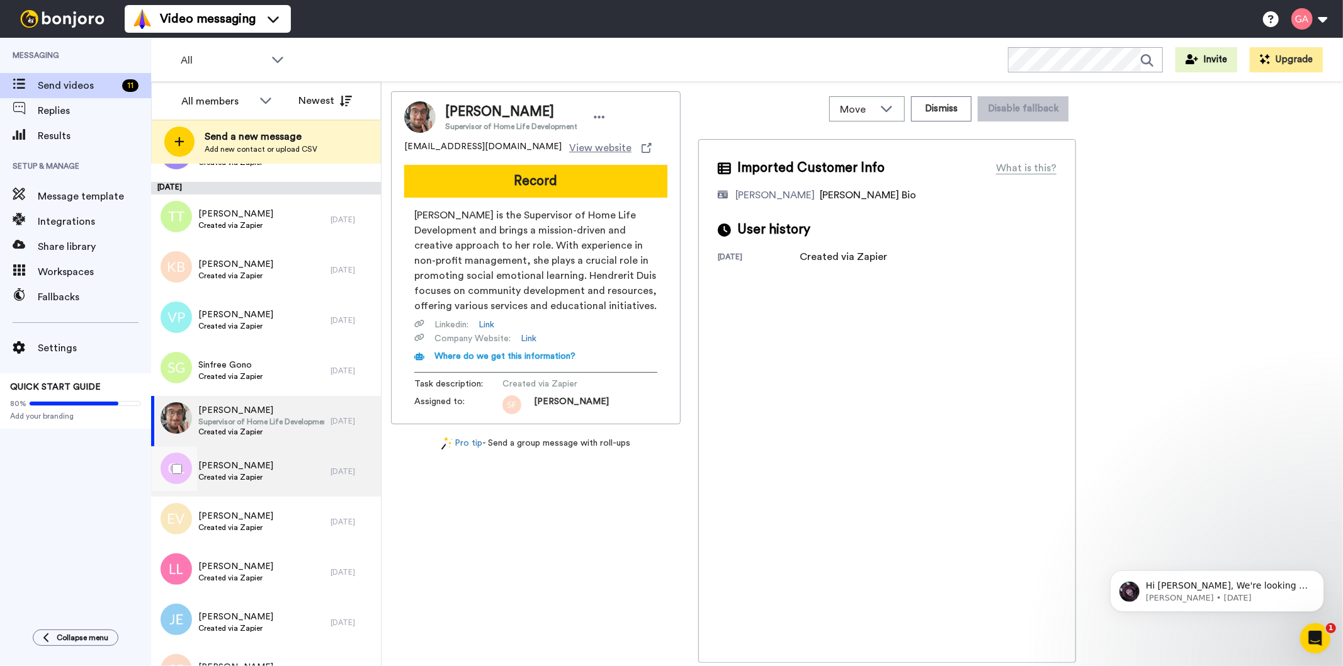
click at [242, 479] on span "Created via Zapier" at bounding box center [235, 477] width 75 height 10
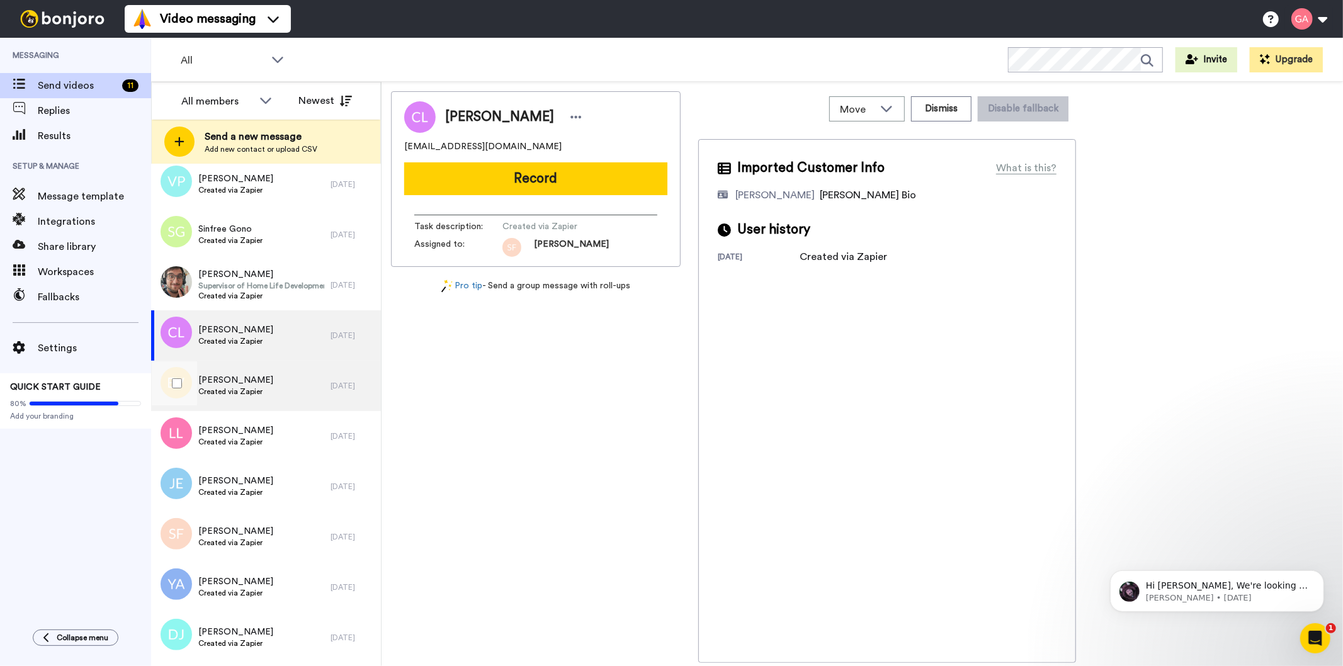
scroll to position [839, 0]
click at [236, 387] on span "Created via Zapier" at bounding box center [235, 388] width 75 height 10
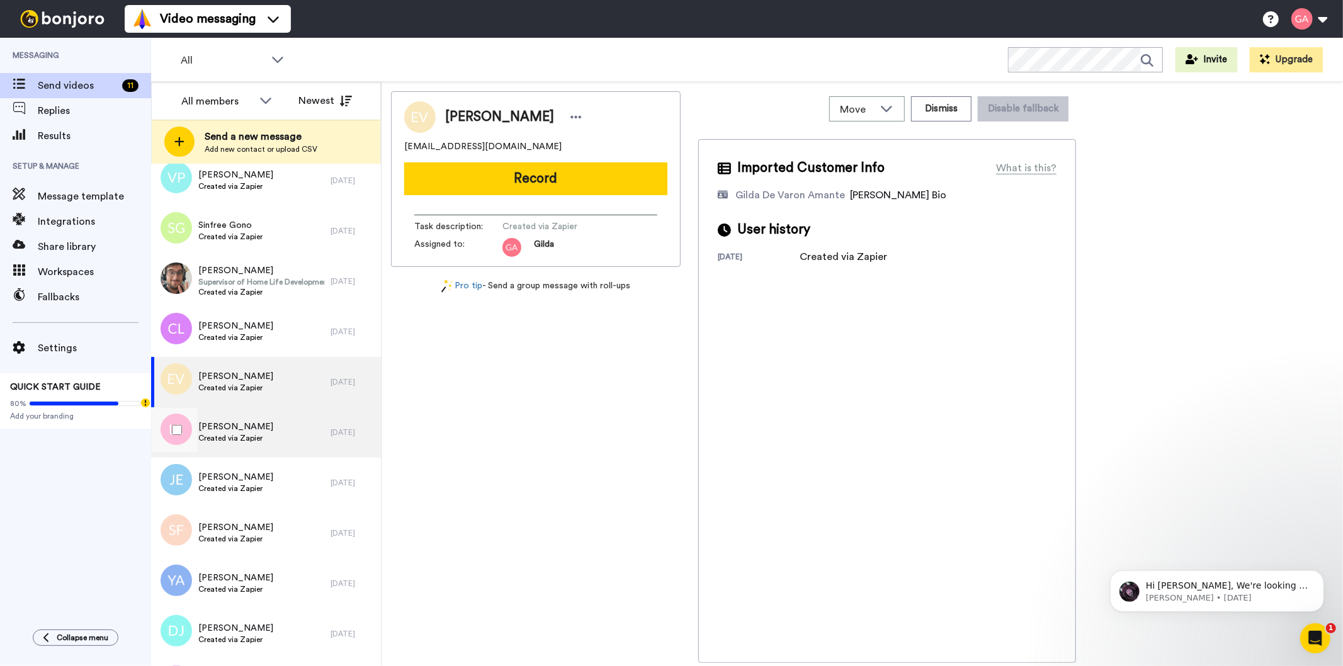
click at [241, 443] on div "Liyah Laina Created via Zapier" at bounding box center [235, 433] width 75 height 24
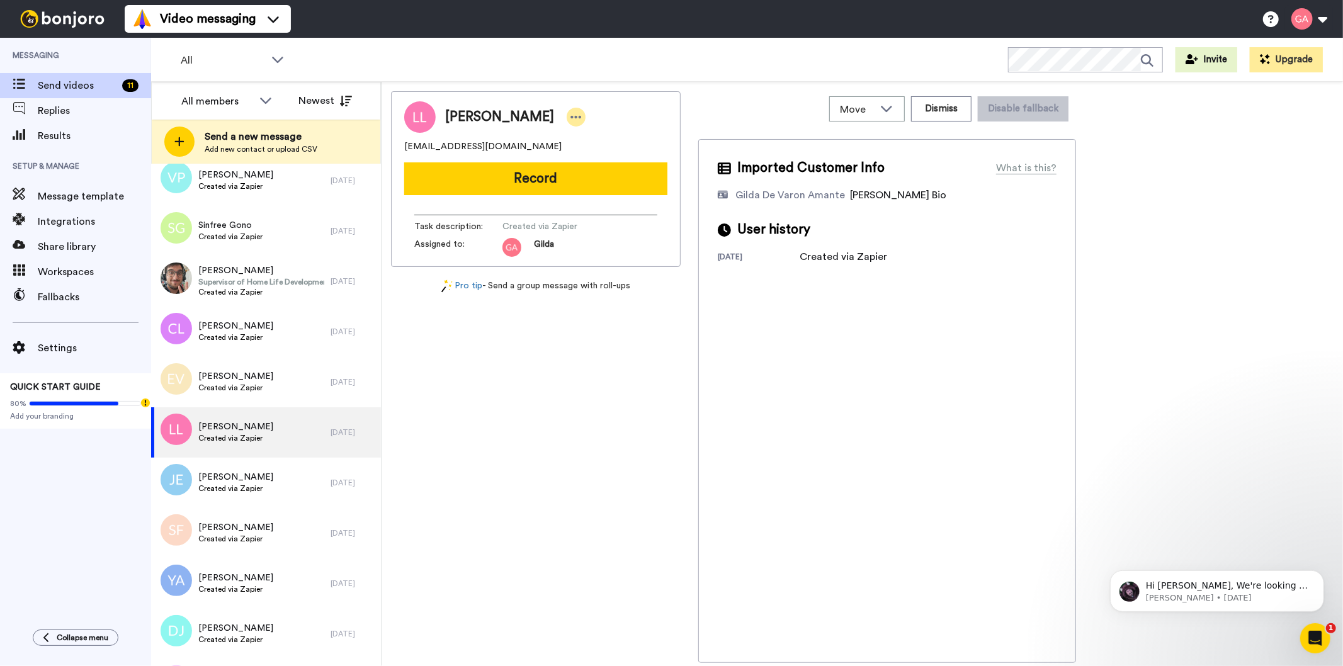
click at [570, 111] on icon at bounding box center [575, 117] width 11 height 13
click at [552, 160] on li "Assign" at bounding box center [569, 156] width 91 height 18
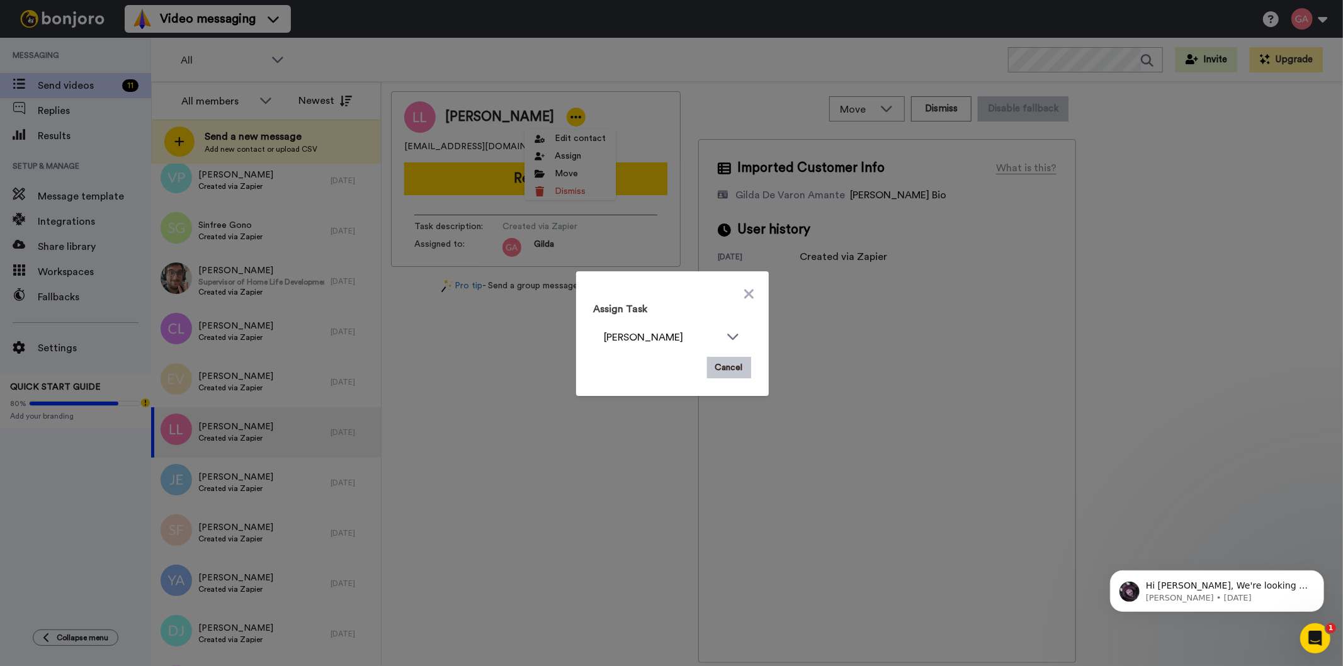
click at [514, 422] on div "Assign Task Gilda Amante Cancel" at bounding box center [671, 333] width 1343 height 666
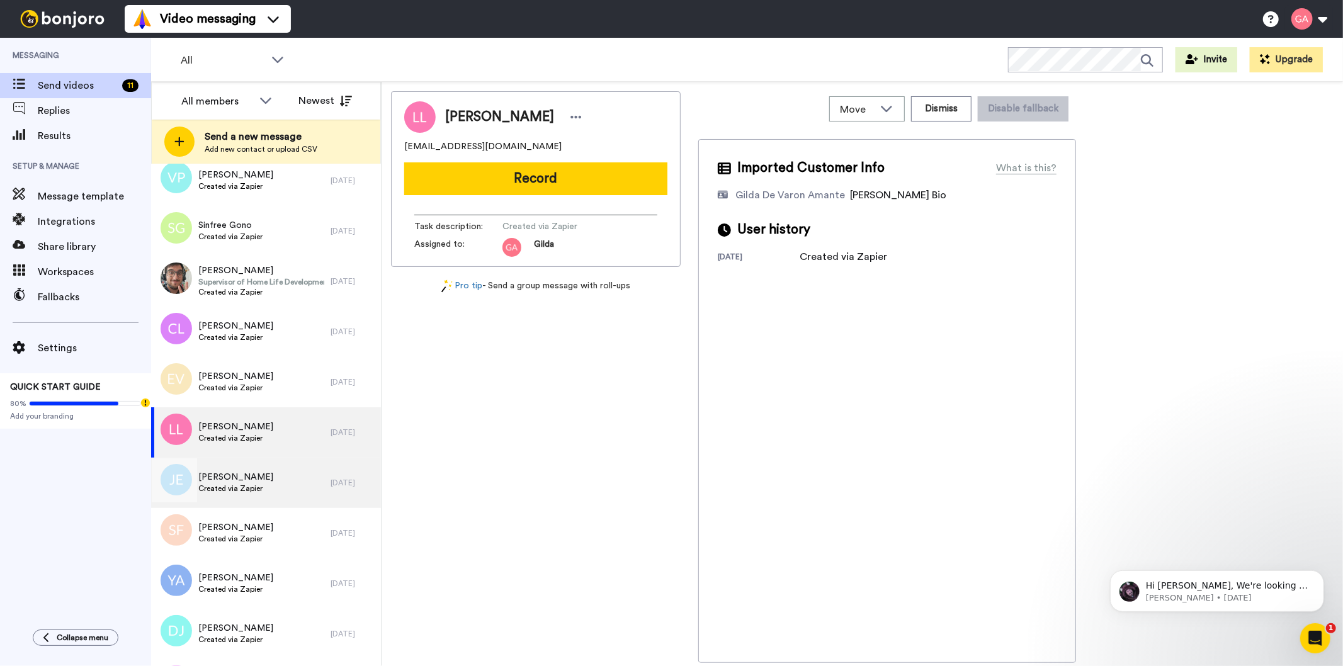
click at [258, 467] on div "Jacqueline Evans Created via Zapier" at bounding box center [240, 483] width 179 height 50
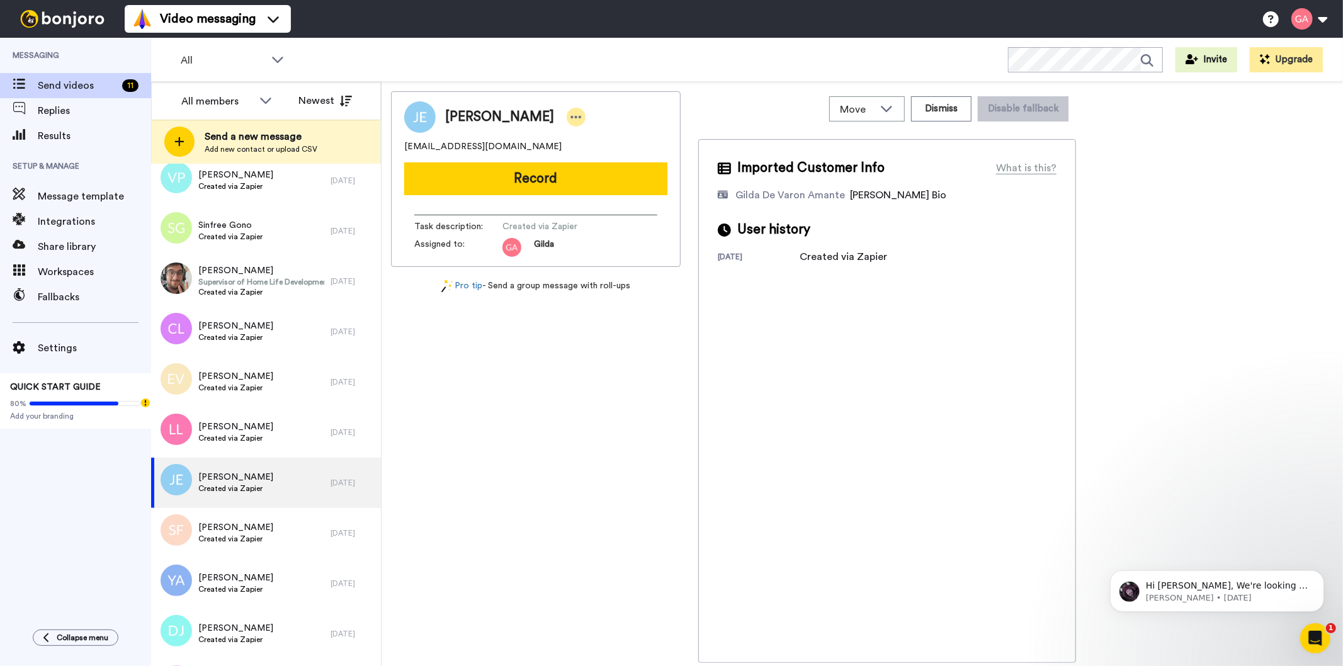
click at [570, 114] on icon at bounding box center [575, 117] width 11 height 13
click at [577, 158] on icon at bounding box center [575, 156] width 10 height 10
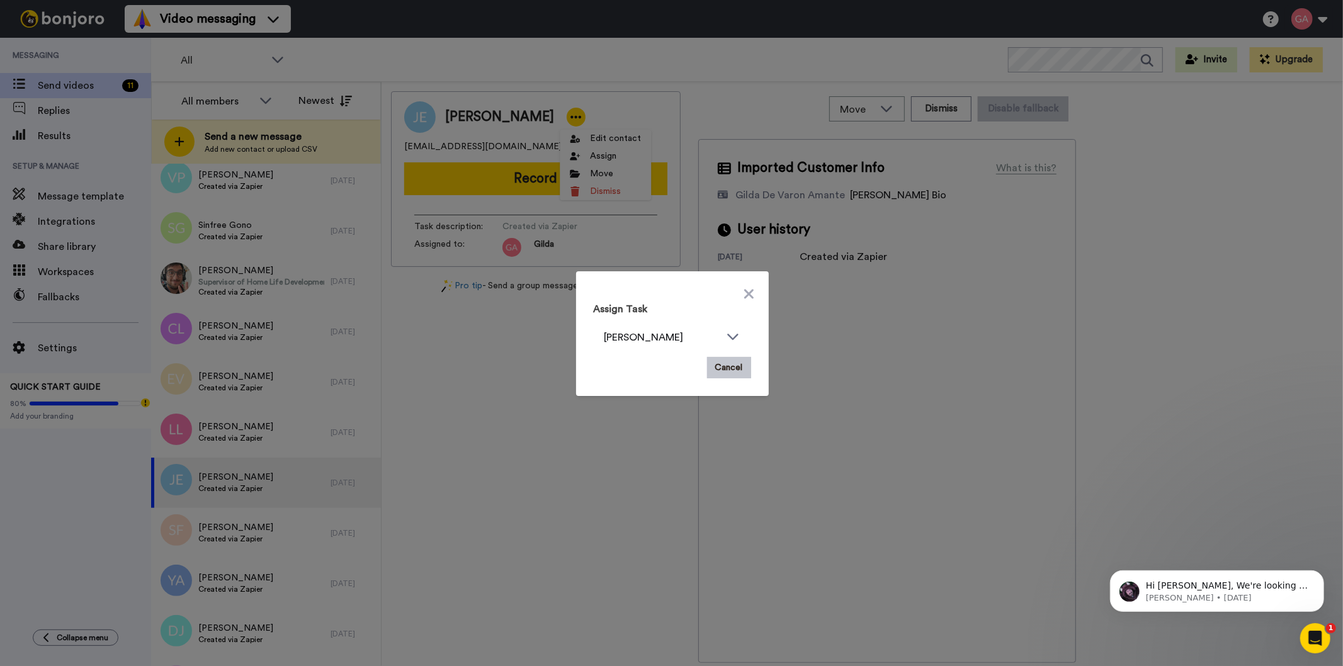
click at [439, 468] on div "Assign Task Gilda Amante Cancel" at bounding box center [671, 333] width 1343 height 666
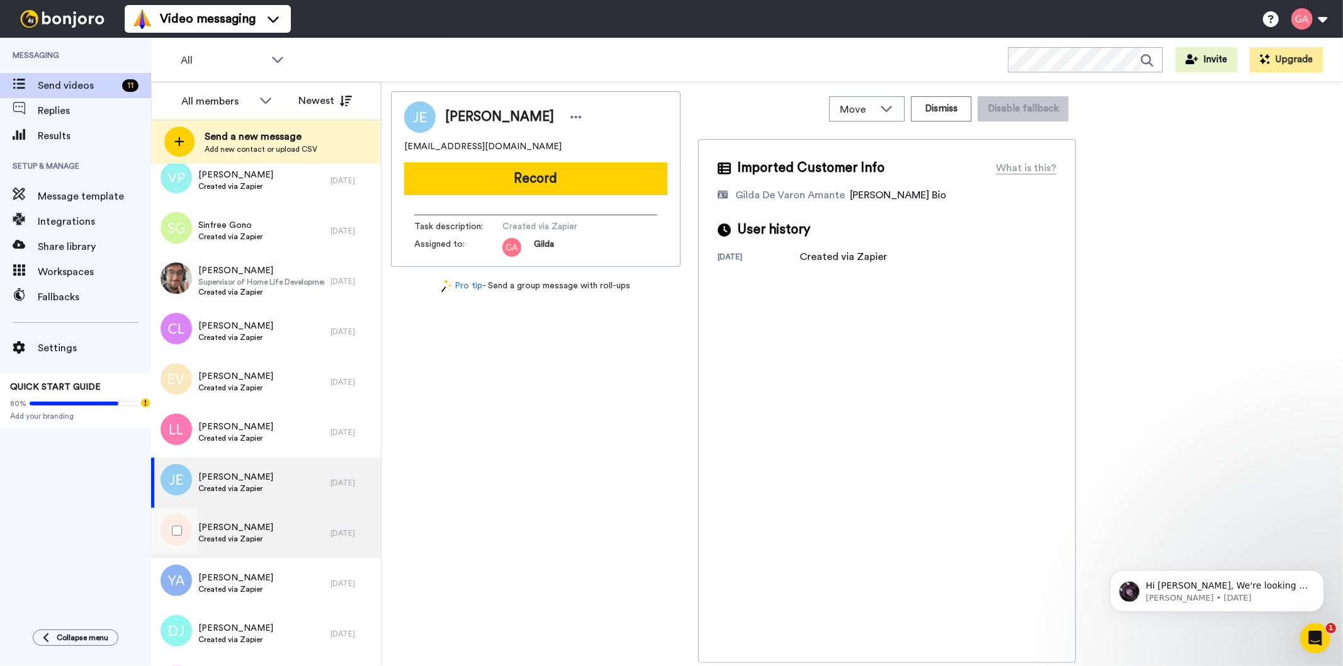
click at [249, 534] on span "Created via Zapier" at bounding box center [235, 539] width 75 height 10
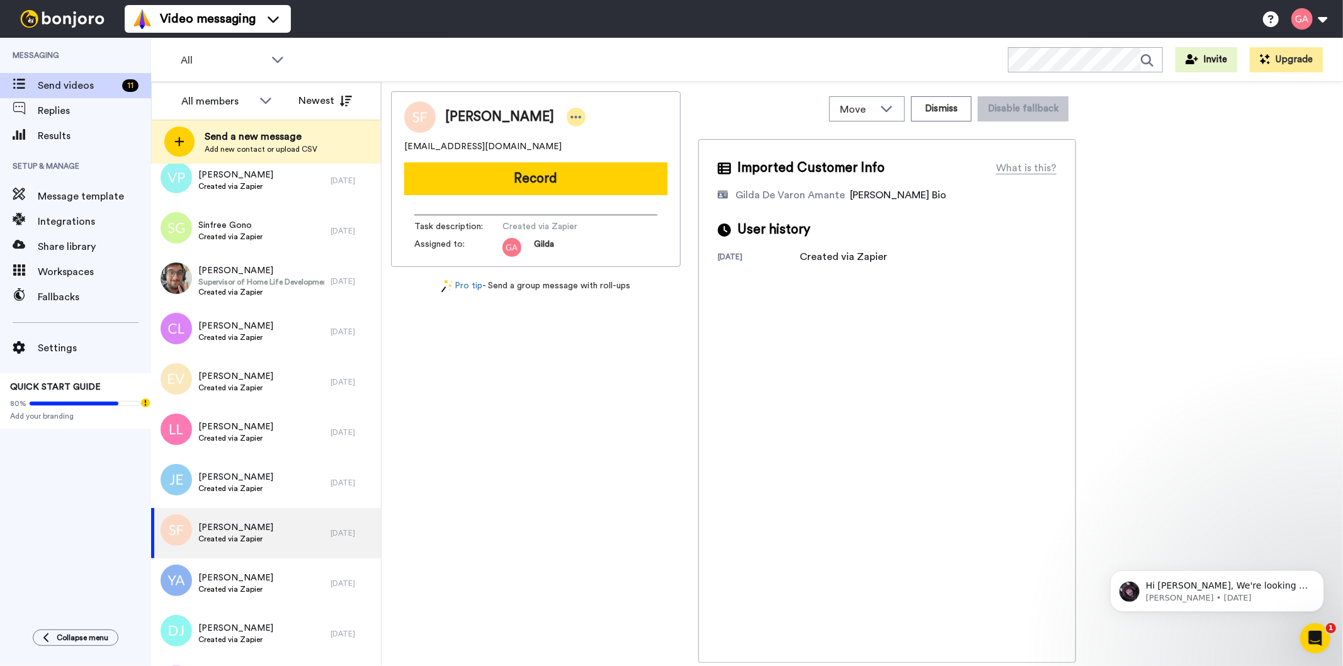
click at [570, 121] on icon at bounding box center [575, 117] width 11 height 13
click at [583, 157] on li "Assign" at bounding box center [568, 156] width 91 height 18
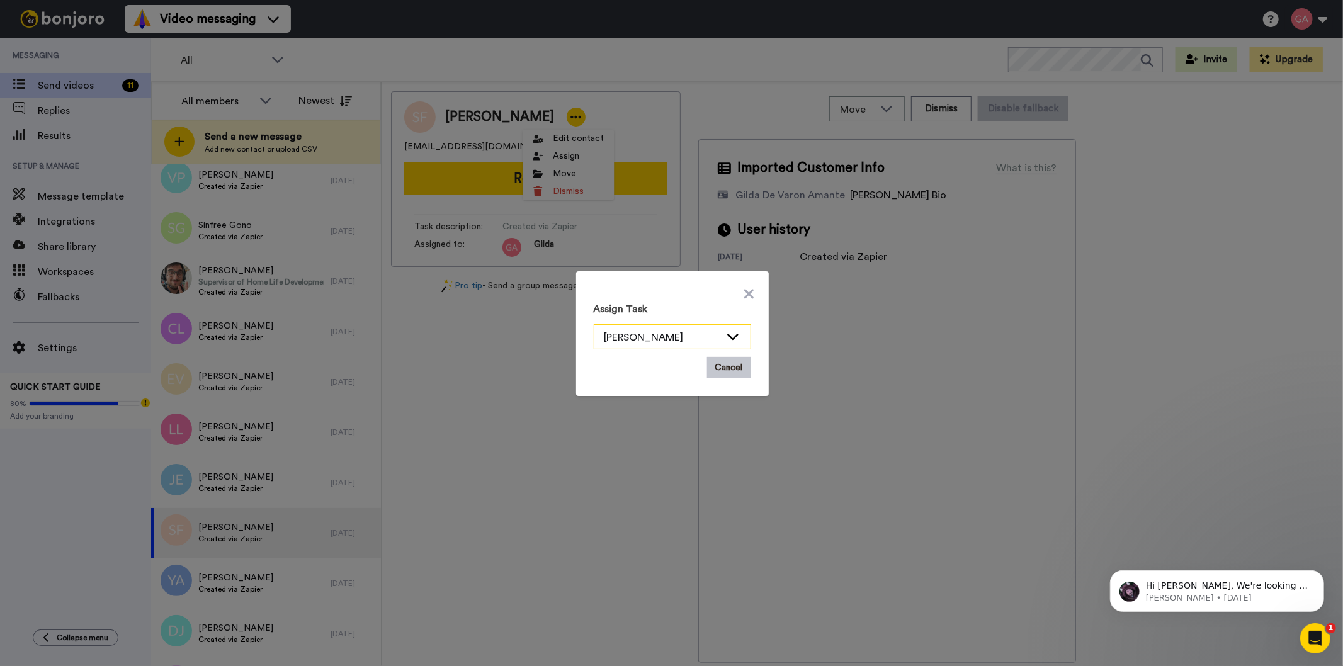
click at [671, 331] on div "[PERSON_NAME]" at bounding box center [662, 337] width 116 height 15
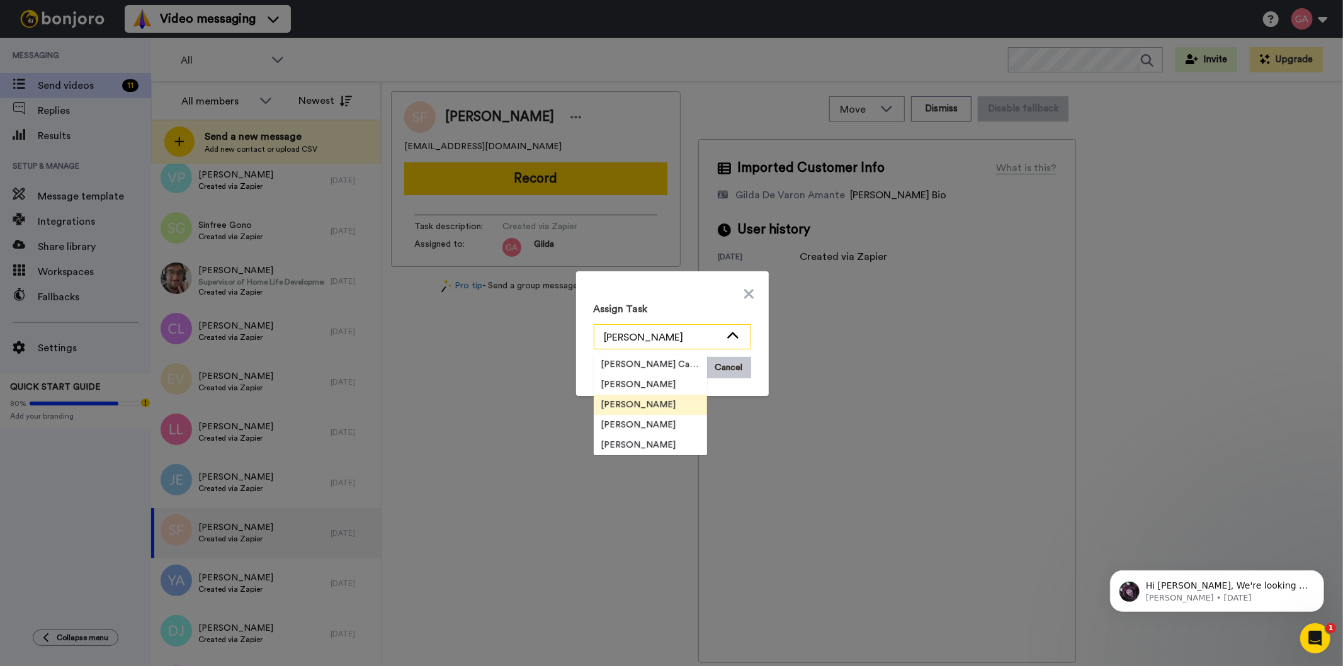
click at [671, 331] on div "[PERSON_NAME]" at bounding box center [662, 337] width 116 height 15
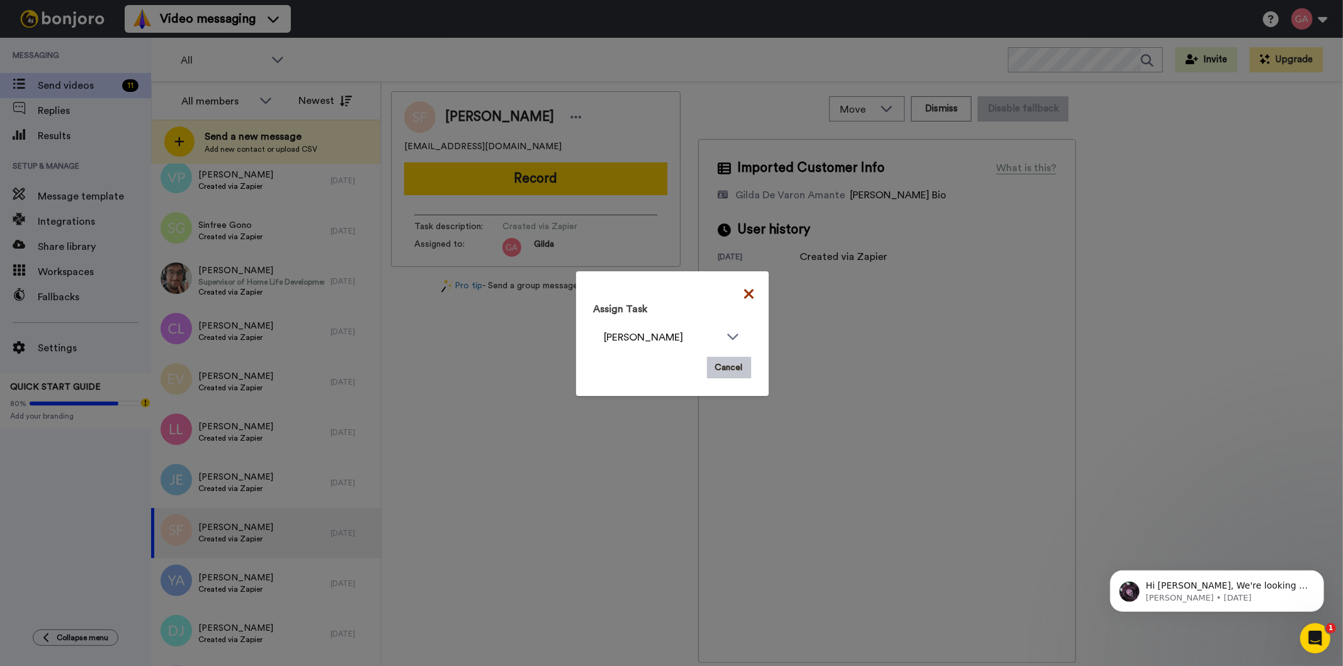
click at [747, 290] on icon at bounding box center [748, 293] width 9 height 9
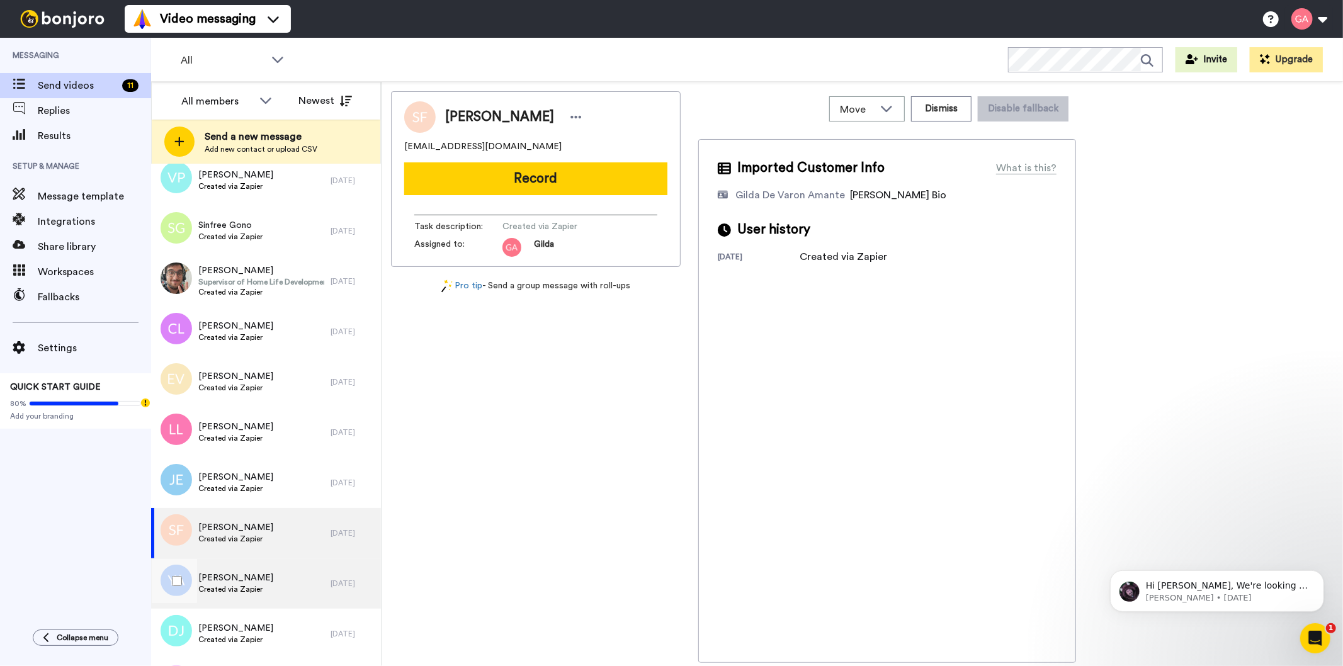
click at [234, 587] on span "Created via Zapier" at bounding box center [235, 589] width 75 height 10
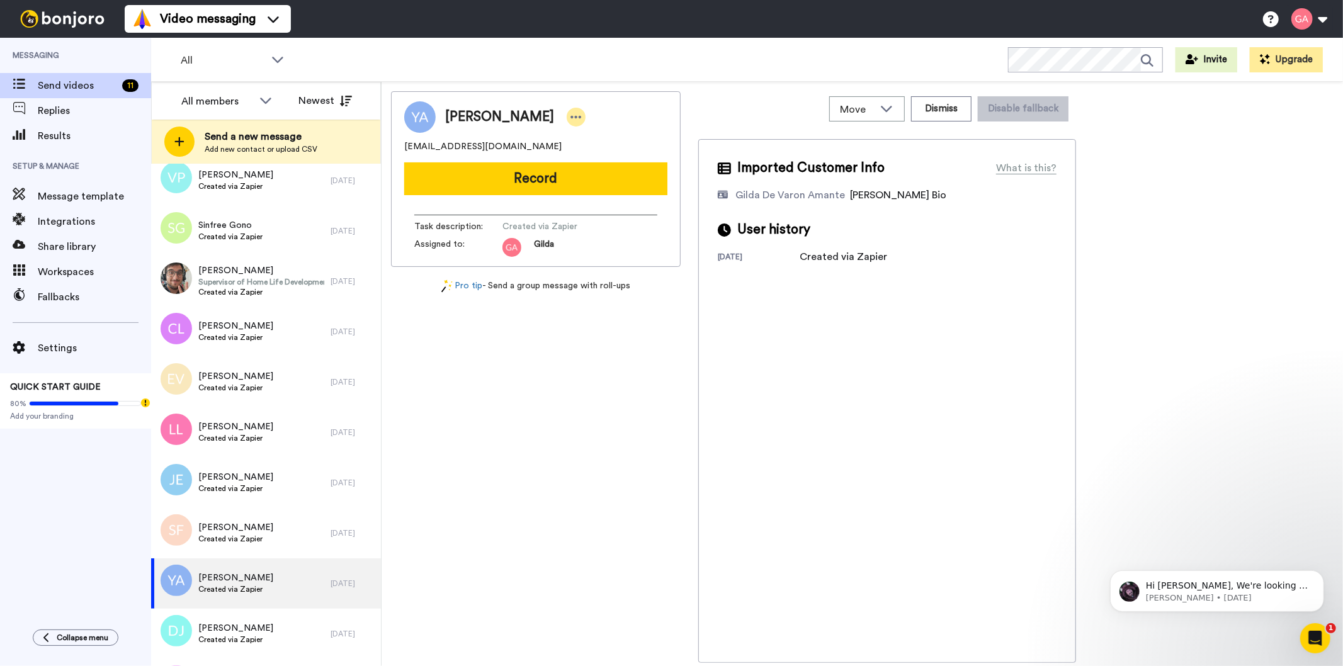
click at [570, 117] on icon at bounding box center [575, 117] width 11 height 13
click at [616, 149] on li "Assign" at bounding box center [609, 156] width 91 height 18
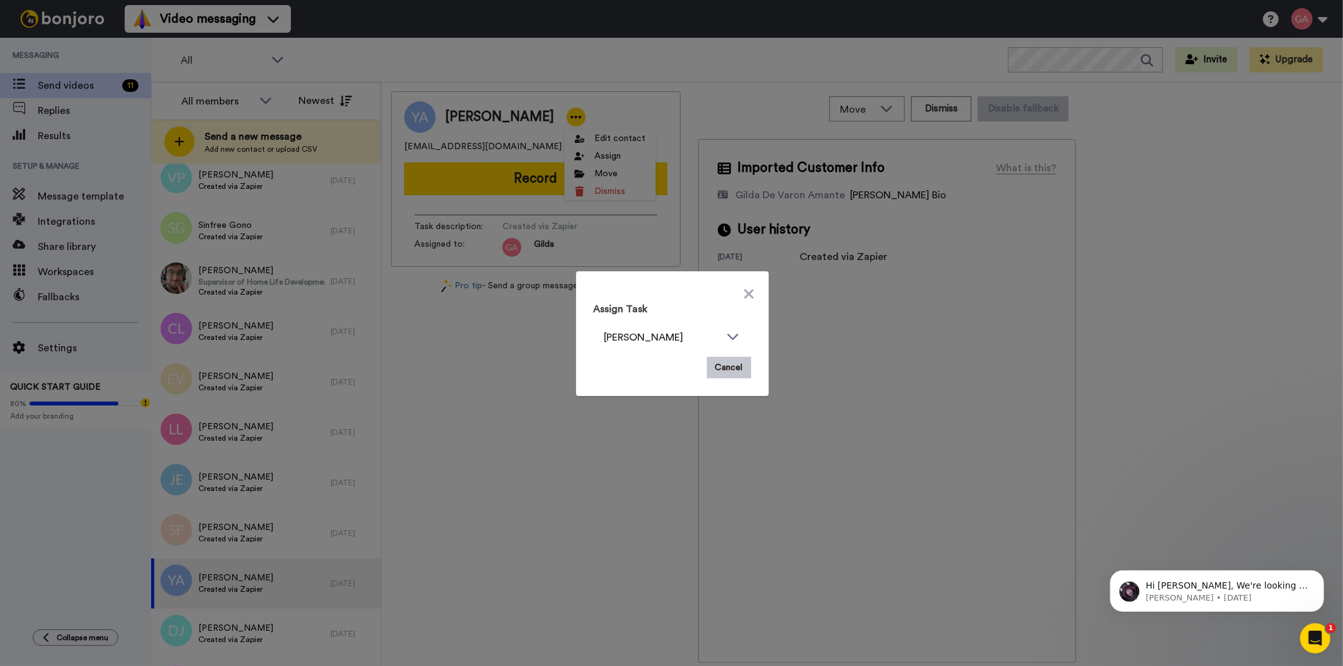
click at [734, 290] on div "Assign Task Gilda Amante Cancel" at bounding box center [673, 334] width 178 height 110
click at [744, 293] on icon at bounding box center [748, 293] width 9 height 15
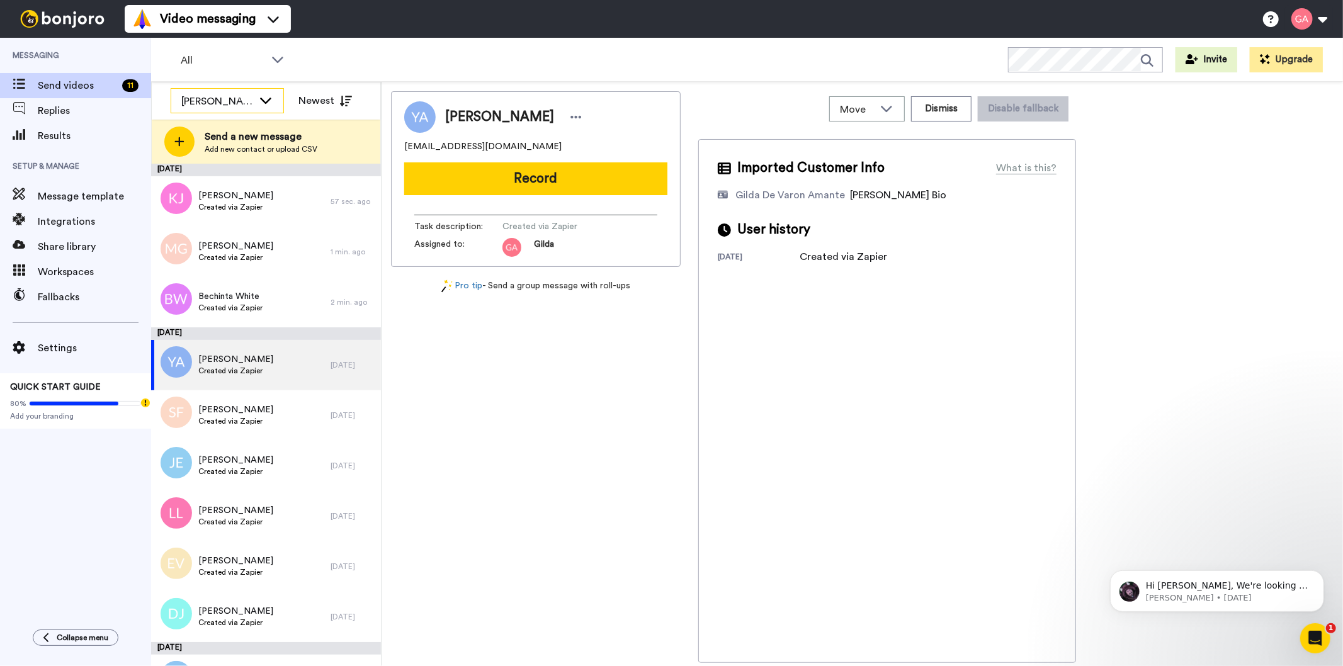
click at [242, 98] on div "[PERSON_NAME]" at bounding box center [217, 101] width 72 height 15
click at [239, 127] on li "All members" at bounding box center [227, 128] width 113 height 20
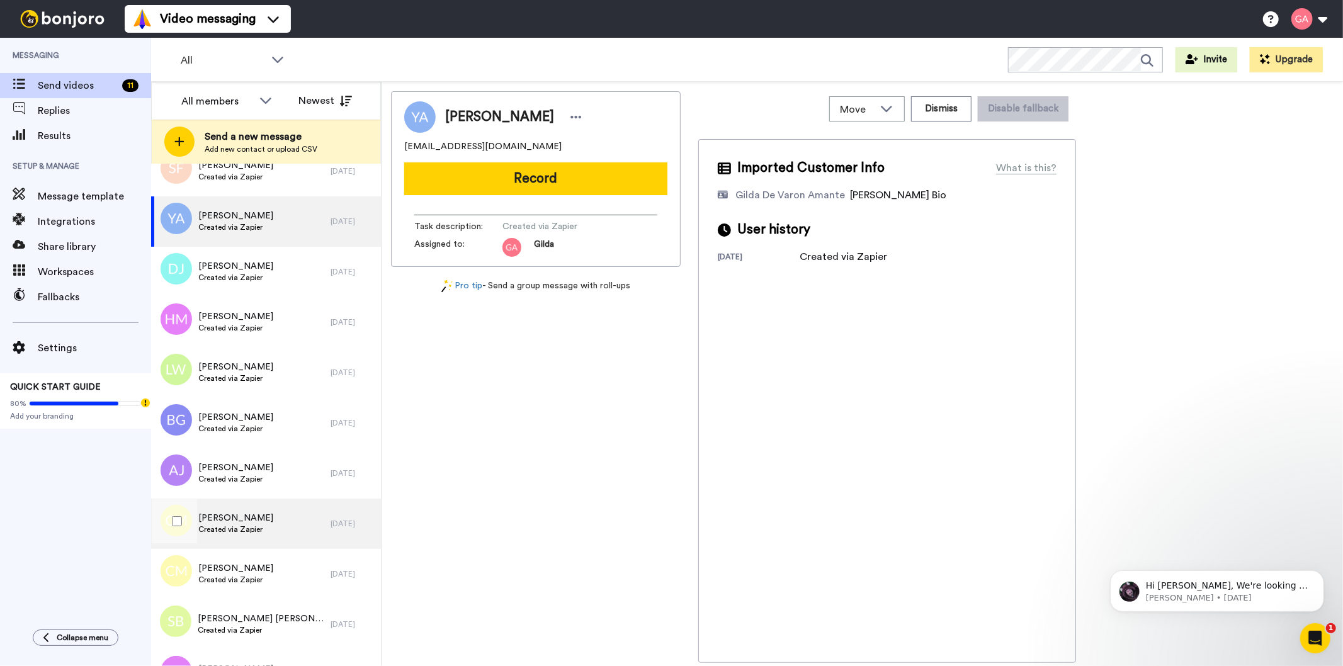
scroll to position [1119, 0]
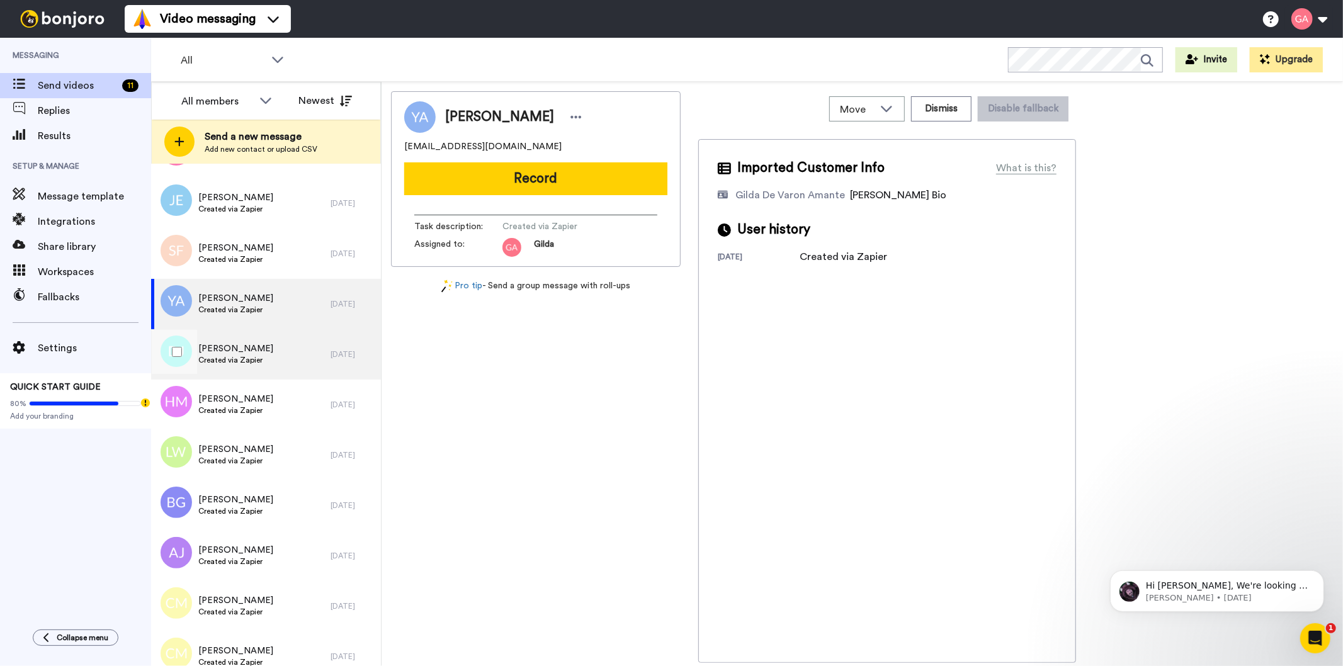
click at [266, 354] on div "Dannie Johnson Created via Zapier" at bounding box center [240, 354] width 179 height 50
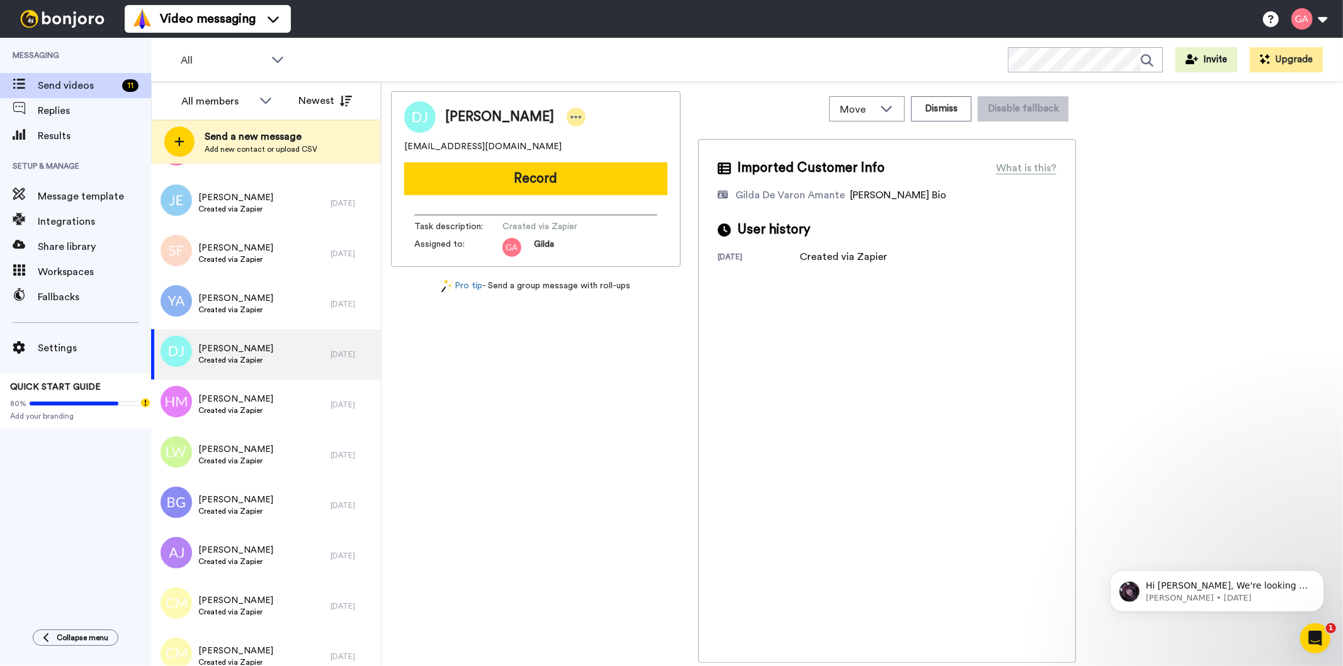
click at [570, 111] on icon at bounding box center [575, 117] width 11 height 13
click at [577, 159] on li "Assign" at bounding box center [598, 156] width 91 height 18
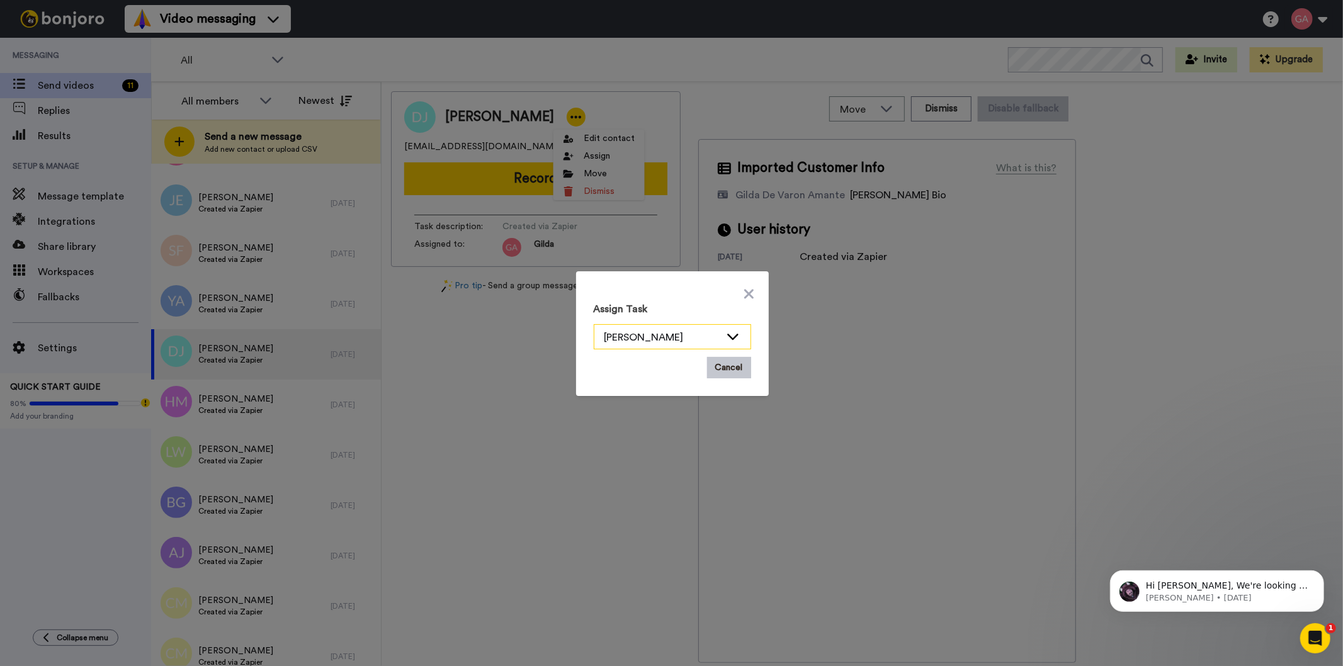
click at [701, 344] on div "[PERSON_NAME]" at bounding box center [662, 337] width 116 height 15
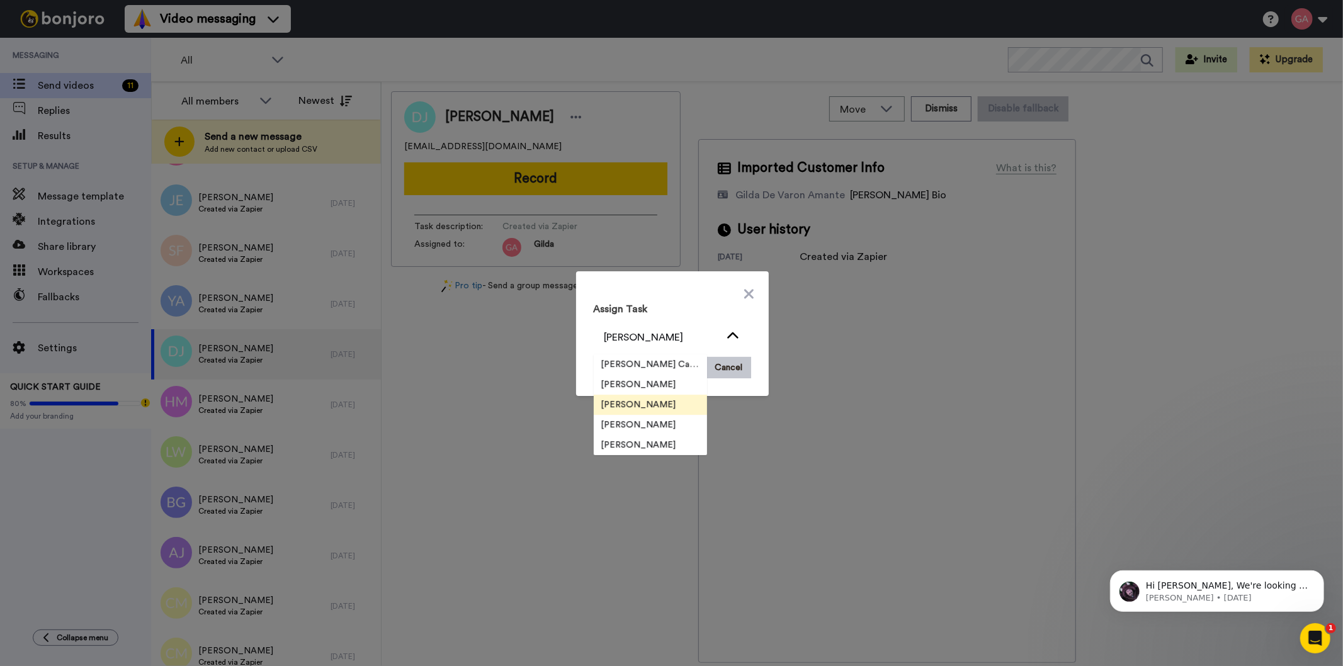
click at [664, 404] on li "[PERSON_NAME]" at bounding box center [650, 405] width 113 height 20
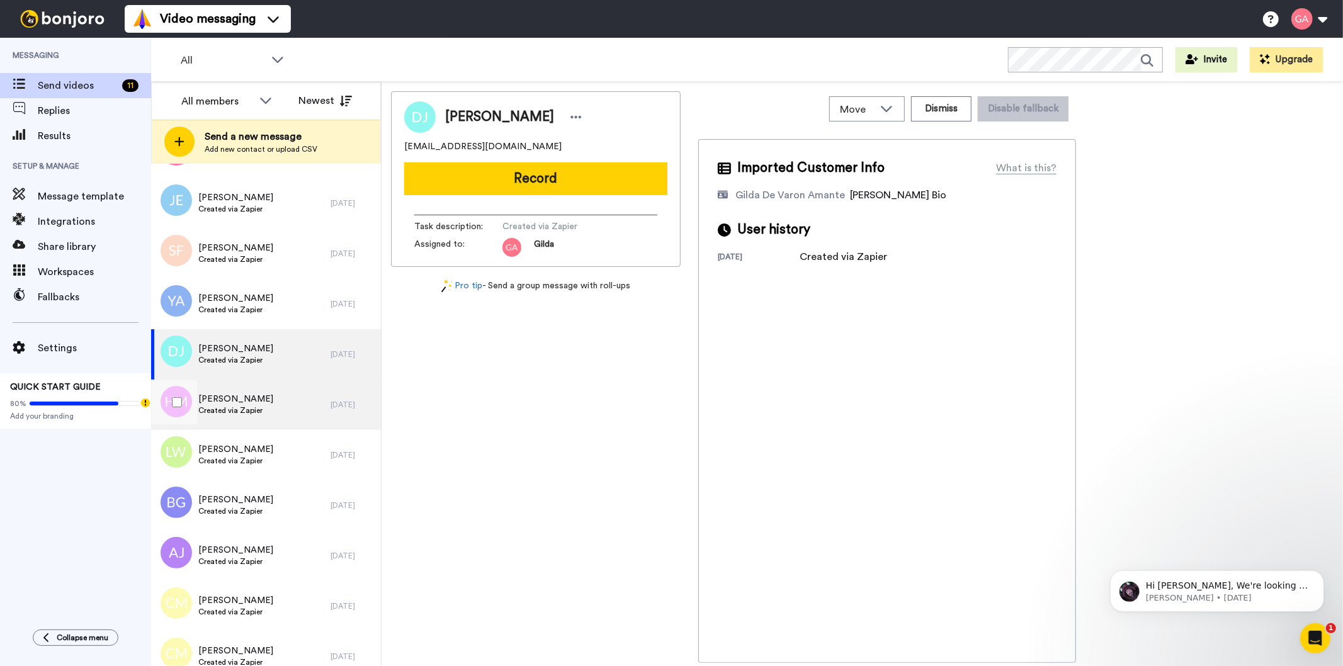
click at [281, 406] on div "Hannah Mitchell Created via Zapier" at bounding box center [240, 405] width 179 height 50
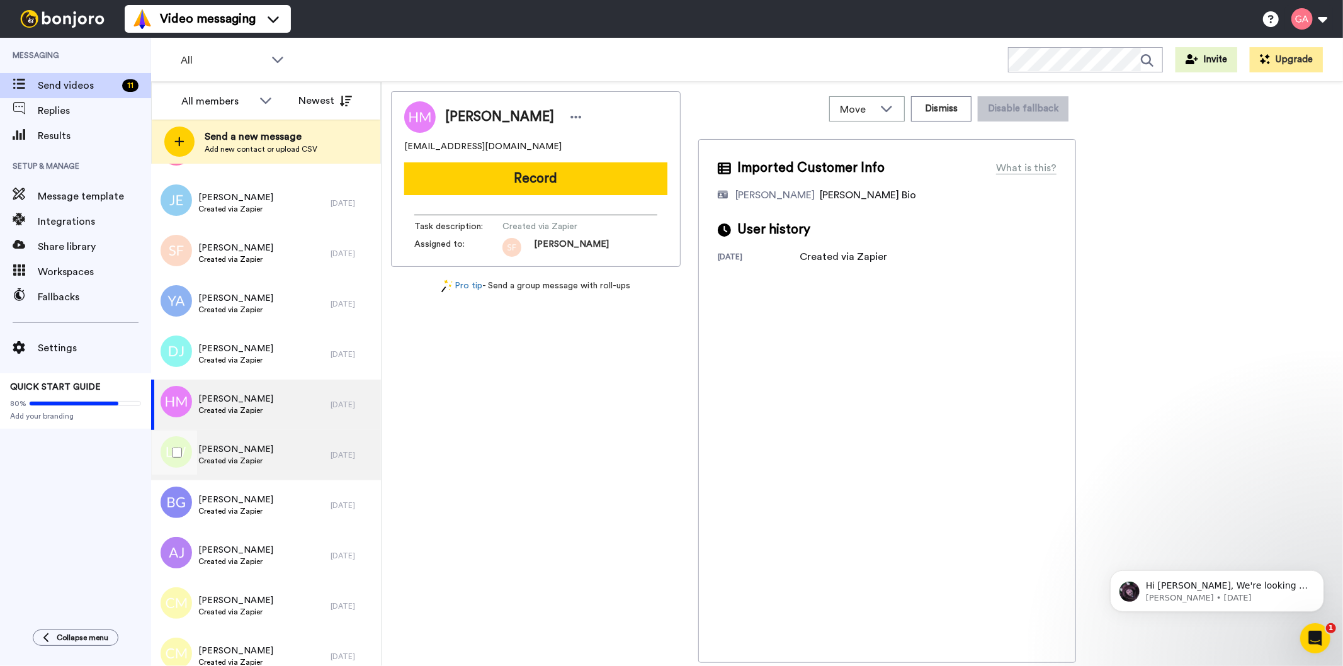
click at [272, 458] on div "Larar Wade Created via Zapier" at bounding box center [240, 455] width 179 height 50
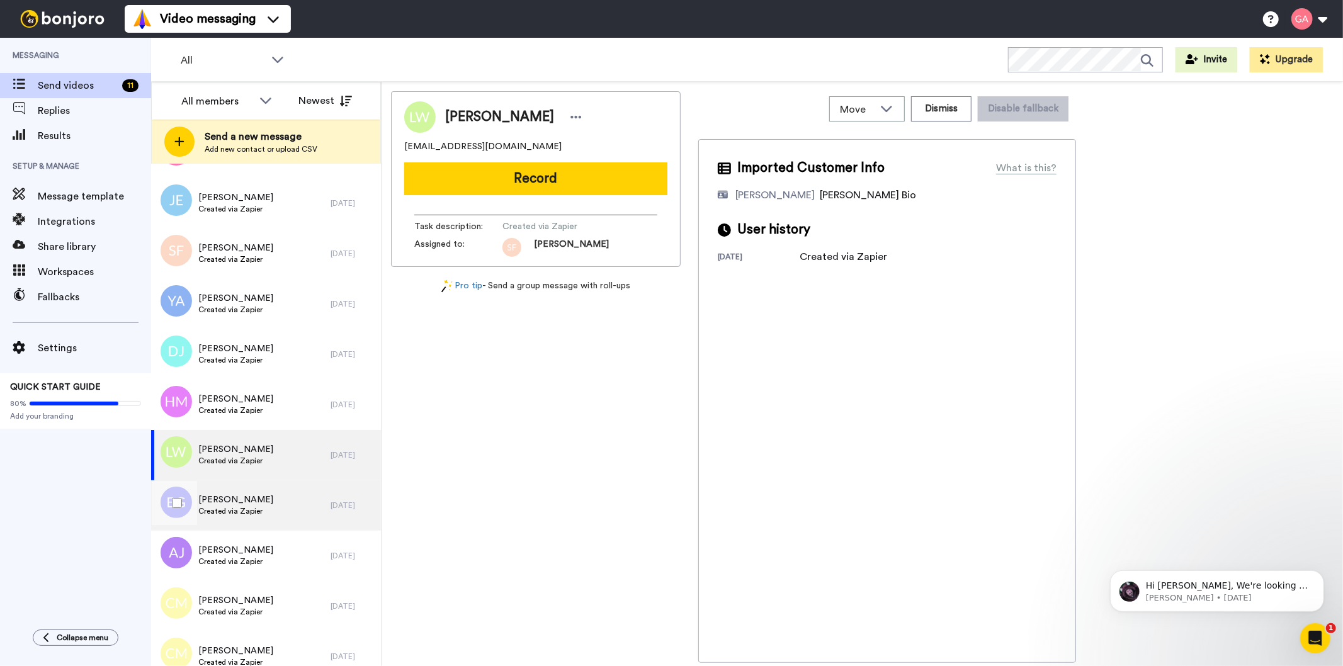
click at [261, 512] on span "Created via Zapier" at bounding box center [235, 511] width 75 height 10
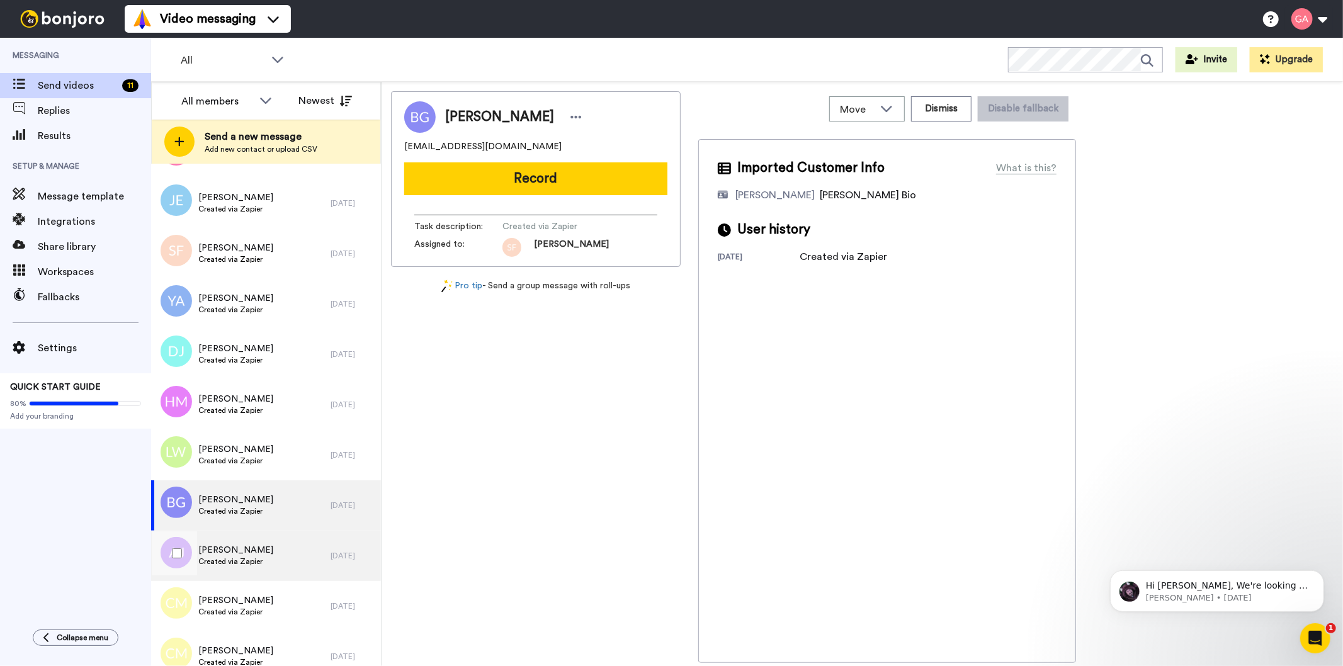
click at [250, 557] on span "Created via Zapier" at bounding box center [235, 562] width 75 height 10
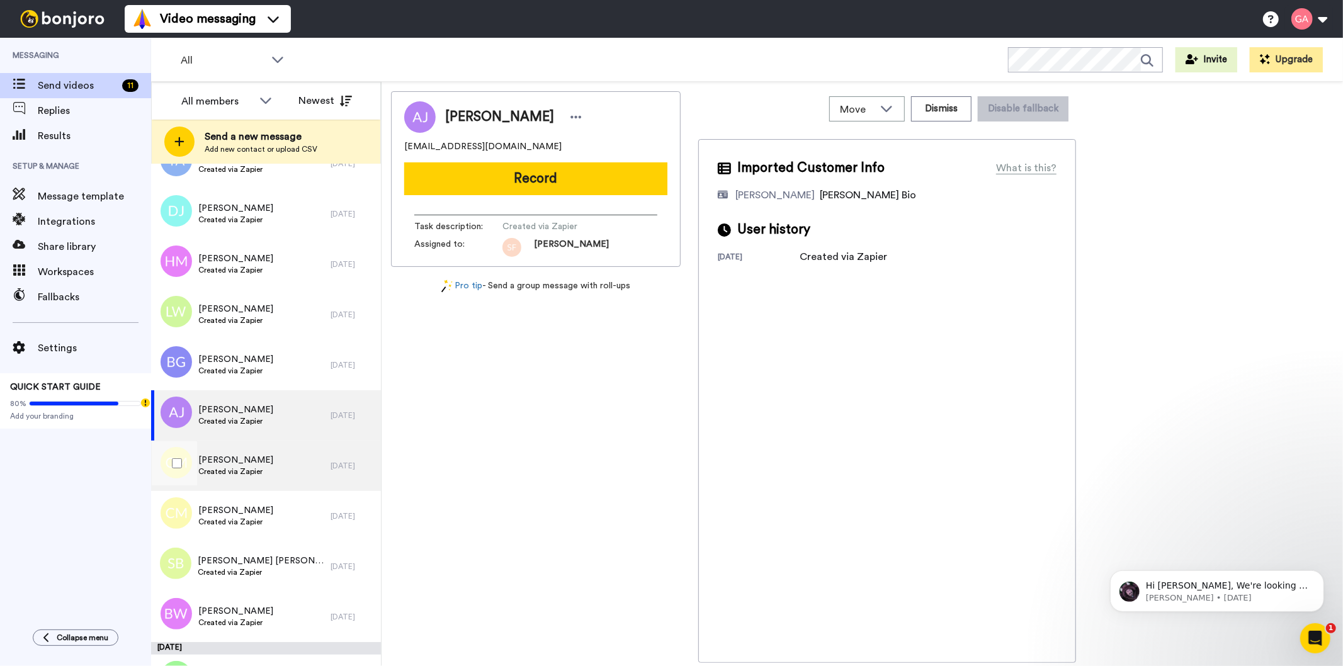
click at [256, 452] on div "Charlisa Mesry Created via Zapier" at bounding box center [240, 466] width 179 height 50
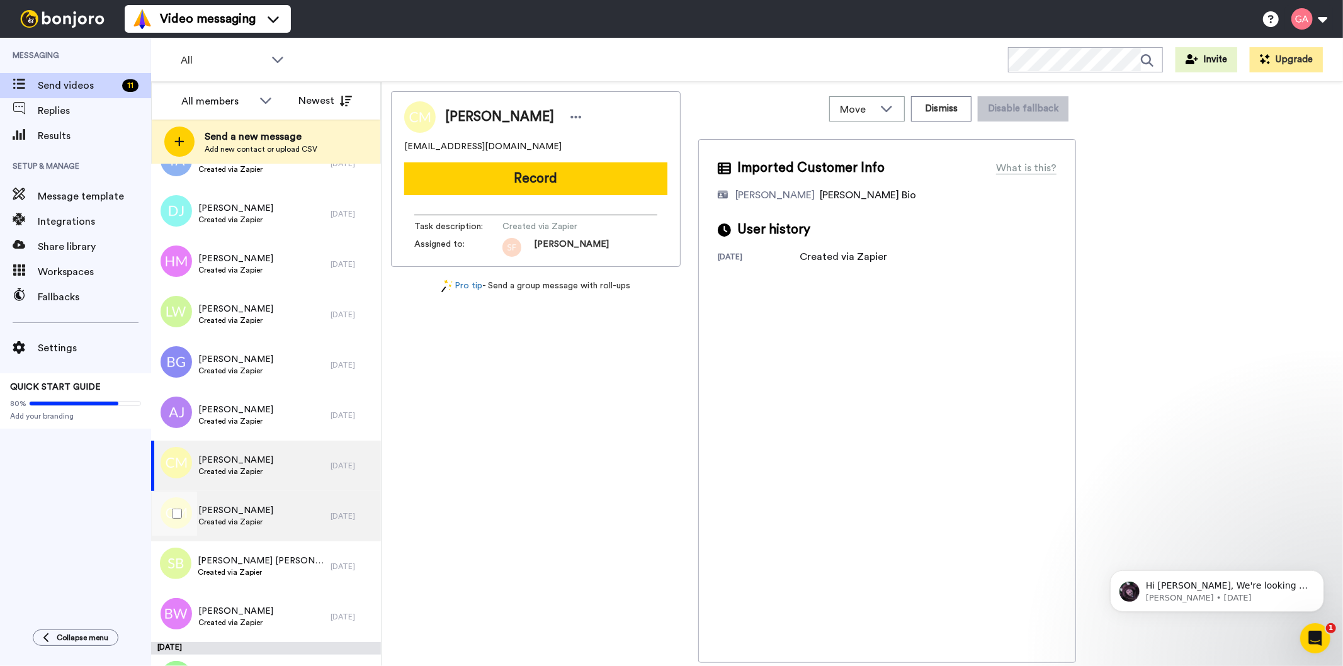
click at [246, 502] on div "Colm McElroy Created via Zapier" at bounding box center [240, 516] width 179 height 50
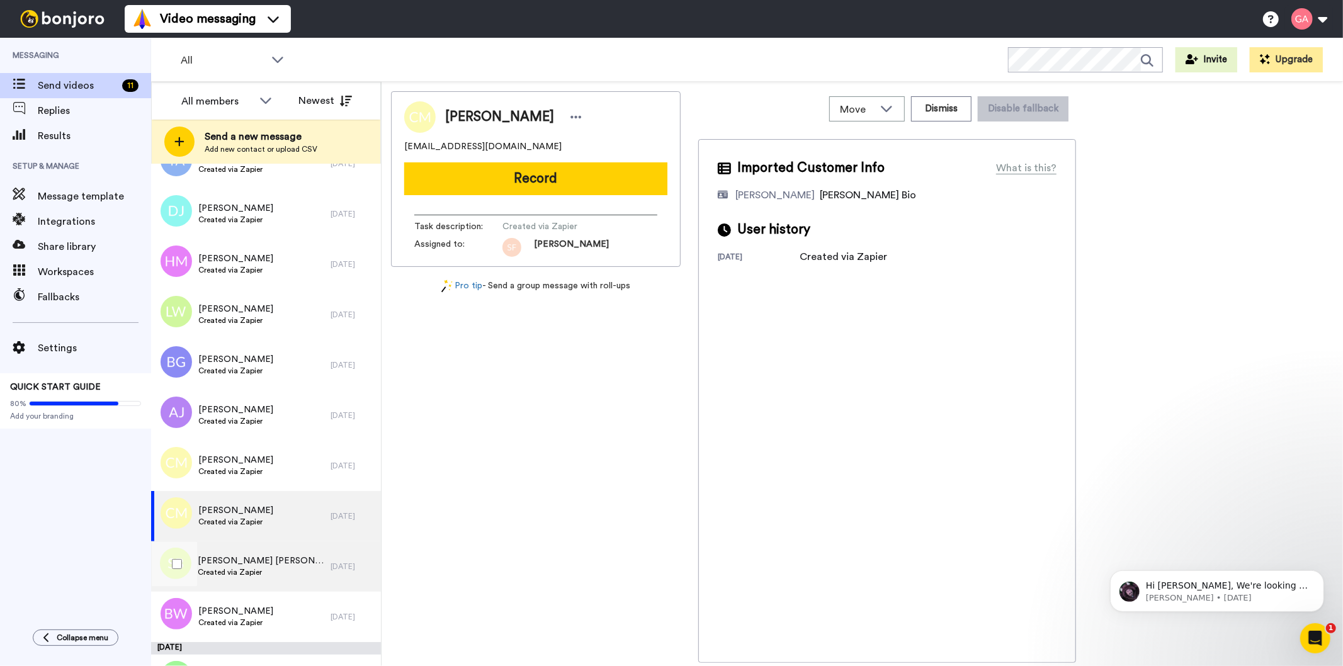
click at [242, 558] on span "Sam Brian" at bounding box center [261, 561] width 127 height 13
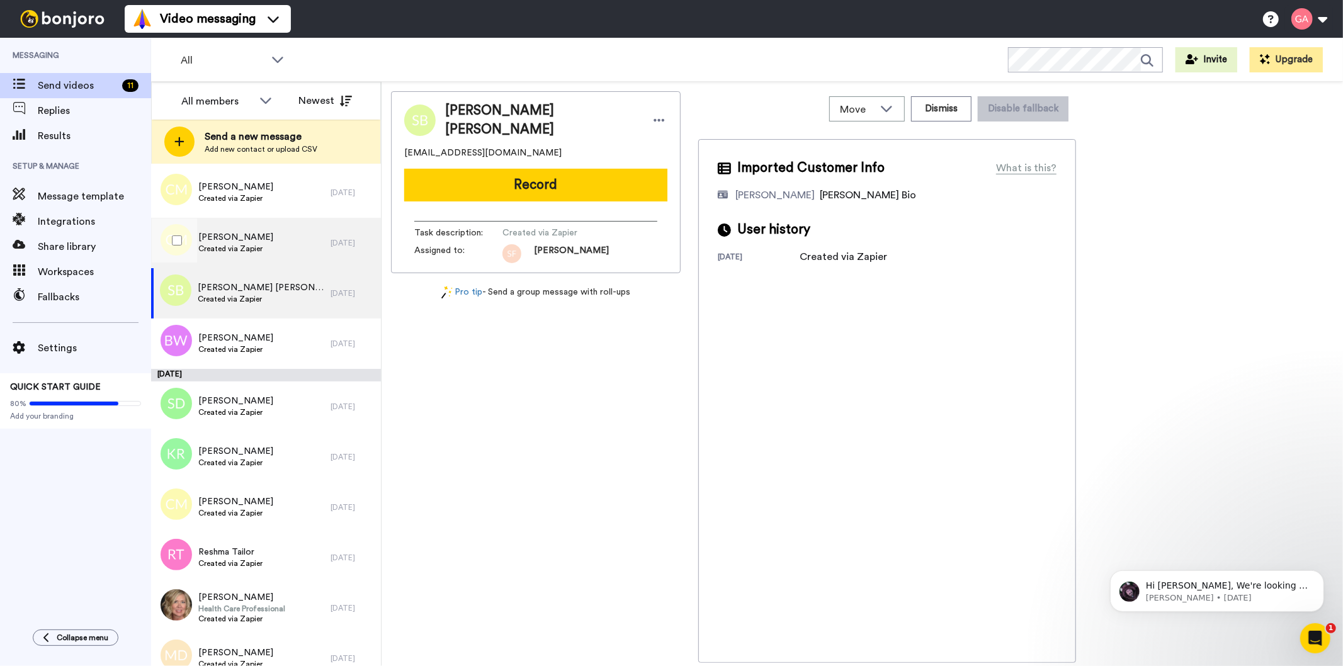
scroll to position [1539, 0]
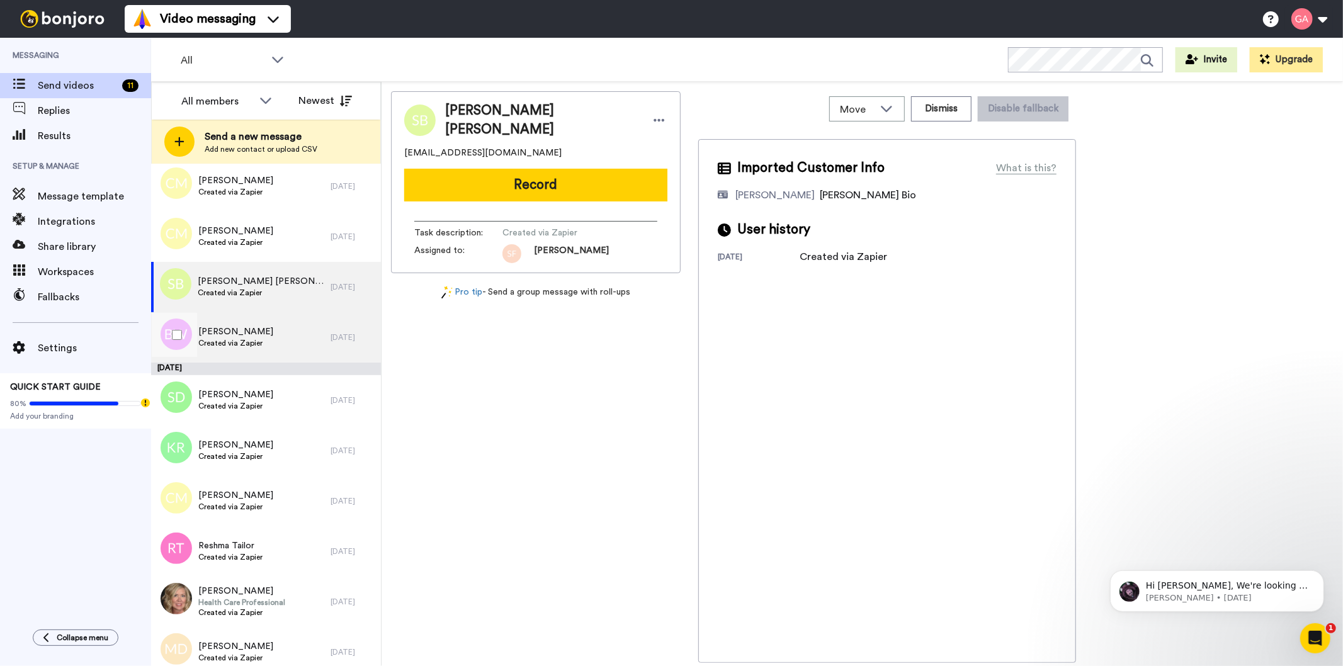
click at [244, 332] on span "Barbara Walker" at bounding box center [235, 331] width 75 height 13
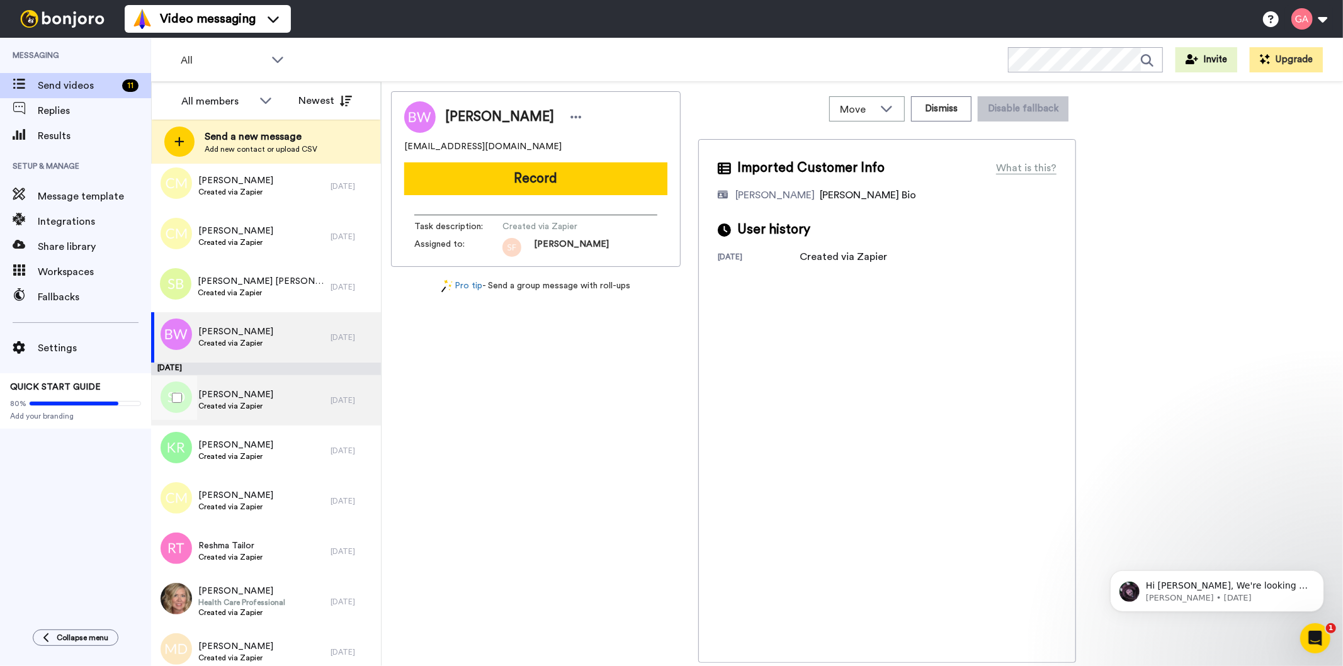
click at [225, 410] on span "Created via Zapier" at bounding box center [235, 406] width 75 height 10
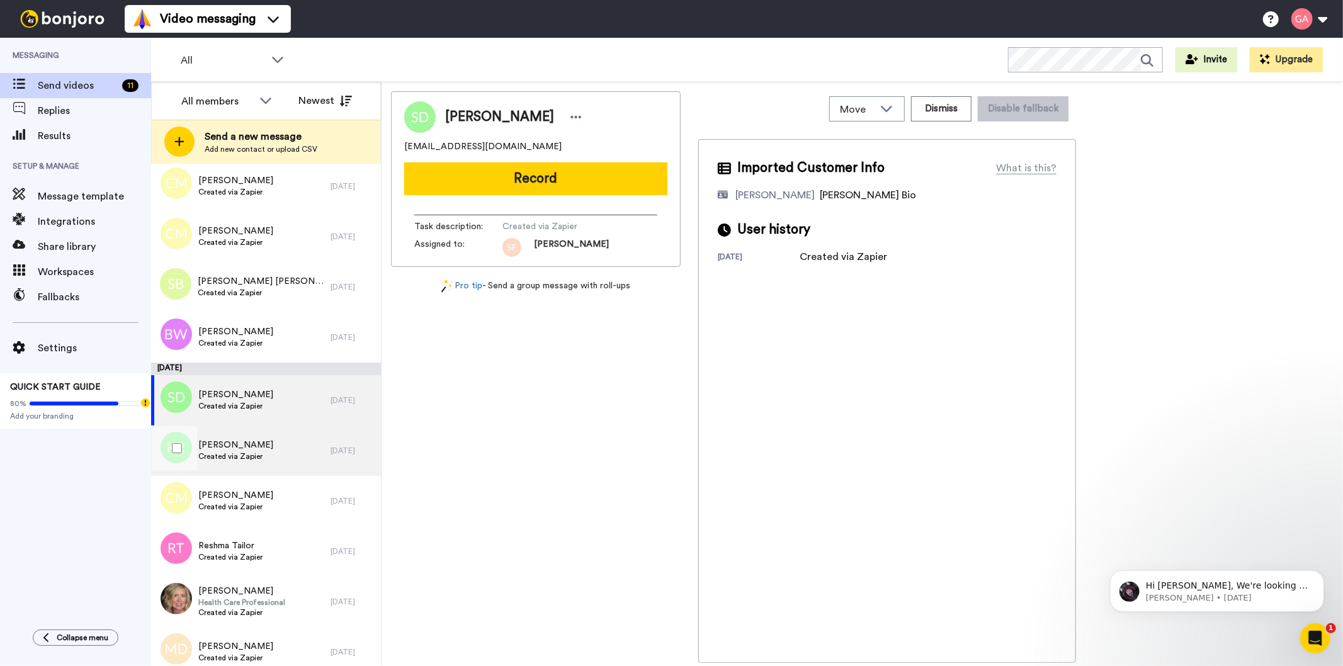
click at [225, 472] on div "Kayleigh Reynolds Created via Zapier" at bounding box center [240, 451] width 179 height 50
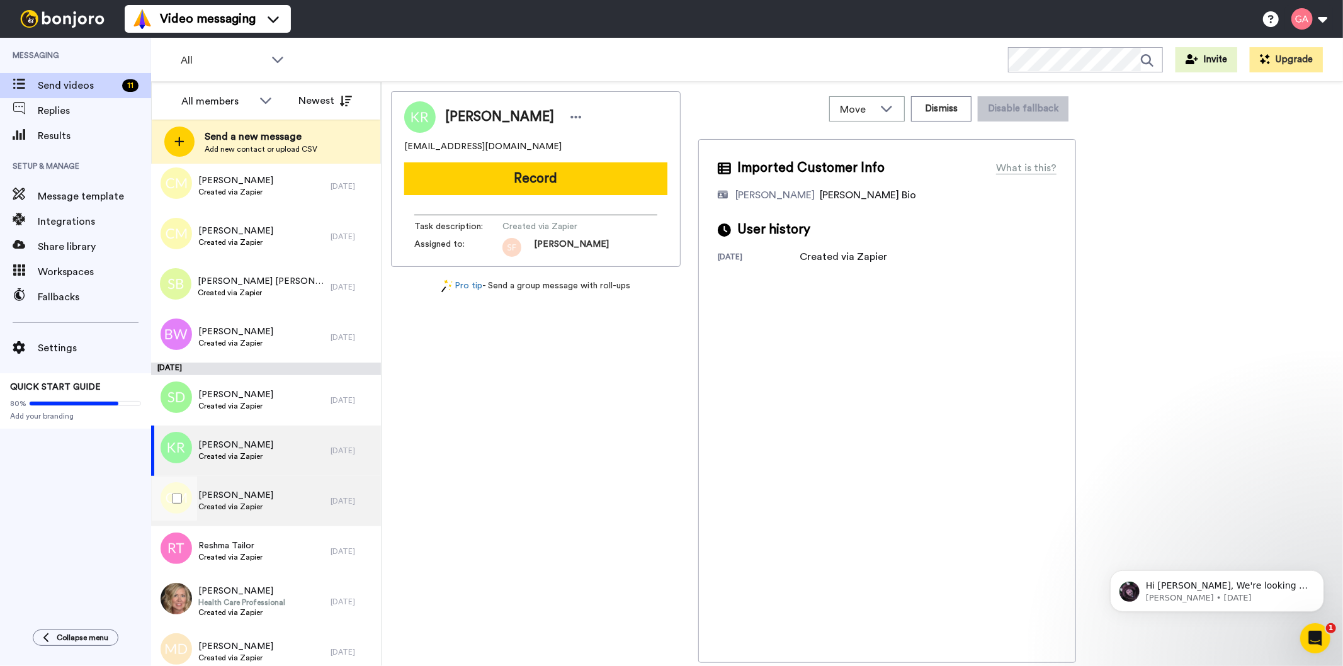
click at [225, 505] on span "Created via Zapier" at bounding box center [235, 507] width 75 height 10
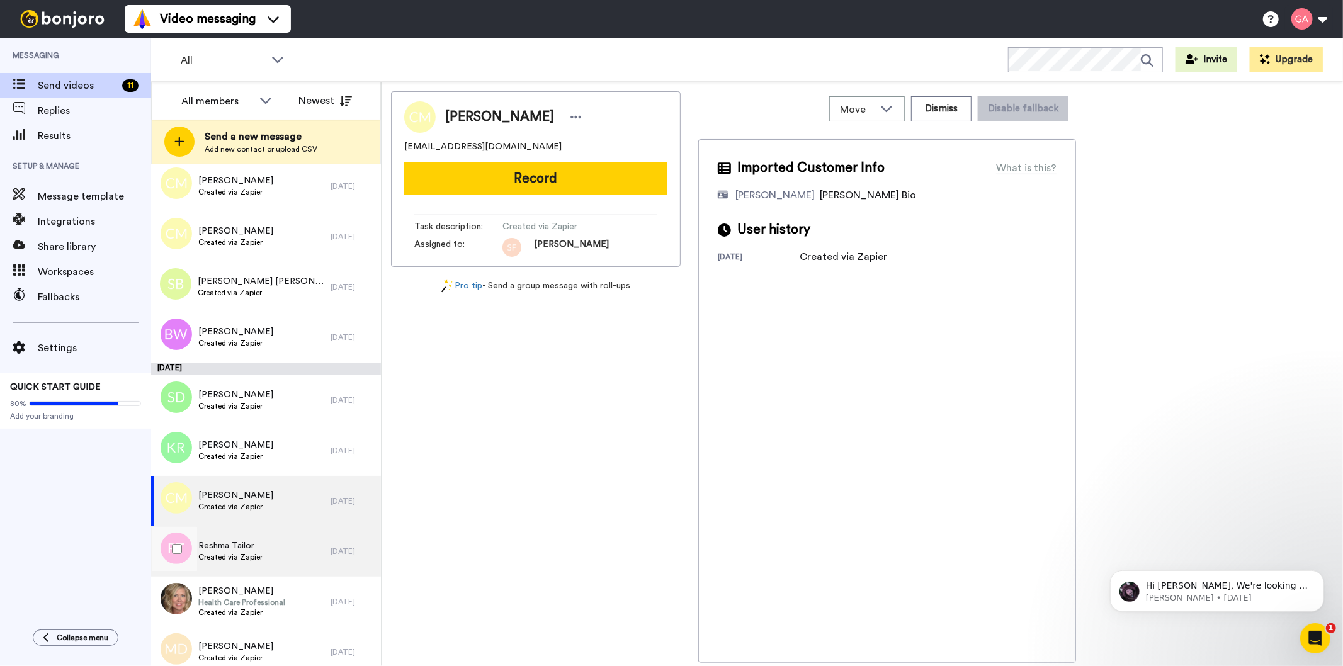
click at [225, 540] on span "Reshma Tailor" at bounding box center [230, 546] width 64 height 13
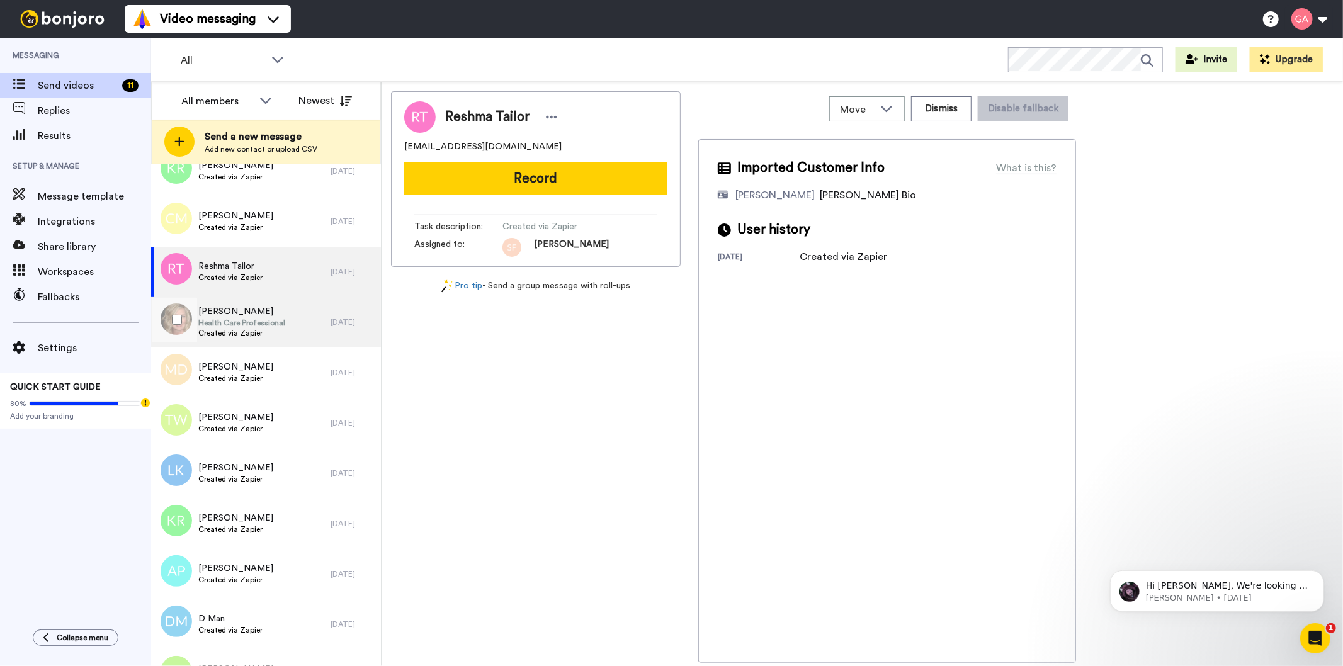
click at [257, 319] on span "Health Care Professional" at bounding box center [241, 323] width 87 height 10
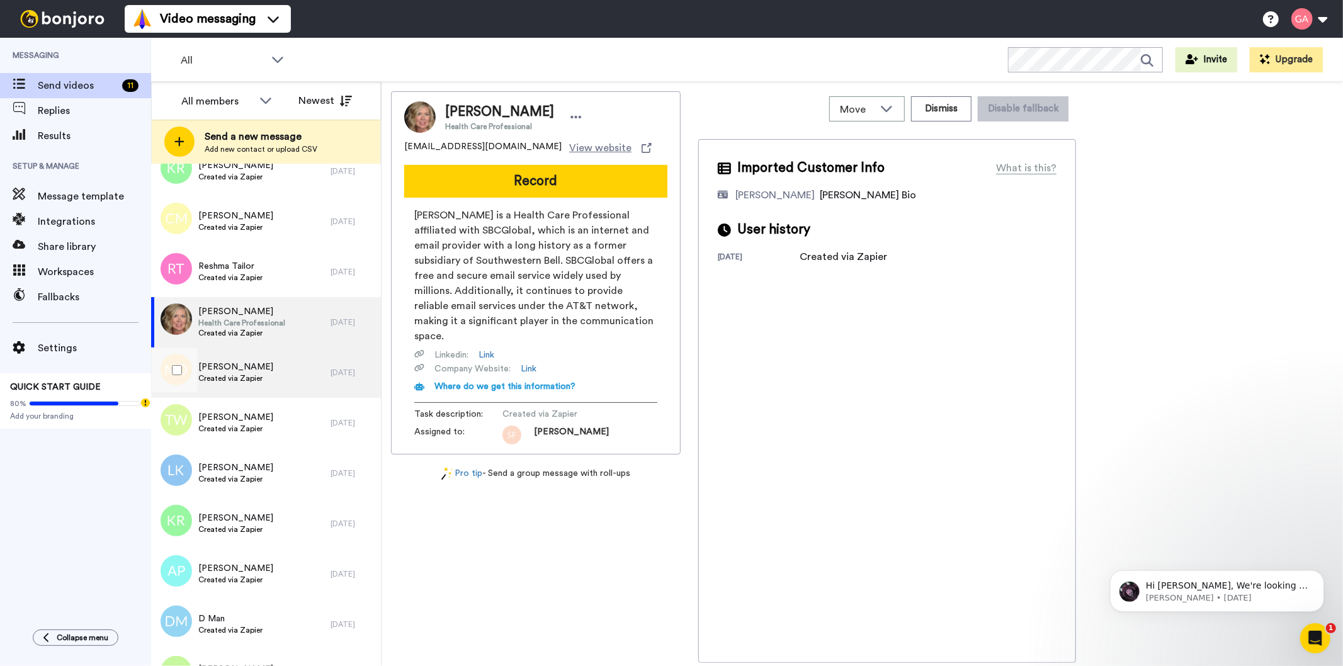
click at [252, 375] on span "Created via Zapier" at bounding box center [235, 378] width 75 height 10
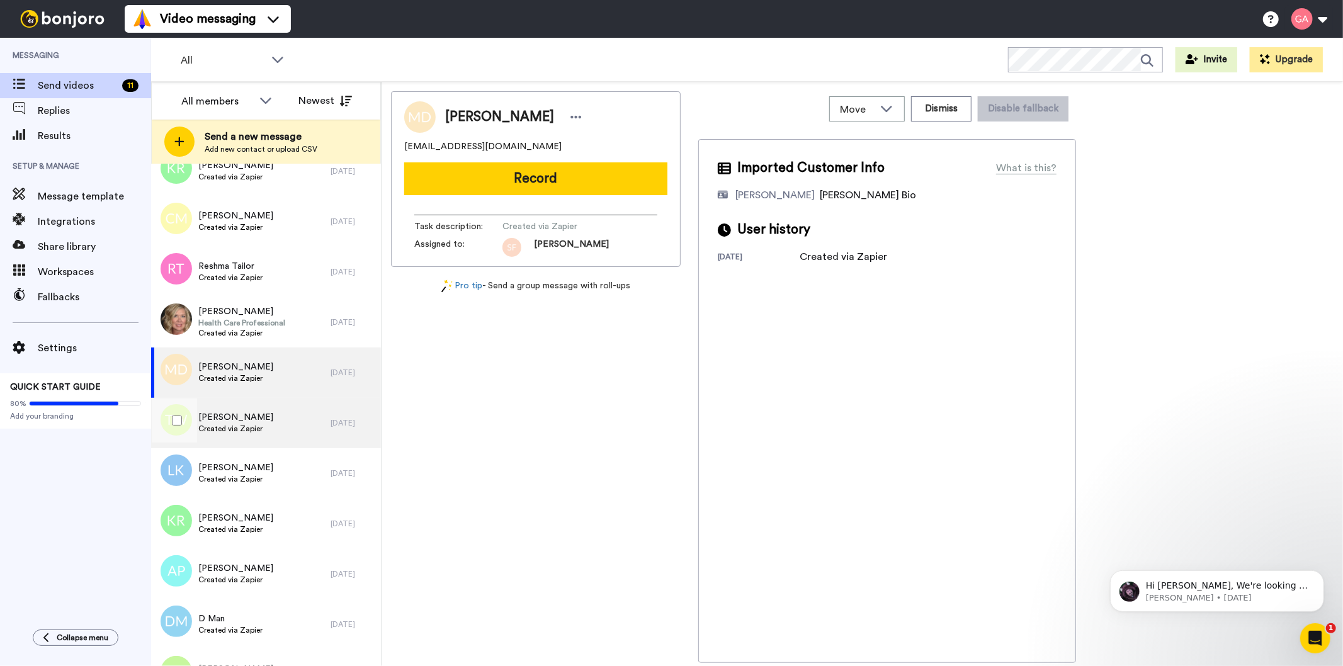
click at [249, 422] on span "[PERSON_NAME]" at bounding box center [235, 417] width 75 height 13
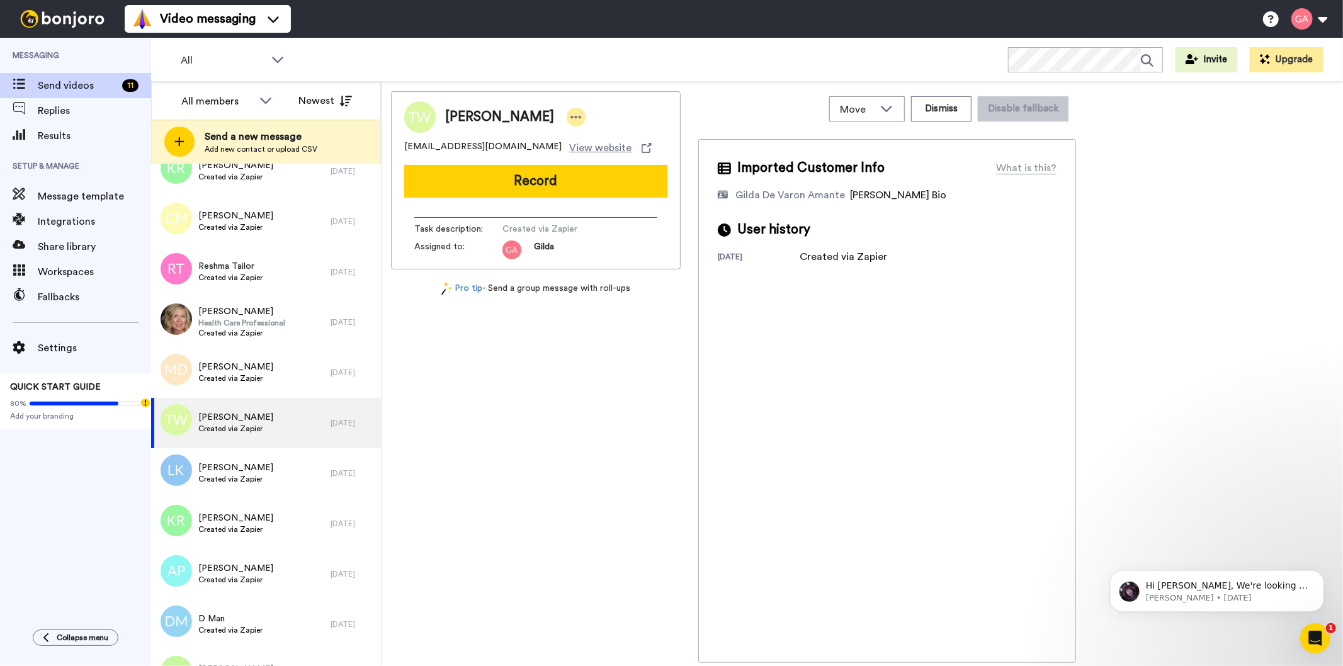
click at [567, 118] on div at bounding box center [576, 117] width 19 height 19
click at [569, 156] on li "Assign" at bounding box center [574, 156] width 91 height 18
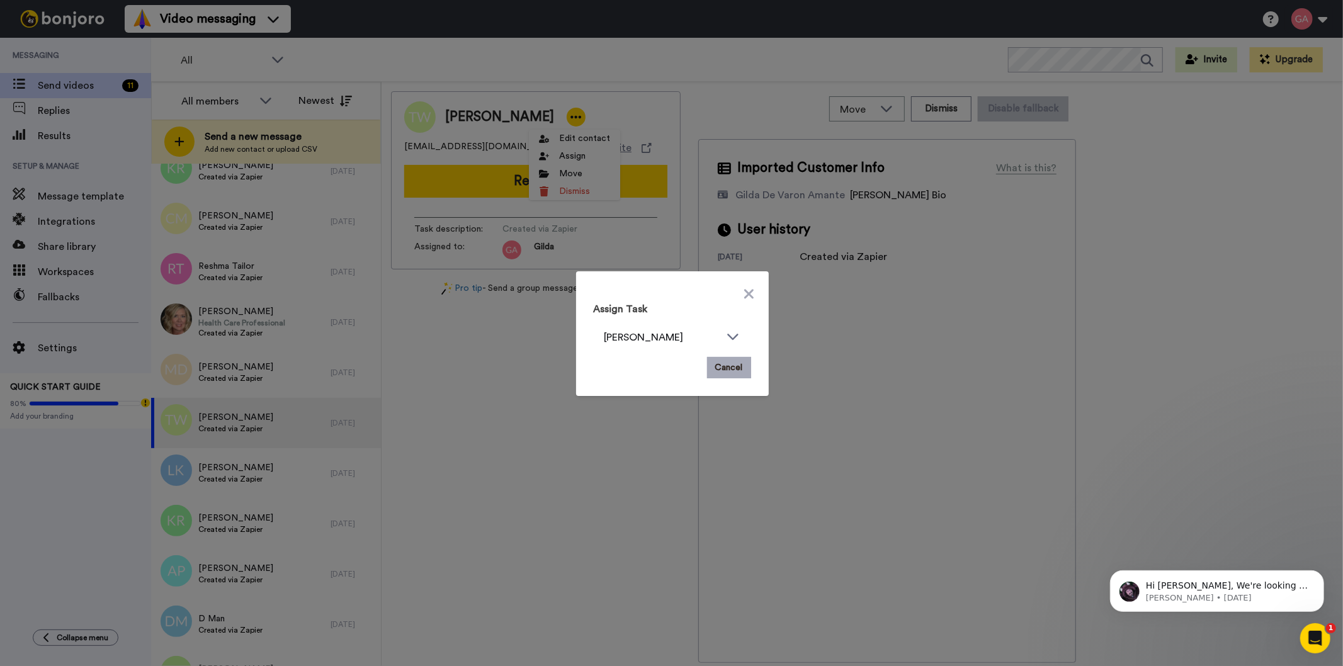
click at [733, 373] on button "Cancel" at bounding box center [729, 367] width 44 height 21
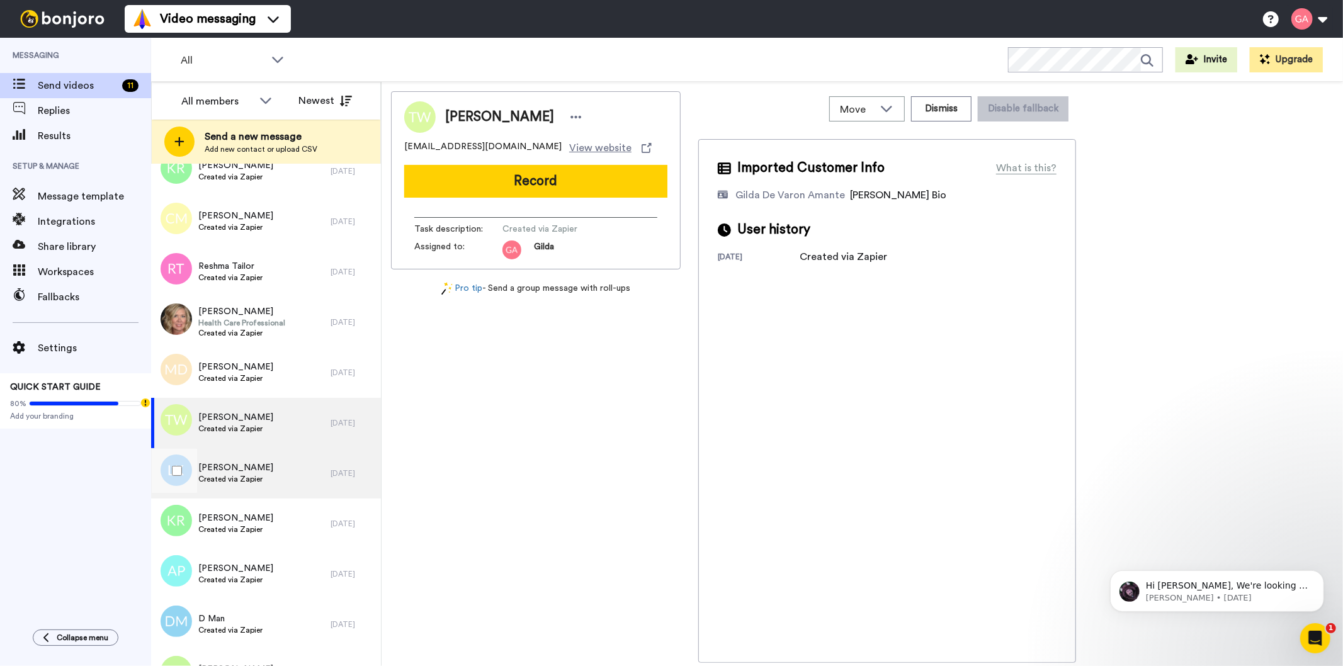
click at [261, 482] on span "Created via Zapier" at bounding box center [235, 479] width 75 height 10
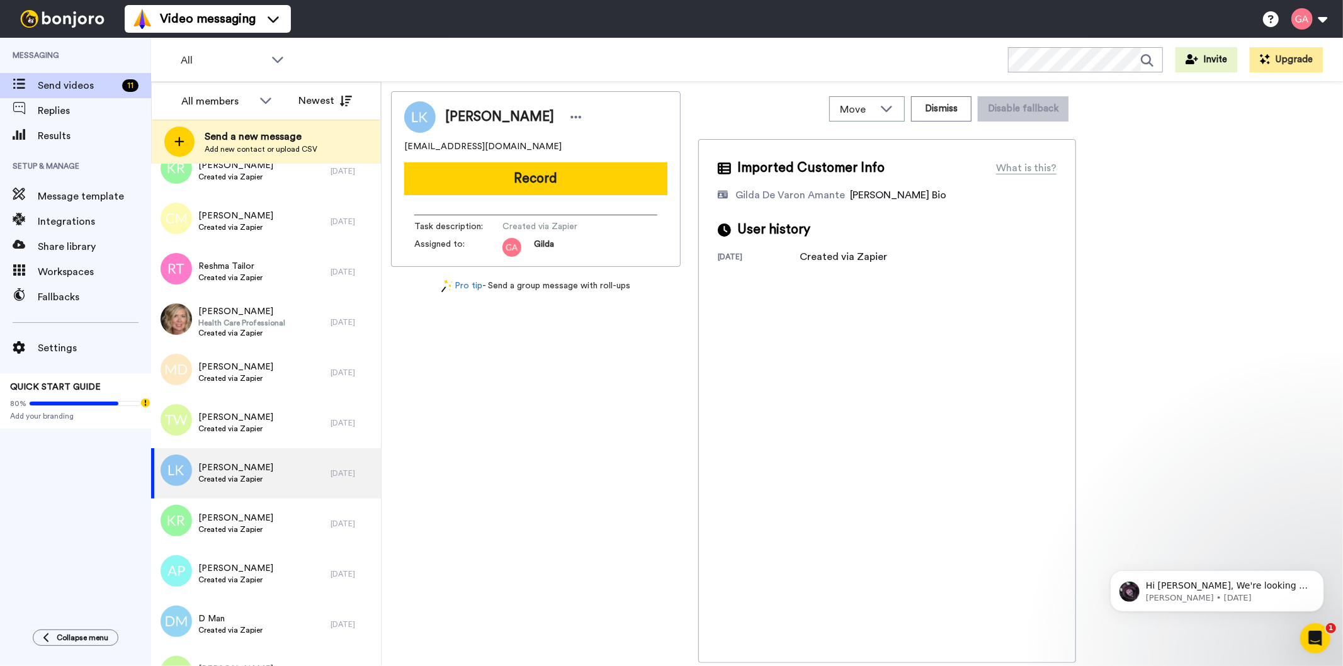
click at [560, 116] on div "[PERSON_NAME]" at bounding box center [535, 116] width 263 height 31
click at [567, 115] on div at bounding box center [576, 117] width 19 height 19
click at [594, 169] on li "Move" at bounding box center [582, 174] width 91 height 18
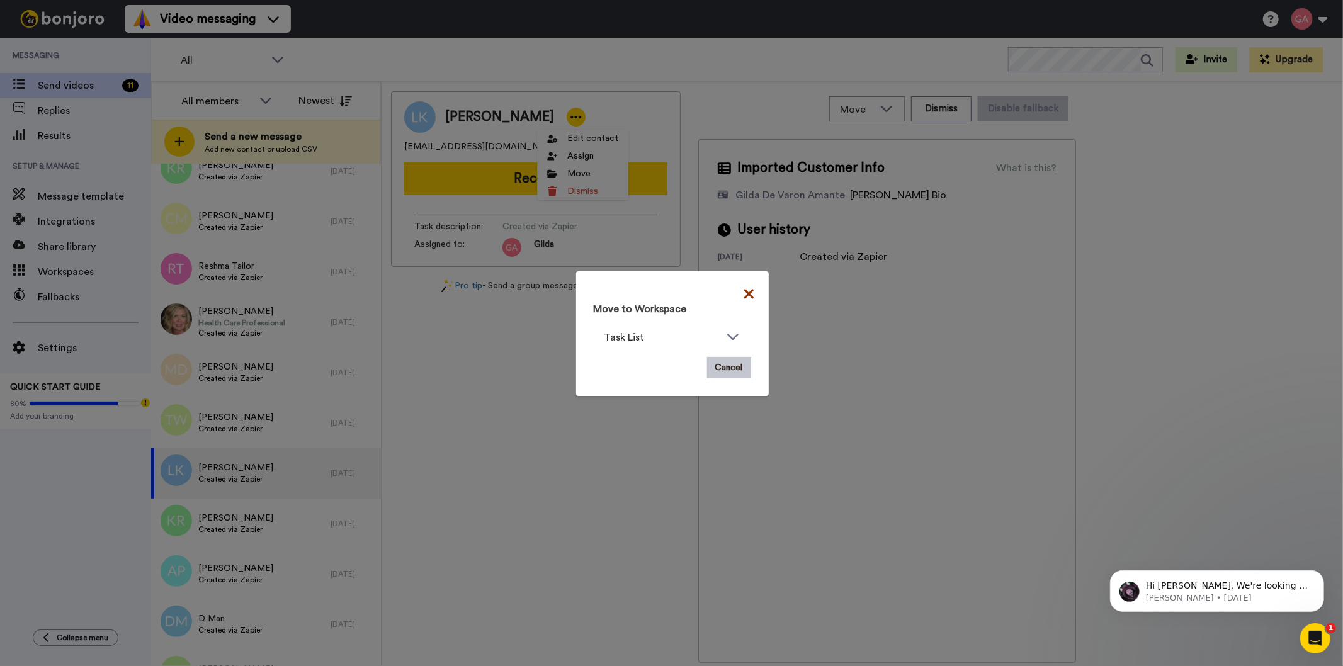
click at [744, 288] on icon at bounding box center [748, 293] width 9 height 15
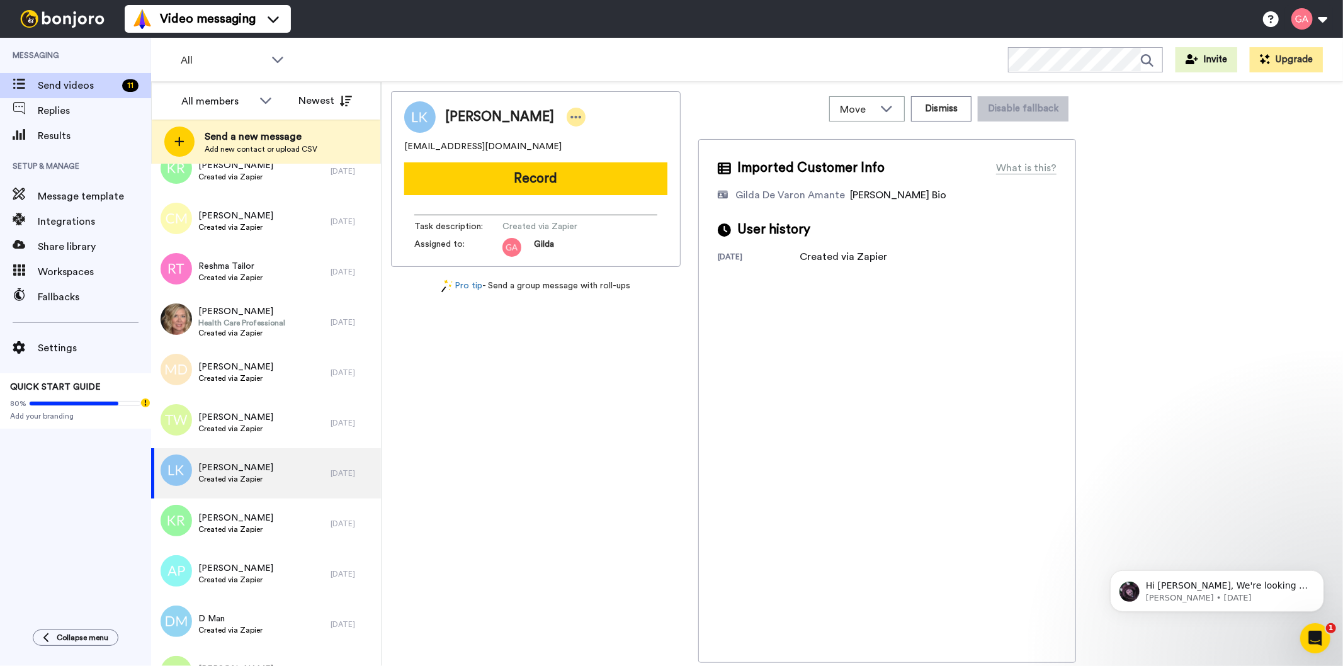
click at [570, 113] on icon at bounding box center [575, 117] width 11 height 13
click at [572, 159] on li "Assign" at bounding box center [582, 156] width 91 height 18
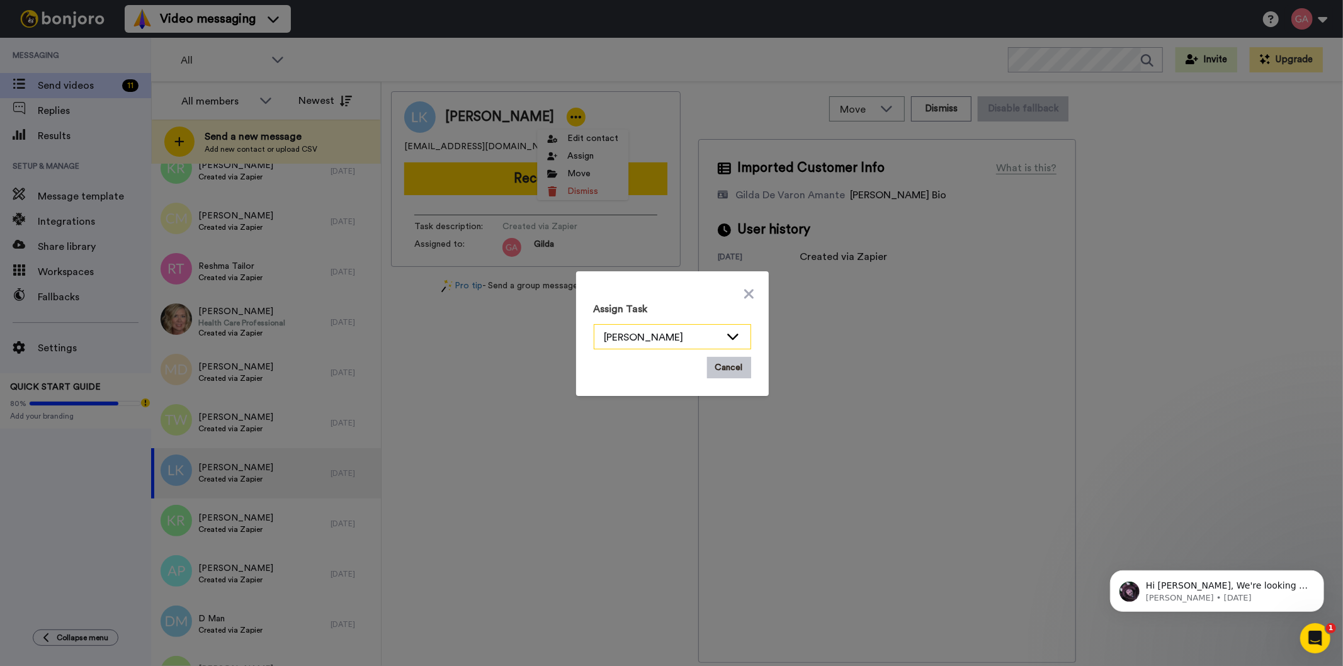
click at [617, 325] on div "[PERSON_NAME]" at bounding box center [672, 337] width 156 height 25
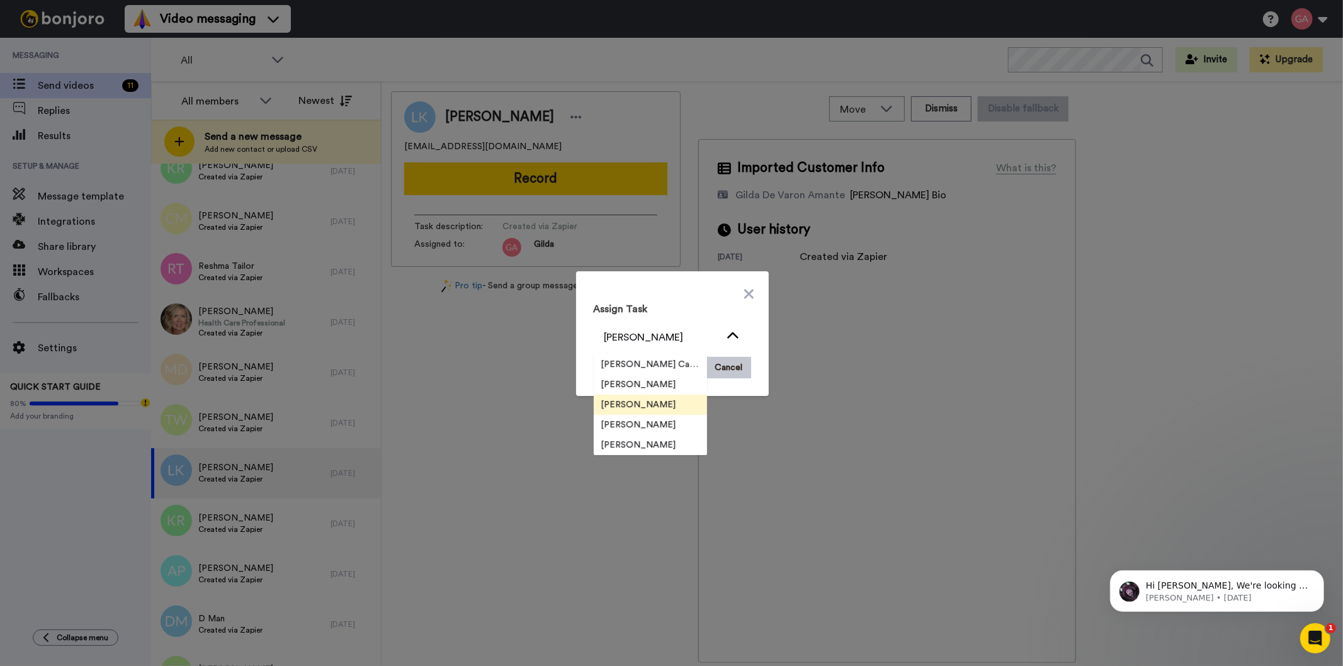
click at [617, 402] on span "[PERSON_NAME]" at bounding box center [639, 405] width 90 height 13
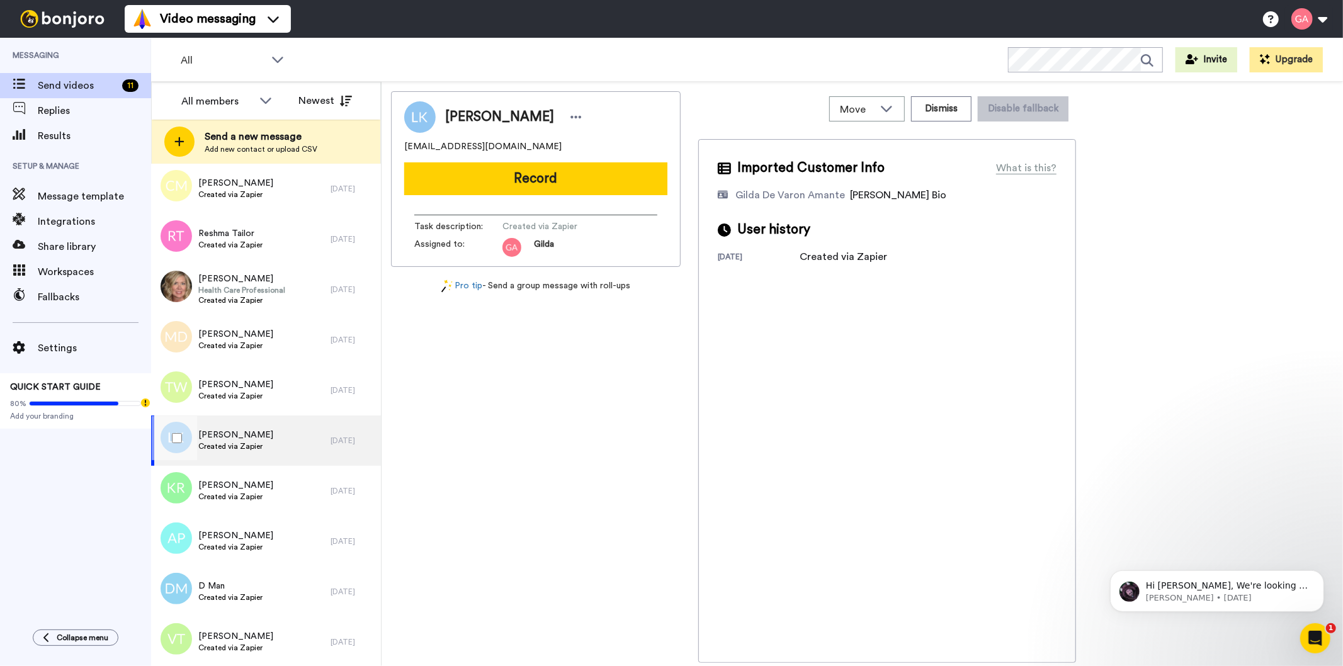
scroll to position [1959, 0]
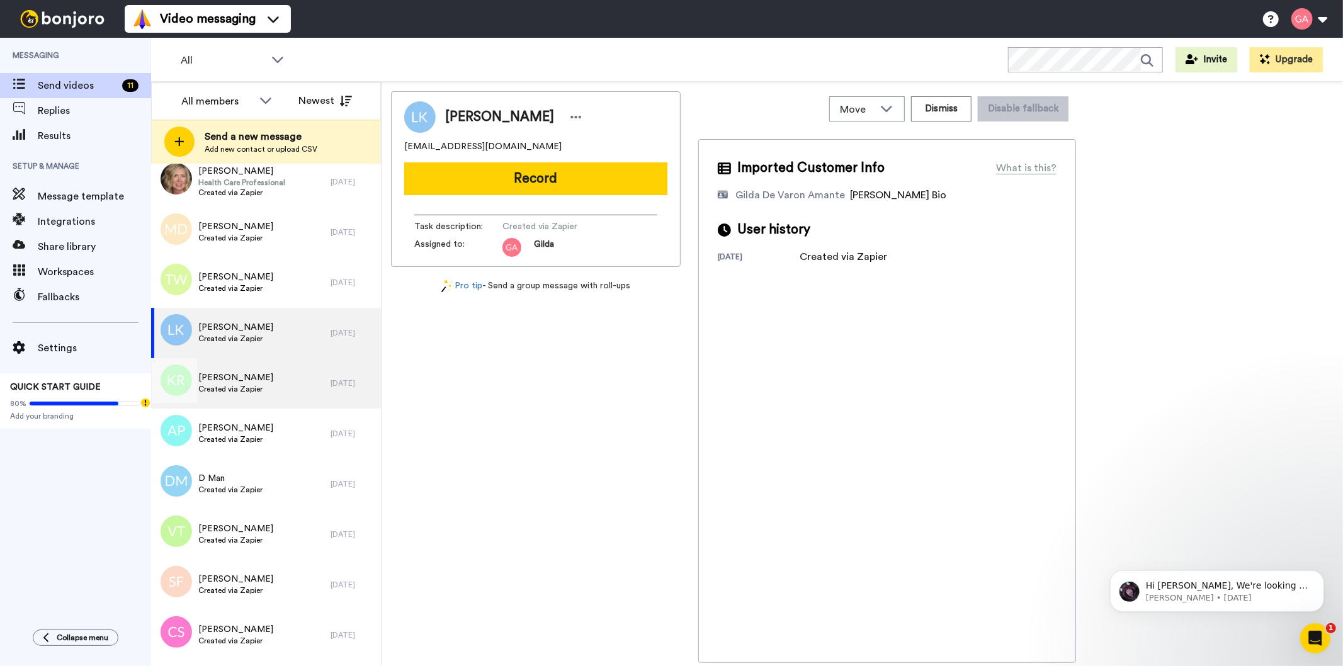
click at [246, 390] on span "Created via Zapier" at bounding box center [235, 389] width 75 height 10
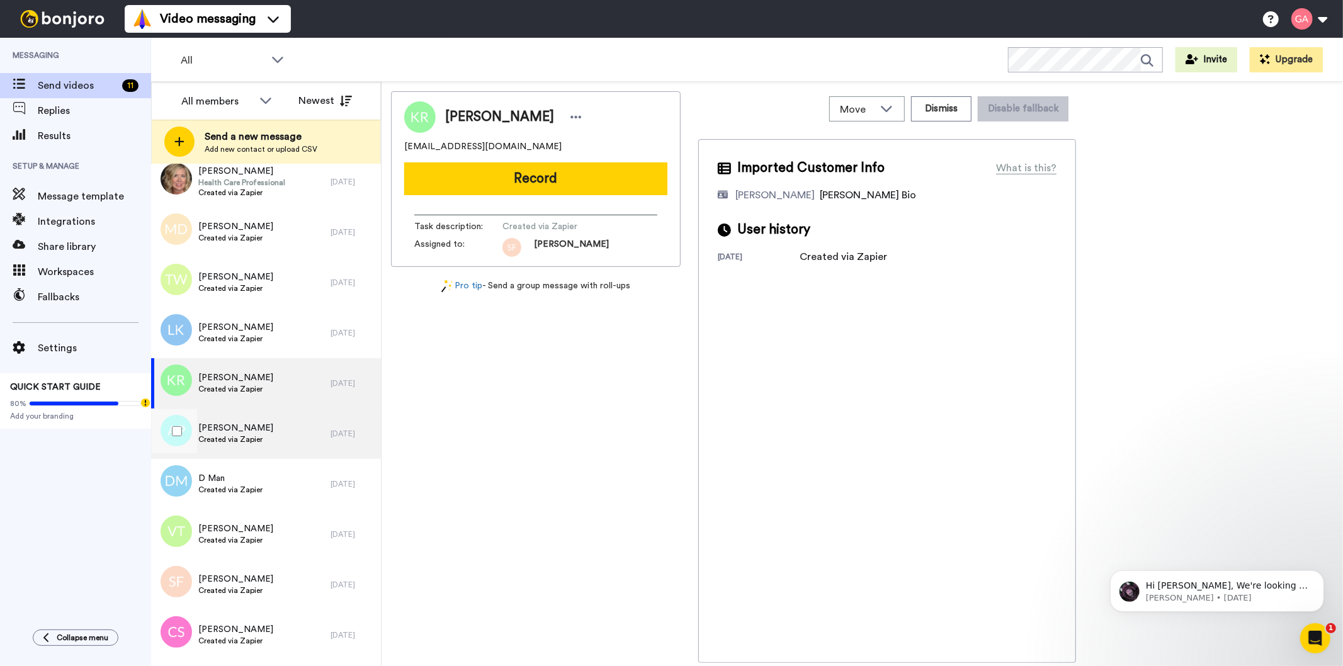
click at [244, 432] on span "Ashley Purnell" at bounding box center [235, 428] width 75 height 13
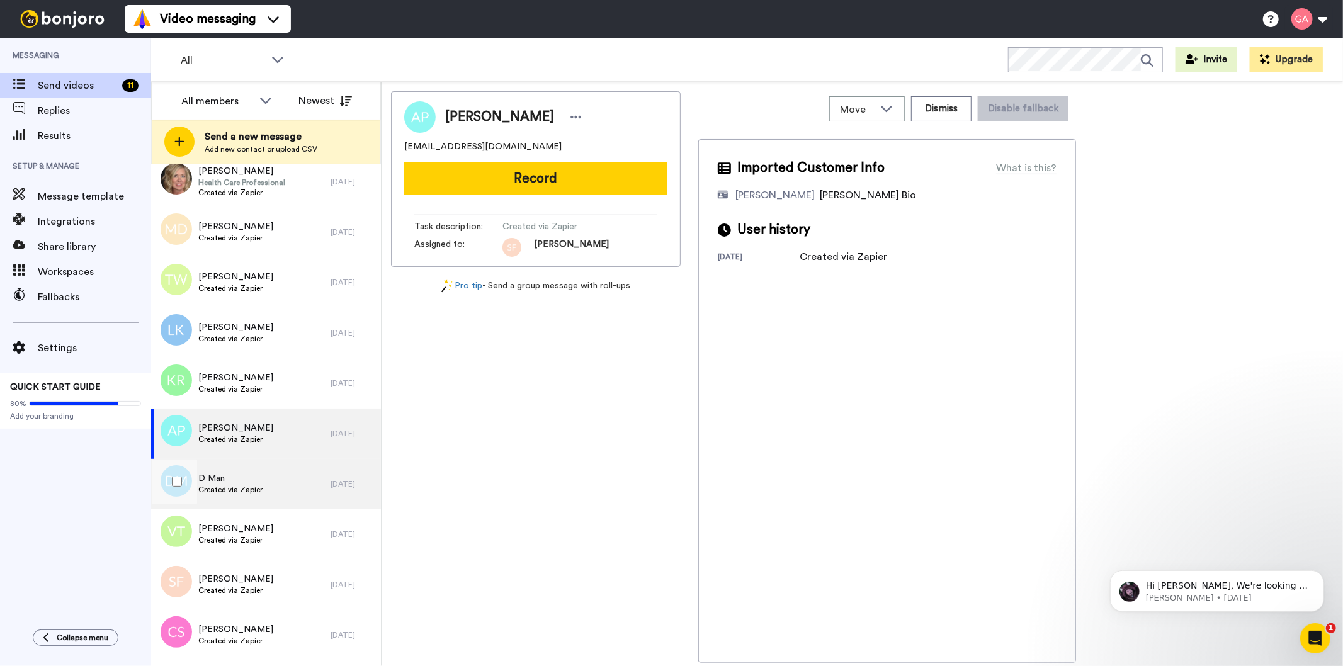
click at [239, 479] on span "D Man" at bounding box center [230, 478] width 64 height 13
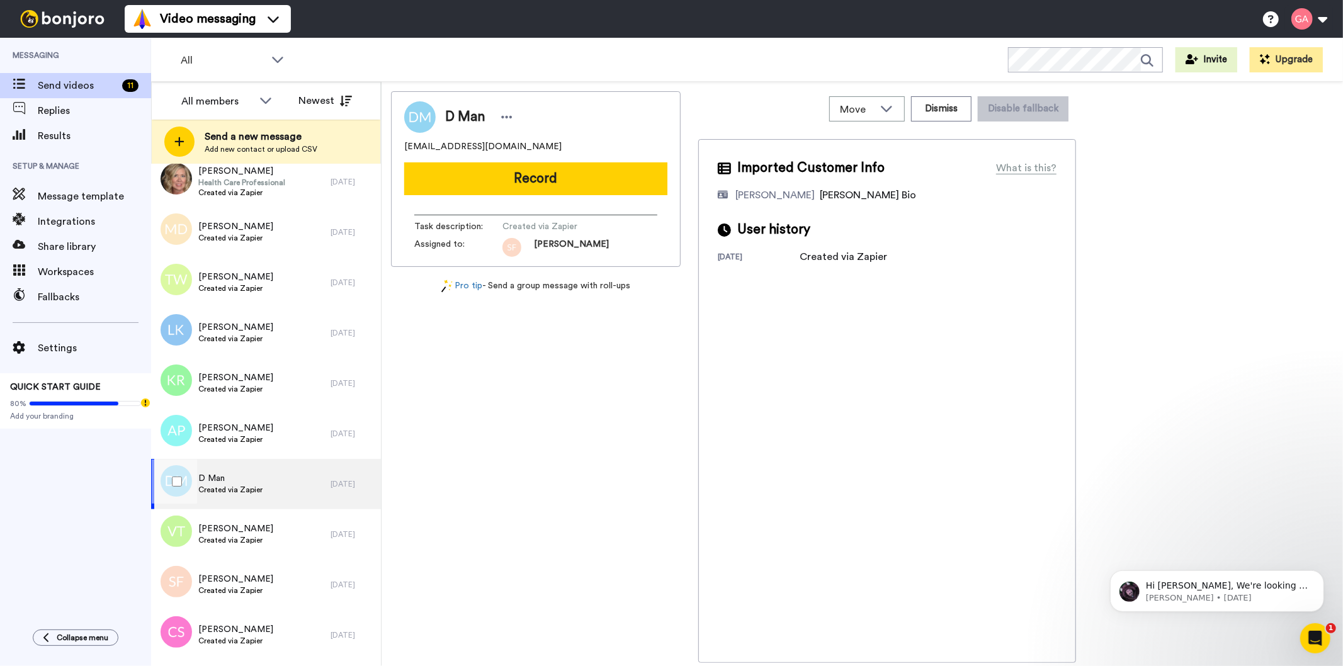
scroll to position [2168, 0]
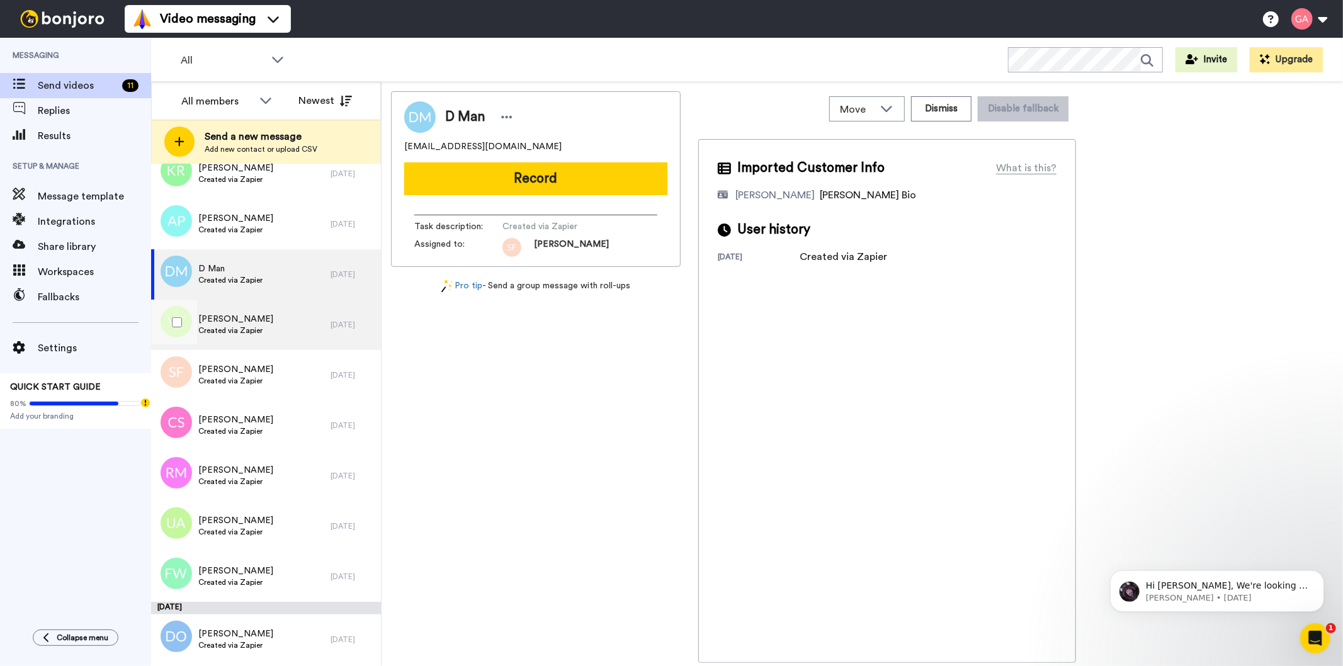
click at [237, 319] on span "Veronica Taylor" at bounding box center [235, 319] width 75 height 13
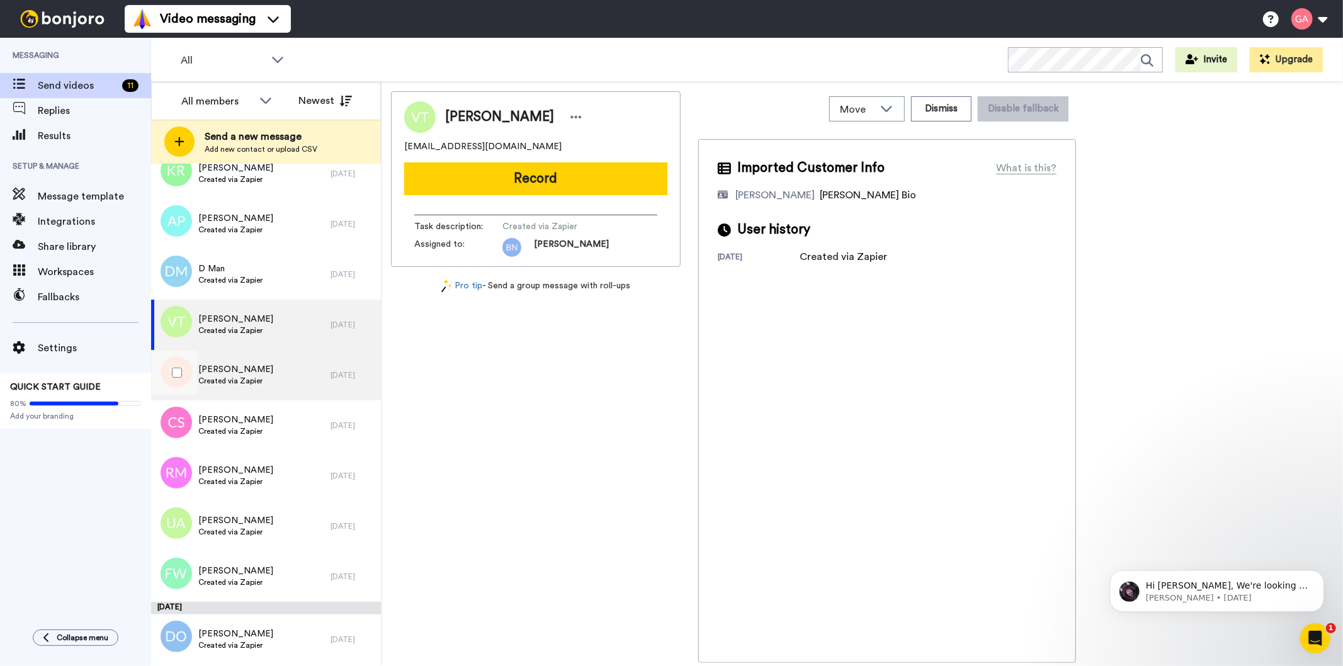
click at [239, 376] on span "Created via Zapier" at bounding box center [235, 381] width 75 height 10
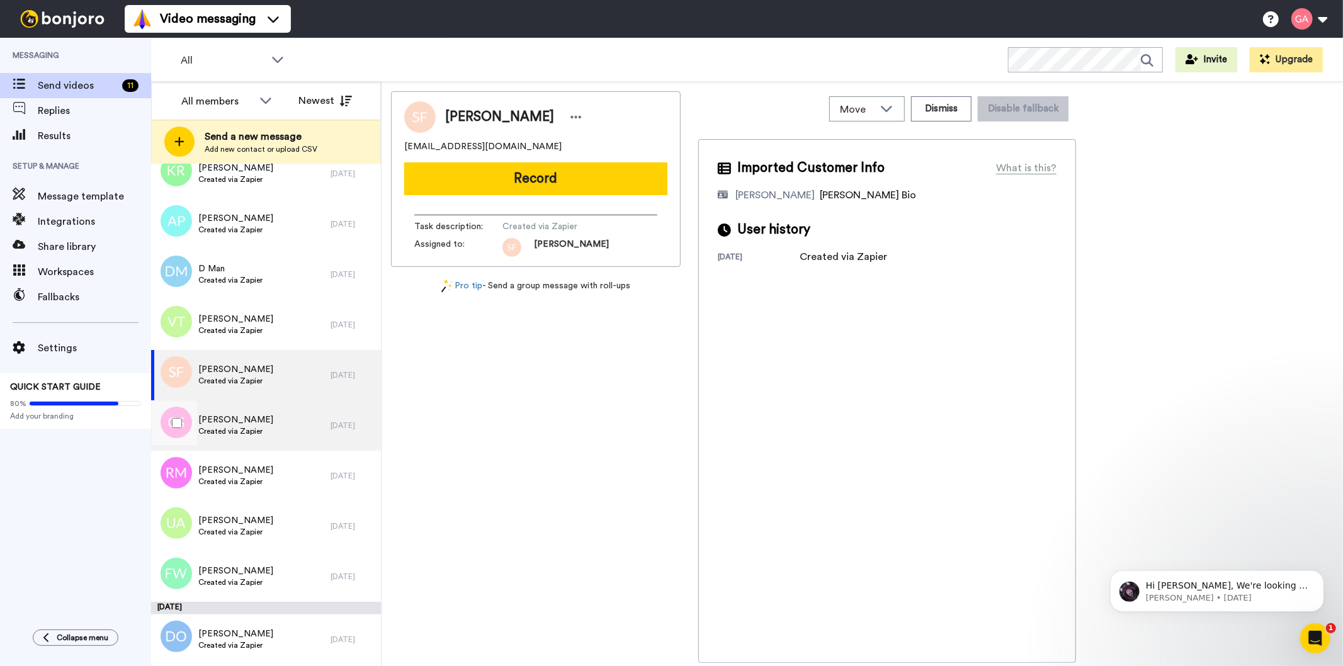
click at [247, 426] on span "Created via Zapier" at bounding box center [235, 431] width 75 height 10
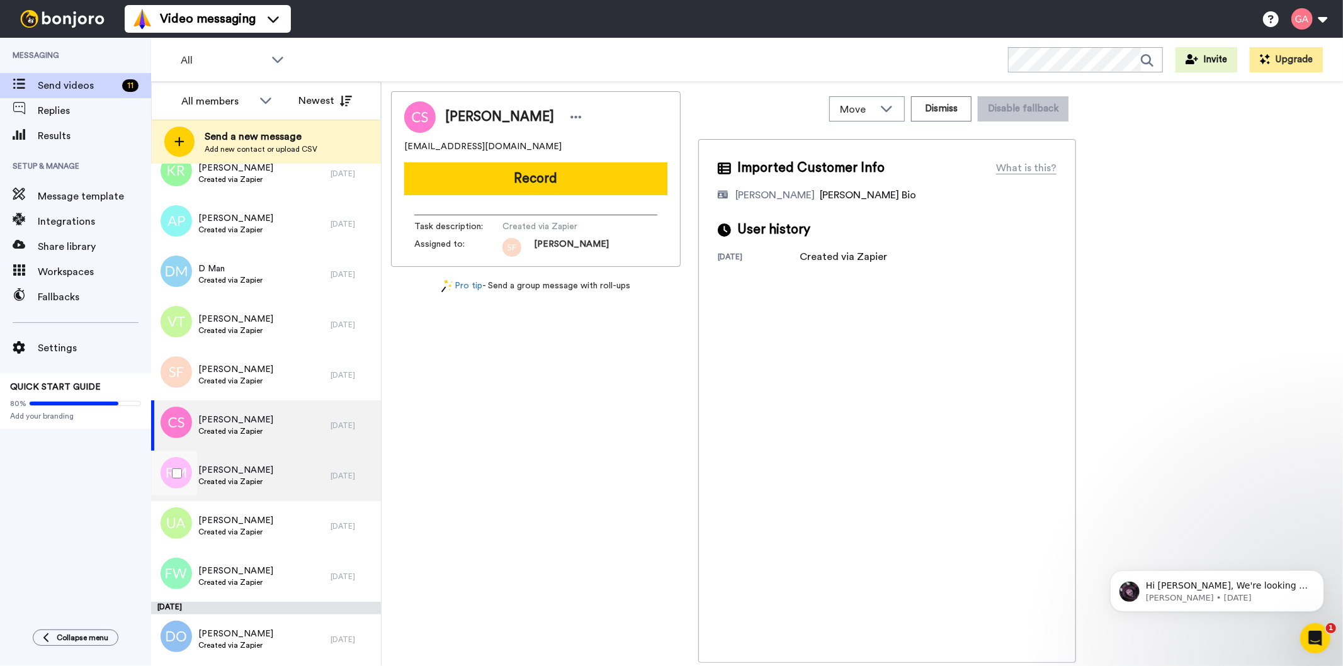
click at [243, 479] on span "Created via Zapier" at bounding box center [235, 482] width 75 height 10
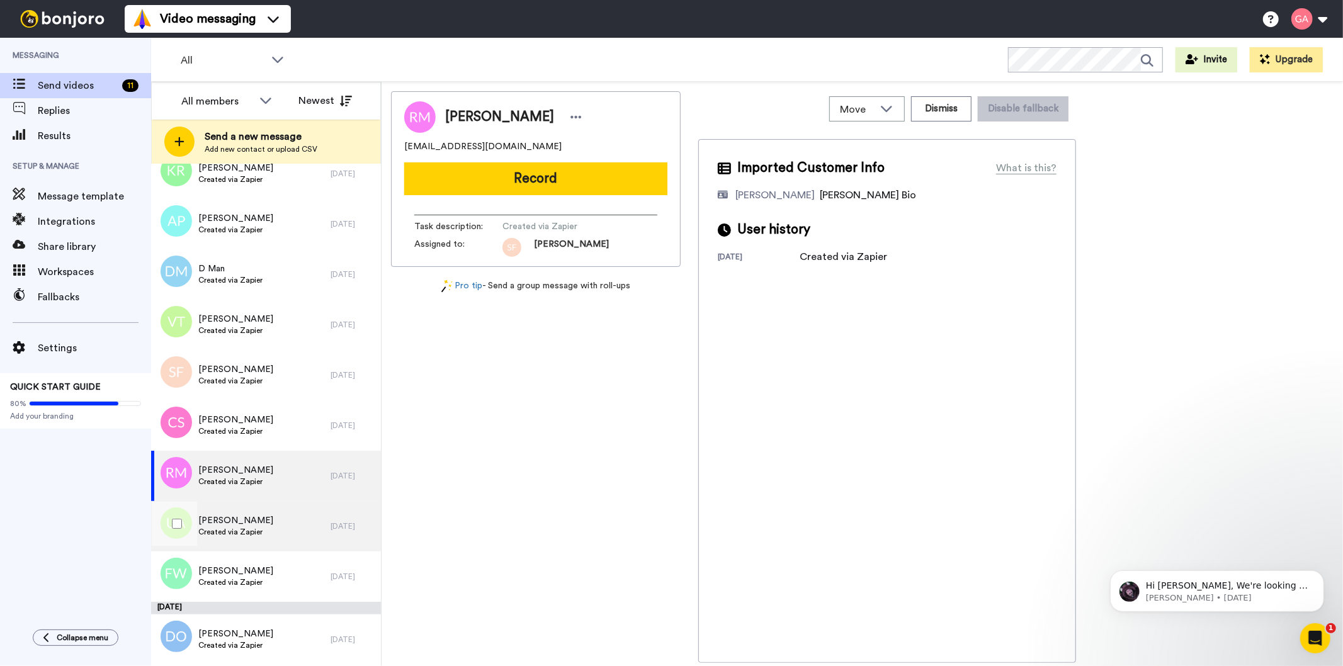
click at [234, 528] on span "Created via Zapier" at bounding box center [235, 532] width 75 height 10
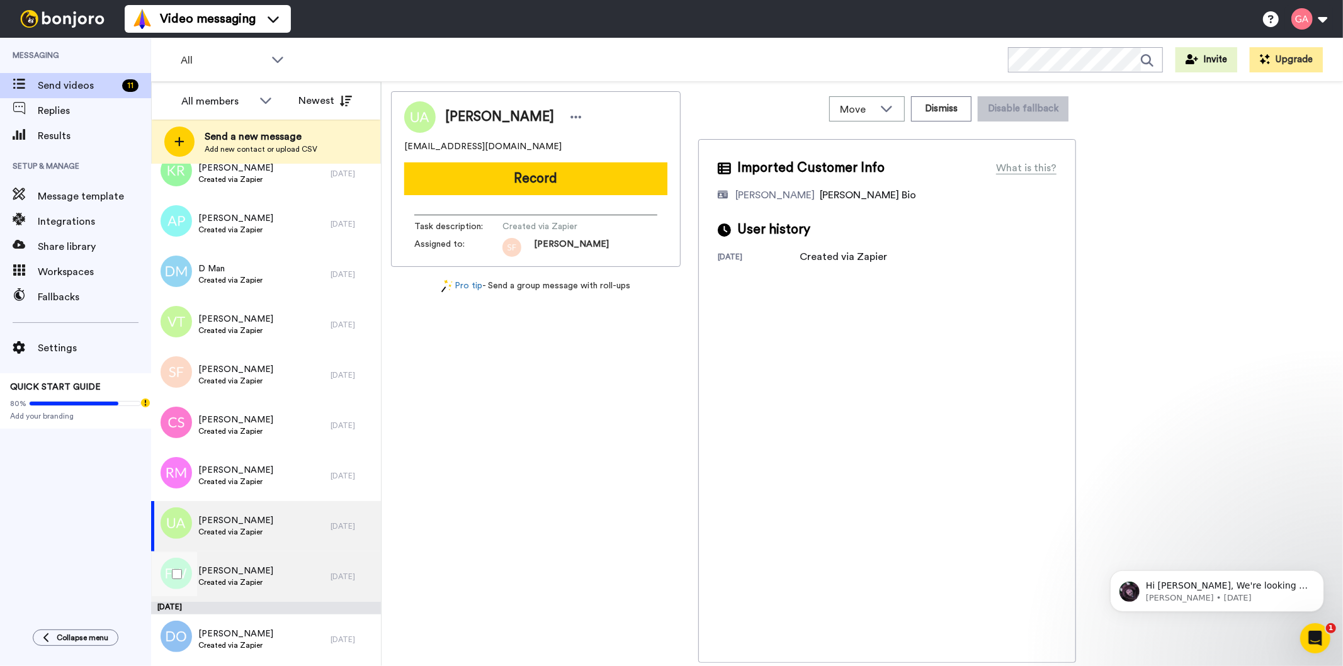
click at [227, 579] on span "Created via Zapier" at bounding box center [235, 582] width 75 height 10
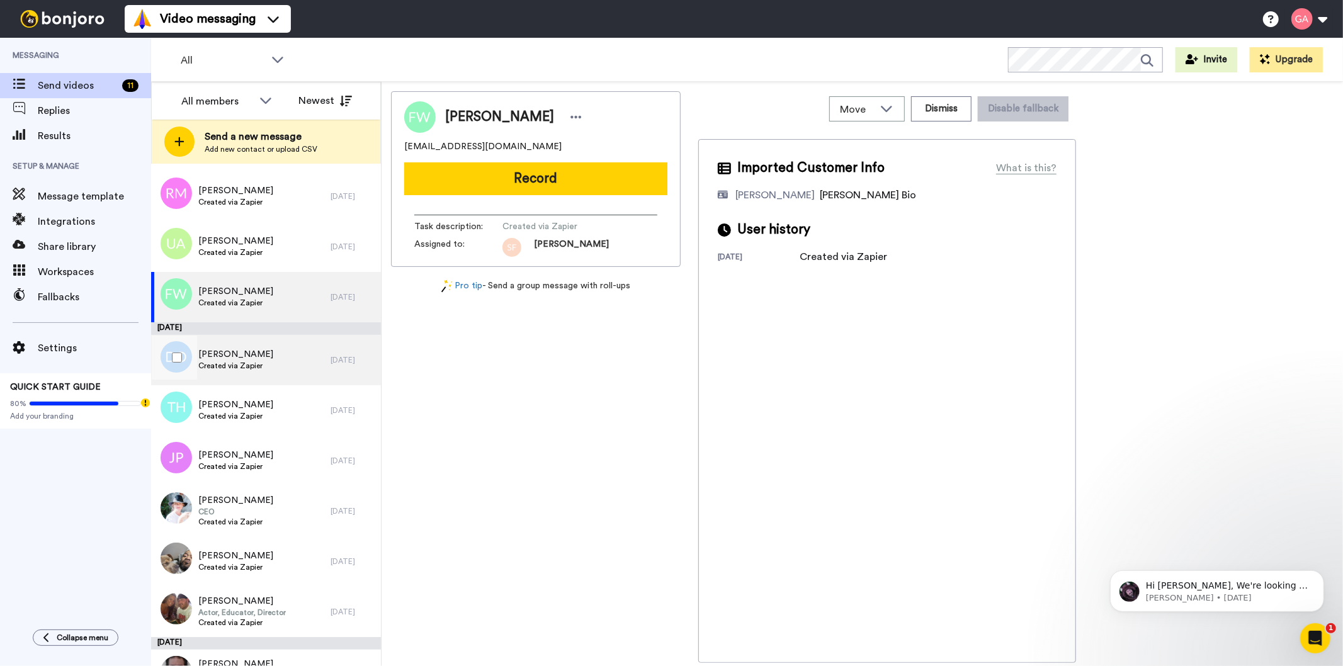
click at [258, 359] on span "Douglas Orchard" at bounding box center [235, 354] width 75 height 13
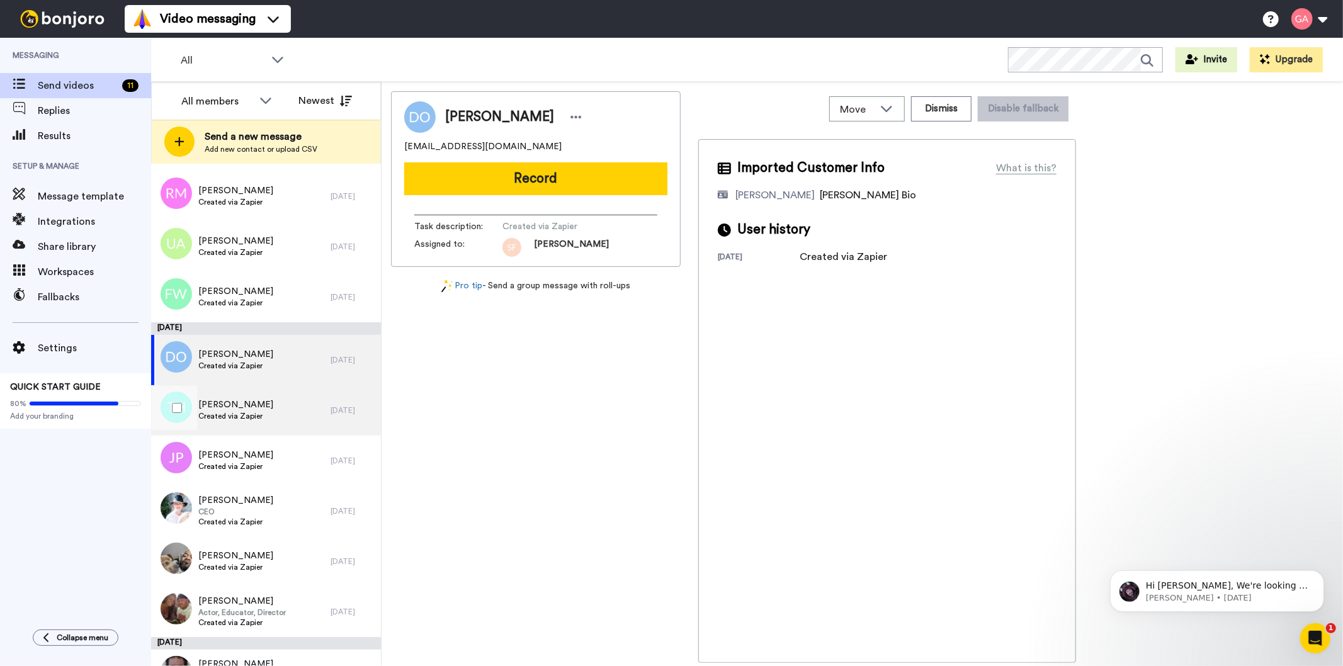
click at [266, 418] on div "Tina Hutchinson Created via Zapier" at bounding box center [240, 410] width 179 height 50
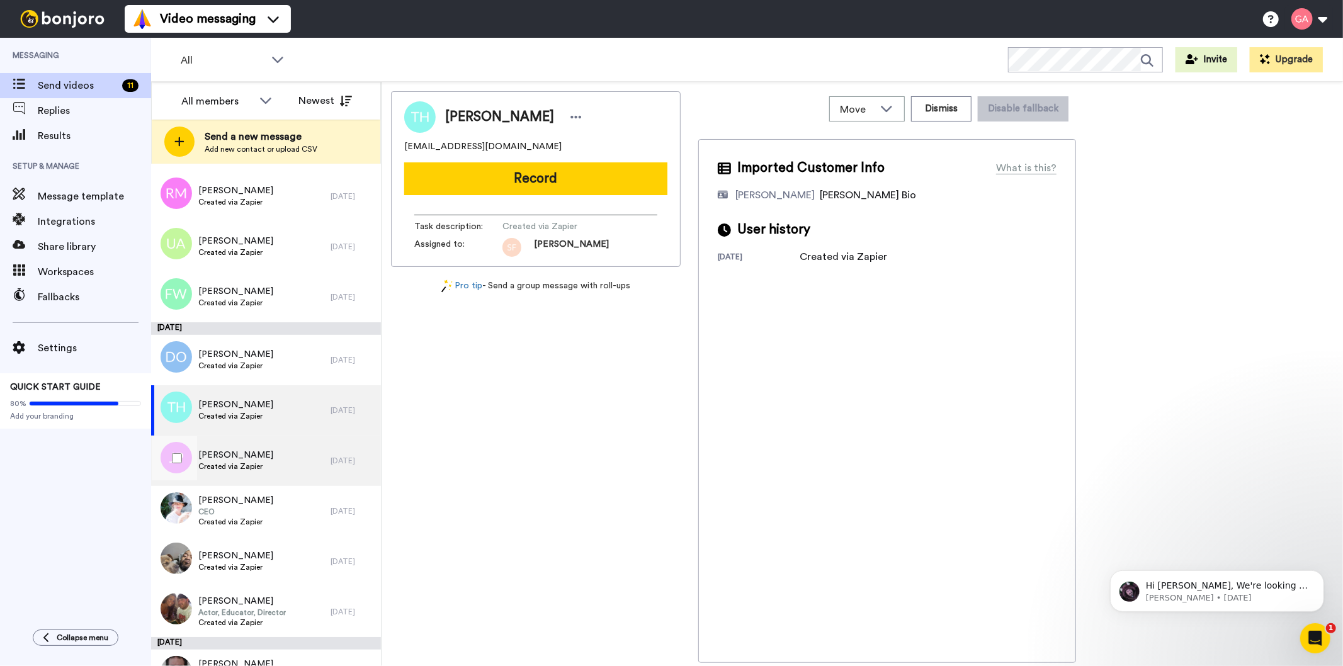
click at [262, 465] on div "John Power Created via Zapier" at bounding box center [240, 461] width 179 height 50
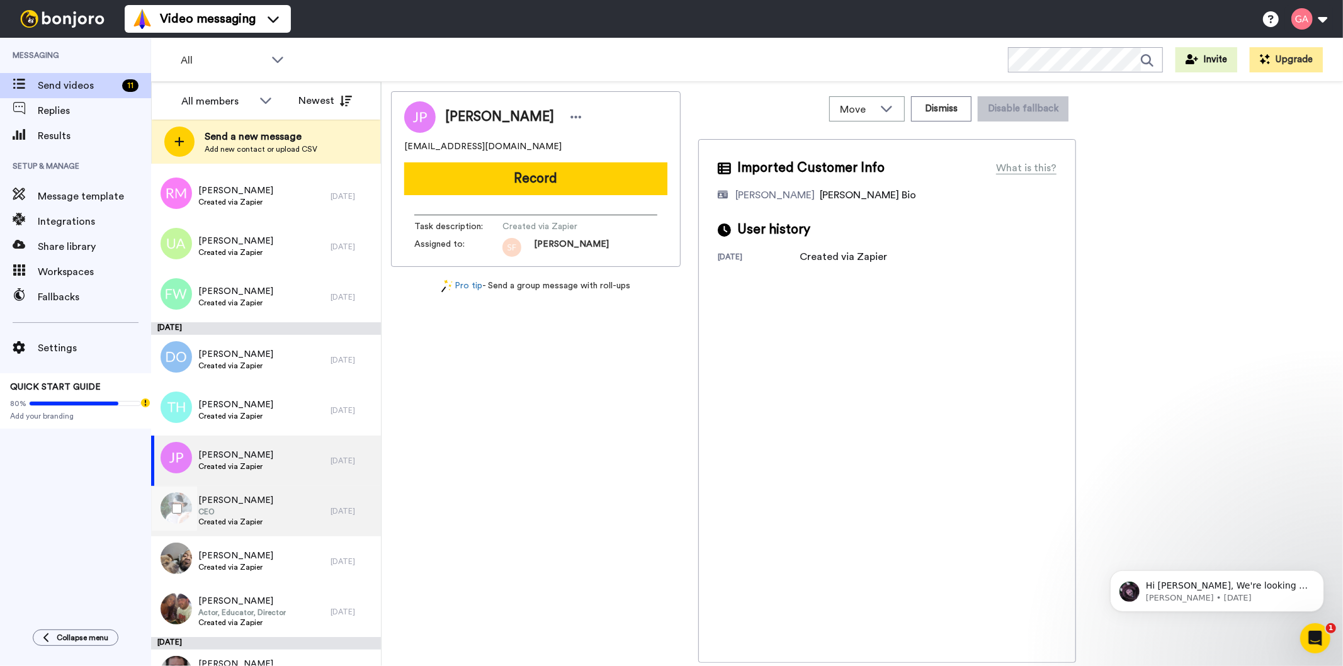
click at [249, 513] on span "CEO" at bounding box center [235, 512] width 75 height 10
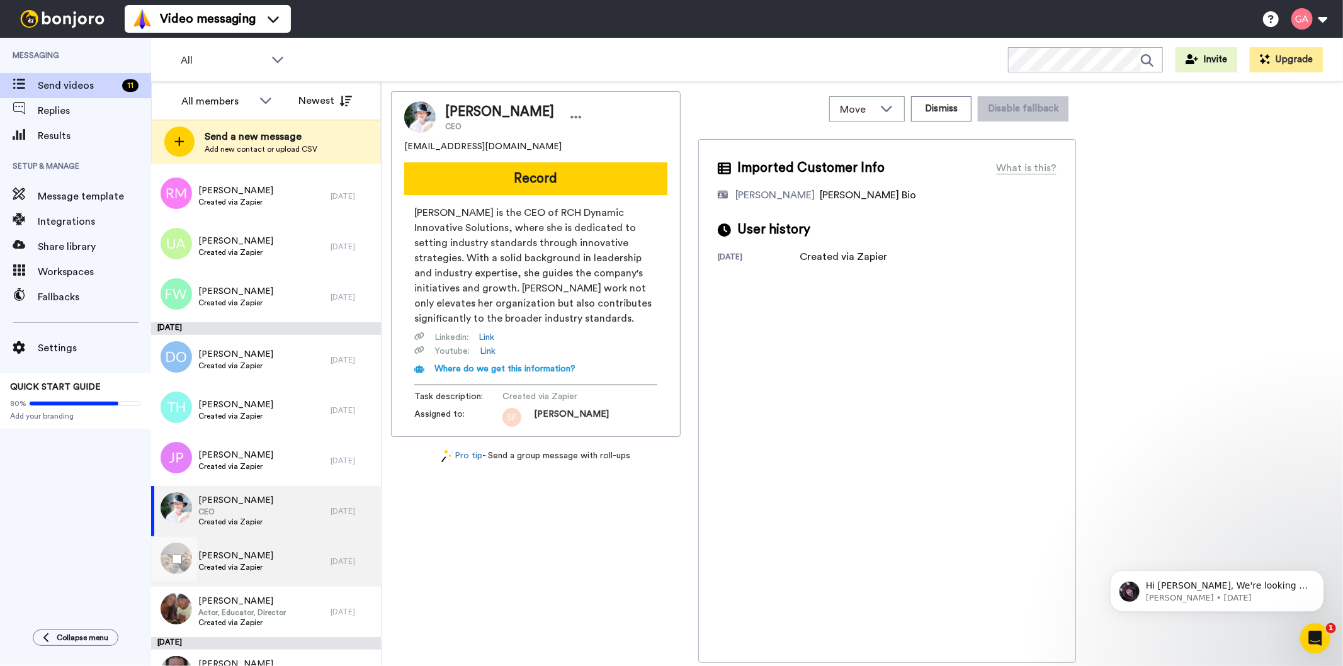
click at [238, 557] on span "RENESHIA HILL" at bounding box center [235, 556] width 75 height 13
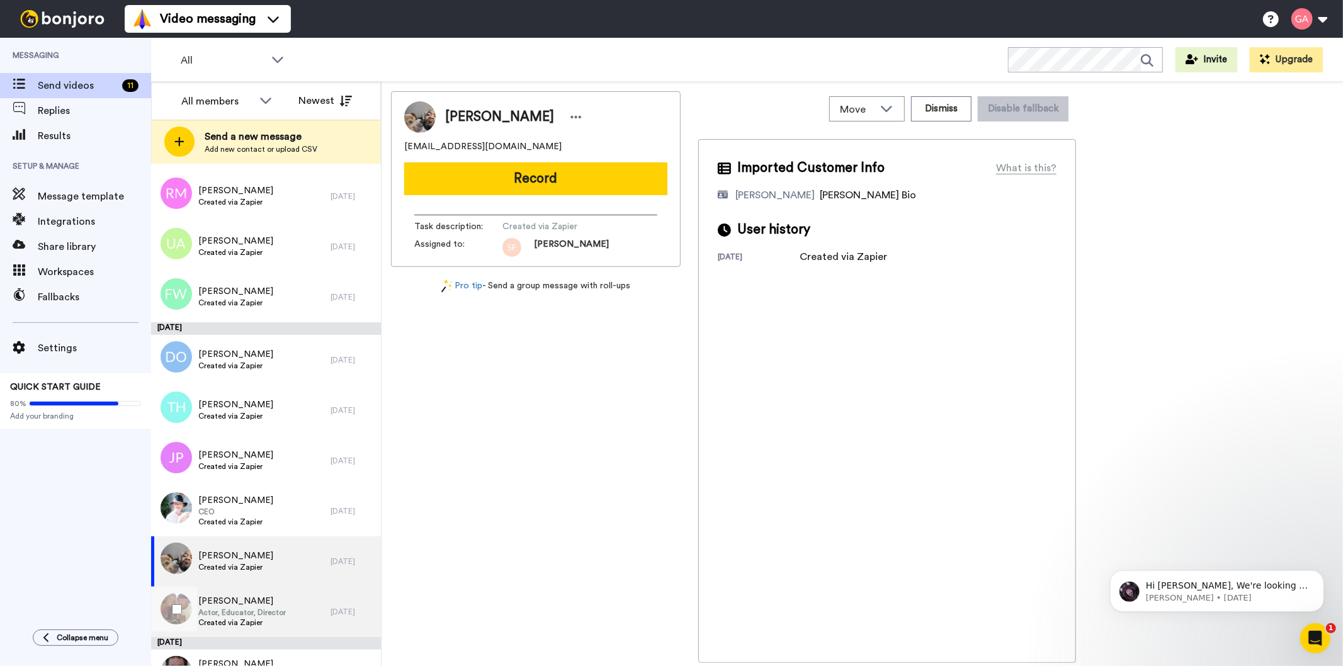
click at [230, 608] on span "Actor, Educator, Director" at bounding box center [242, 613] width 88 height 10
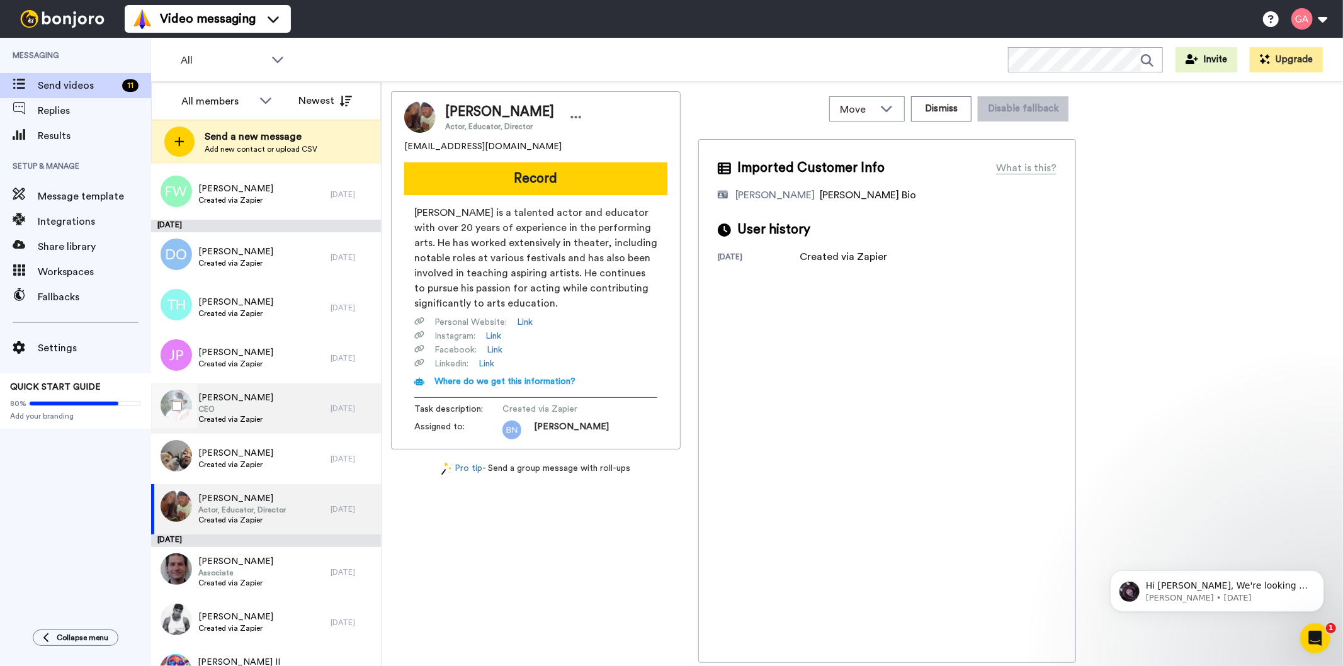
scroll to position [2728, 0]
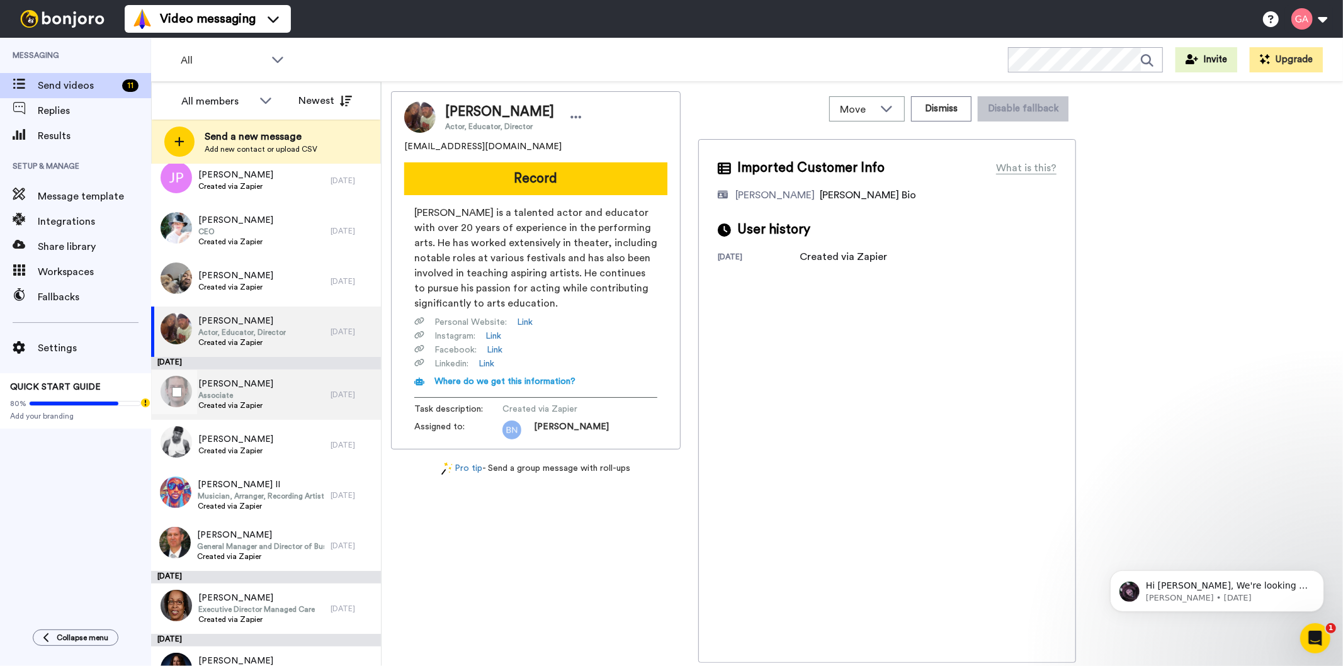
click at [244, 406] on span "Created via Zapier" at bounding box center [235, 405] width 75 height 10
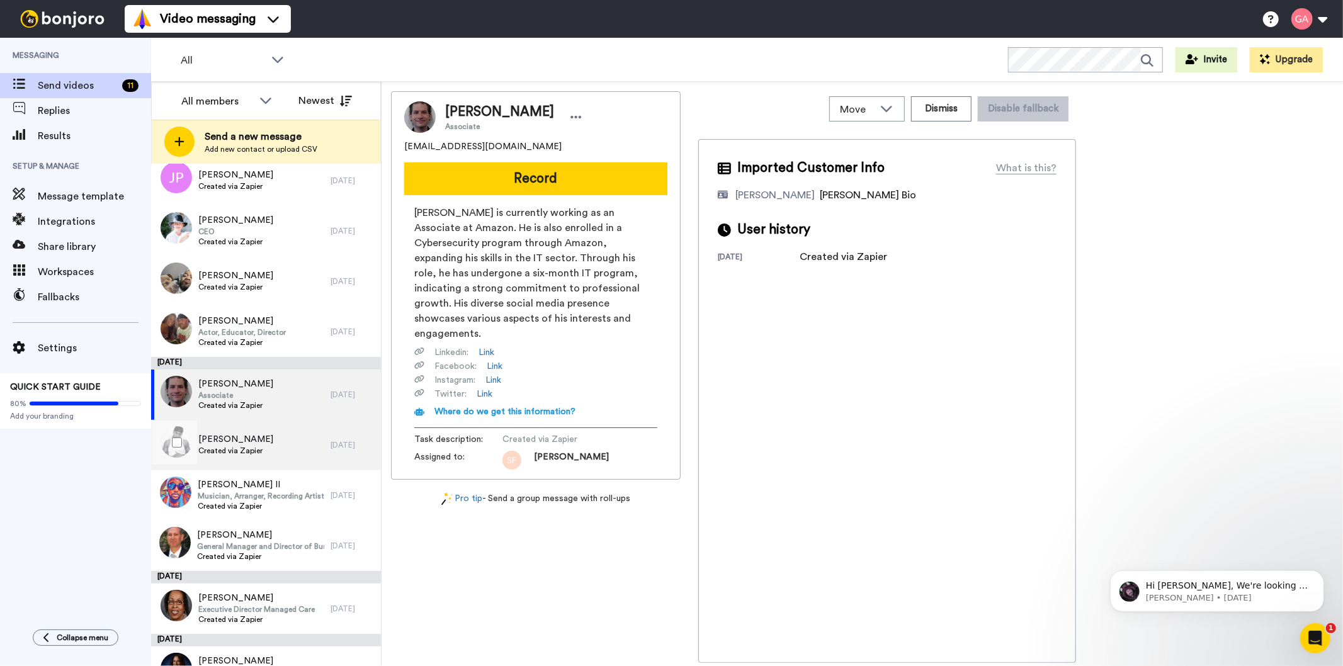
click at [244, 446] on span "Created via Zapier" at bounding box center [235, 451] width 75 height 10
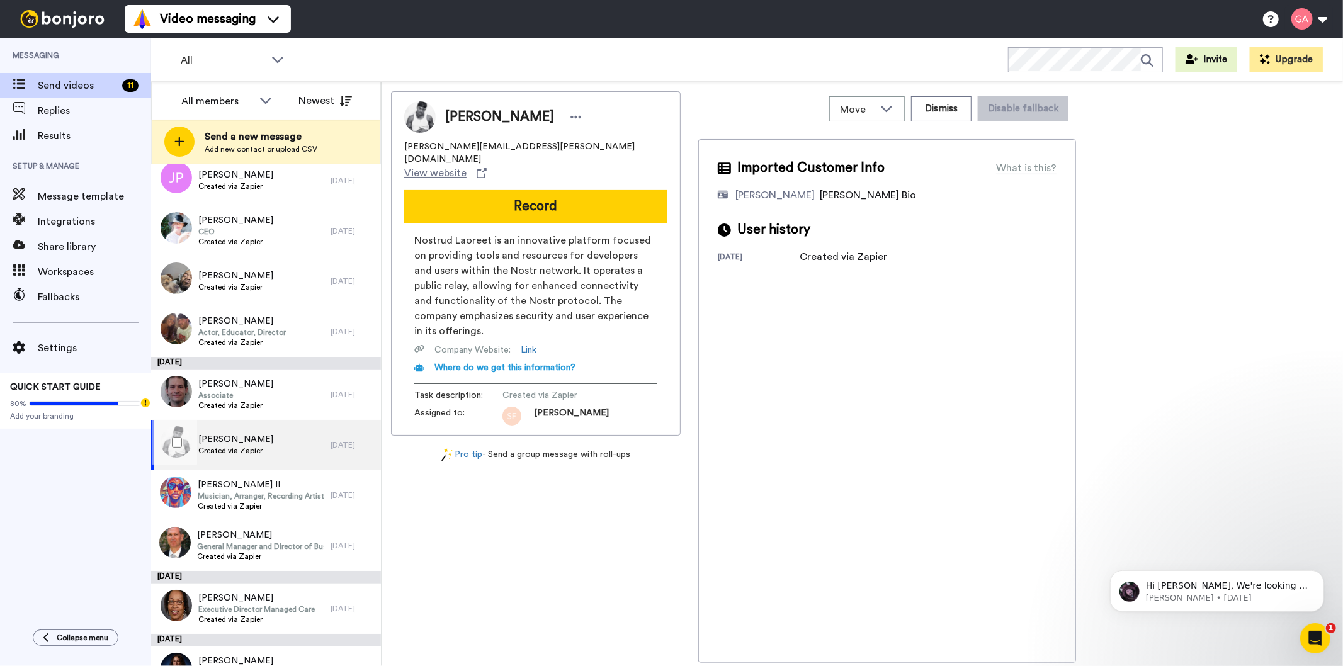
drag, startPoint x: 235, startPoint y: 446, endPoint x: 197, endPoint y: 444, distance: 37.8
click at [197, 444] on div "Deangelo Mcfarlane Created via Zapier" at bounding box center [240, 445] width 179 height 50
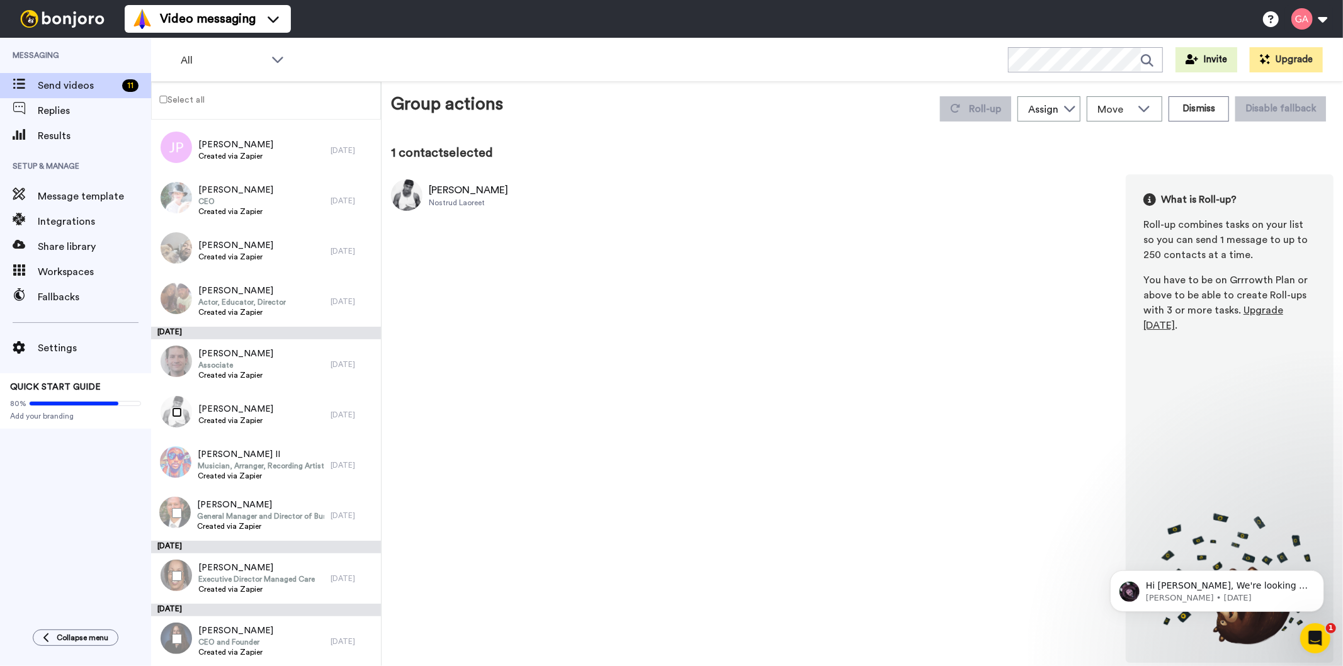
scroll to position [2714, 0]
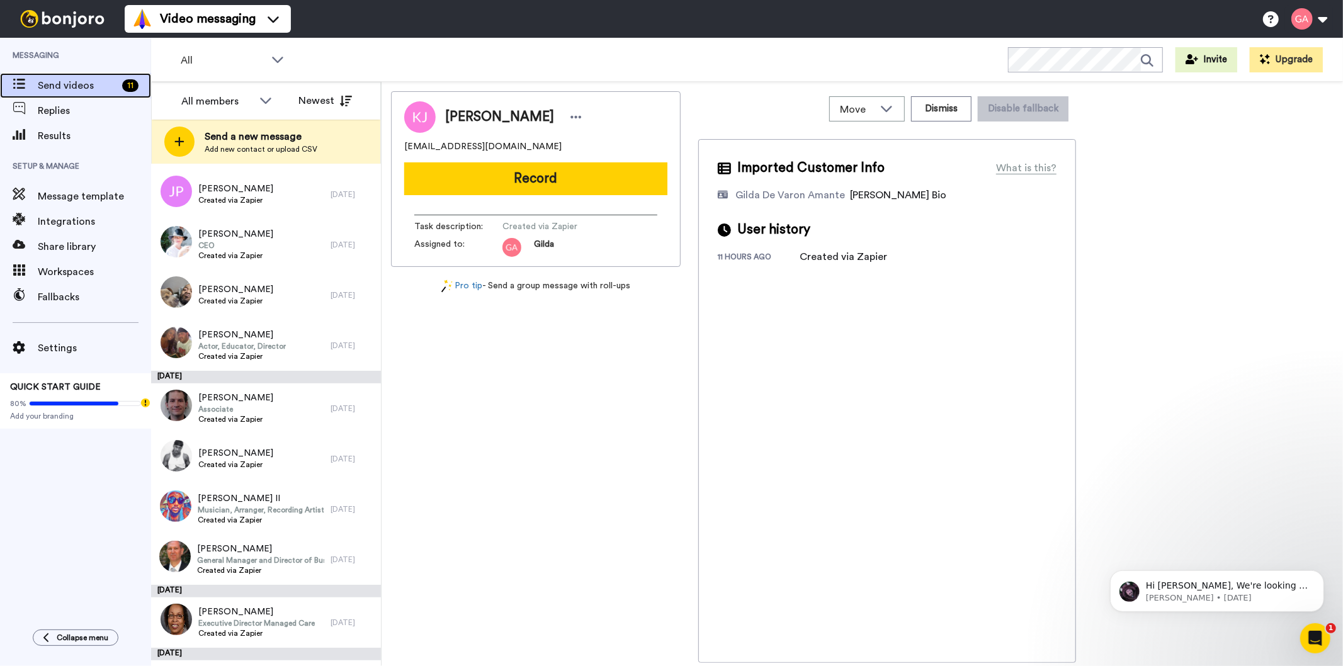
click at [65, 86] on span "Send videos" at bounding box center [77, 85] width 79 height 15
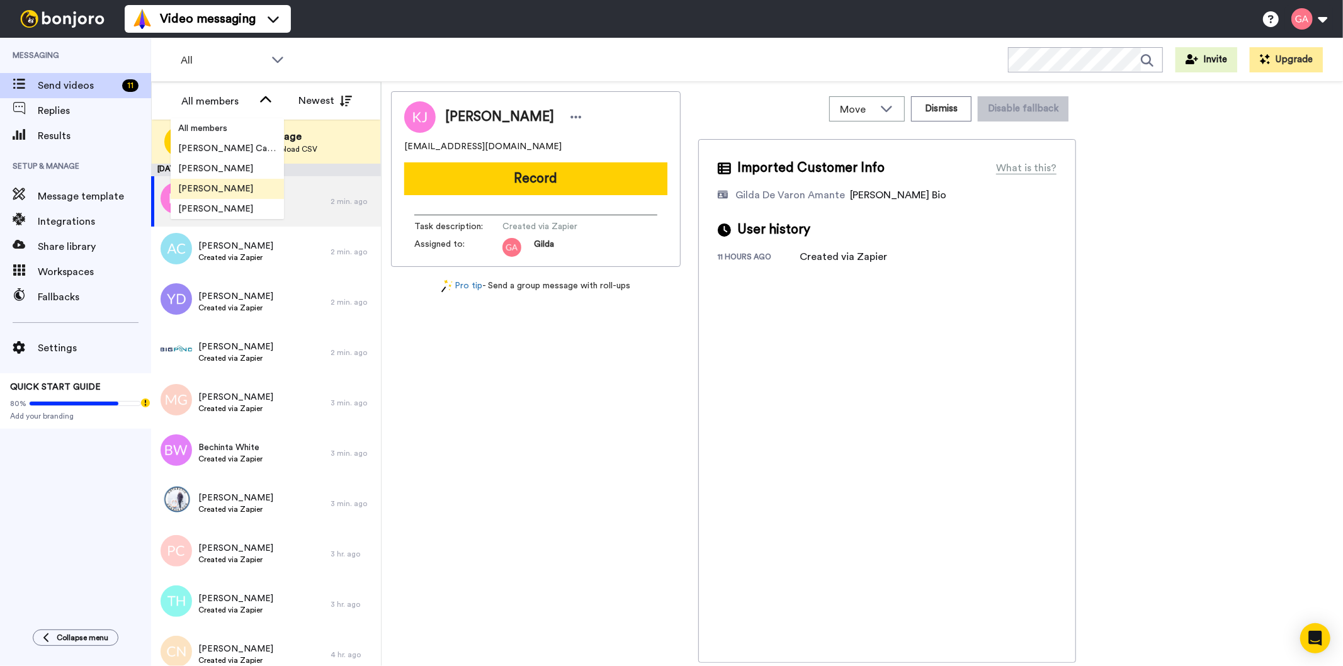
click at [228, 179] on li "[PERSON_NAME]" at bounding box center [227, 189] width 113 height 20
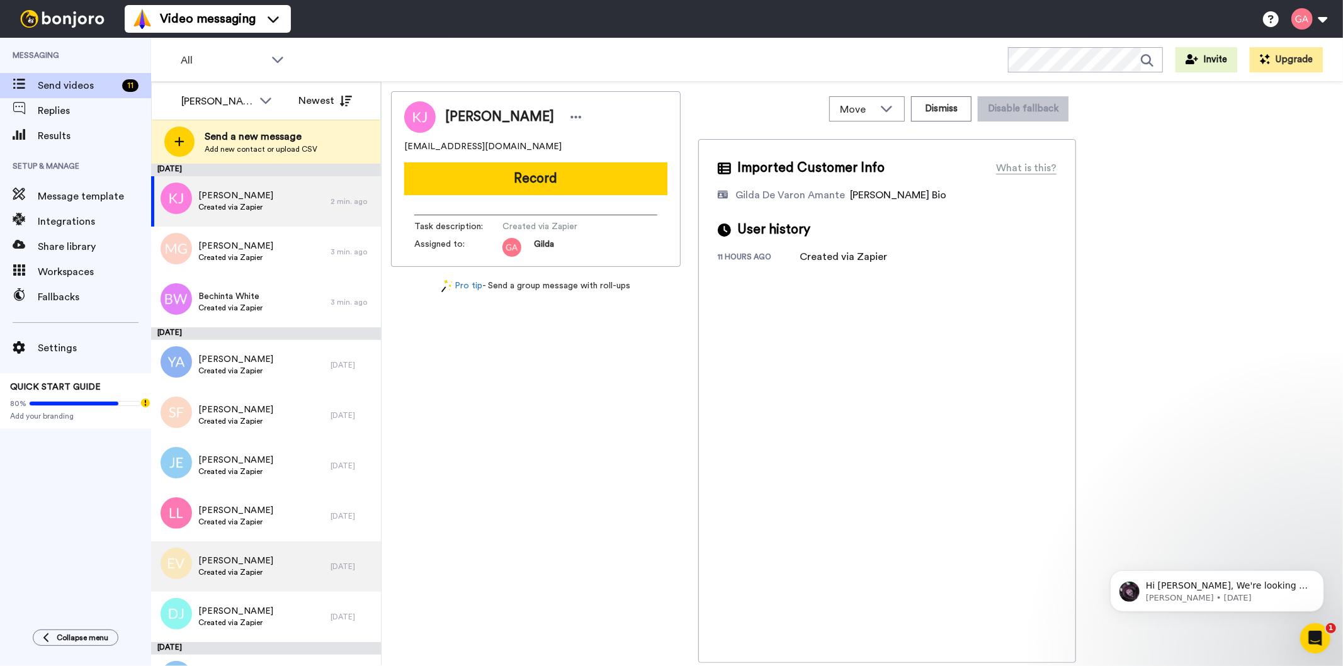
scroll to position [89, 0]
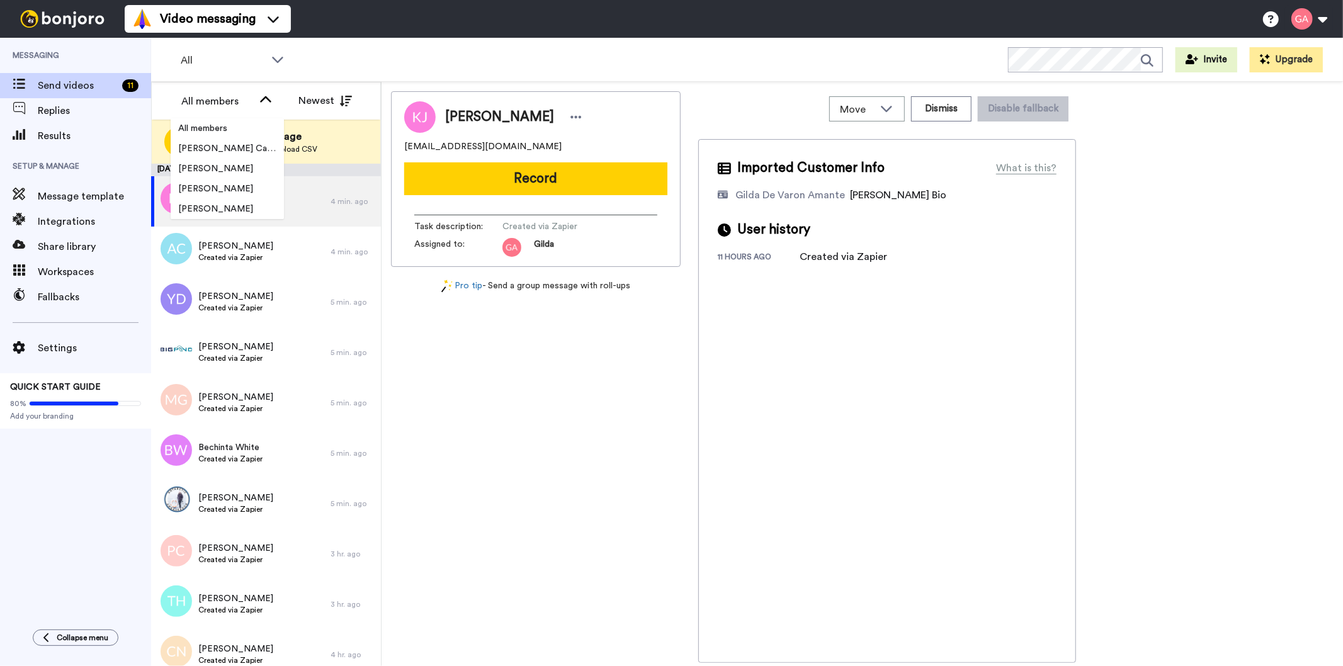
click at [237, 156] on li "[PERSON_NAME] Cataluña" at bounding box center [227, 149] width 113 height 20
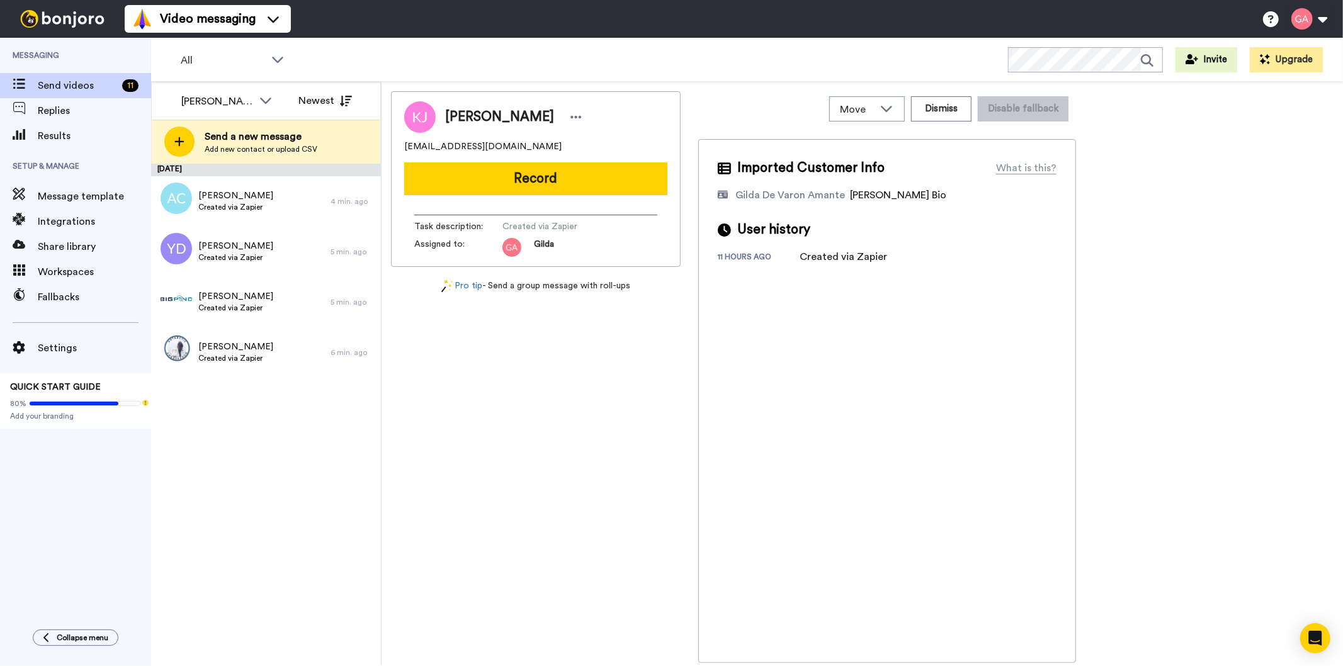
click at [222, 531] on div "[DATE] [PERSON_NAME] Created via Zapier 4 min. ago [PERSON_NAME] Created via Za…" at bounding box center [266, 415] width 230 height 503
click at [97, 79] on span "Send videos" at bounding box center [77, 85] width 79 height 15
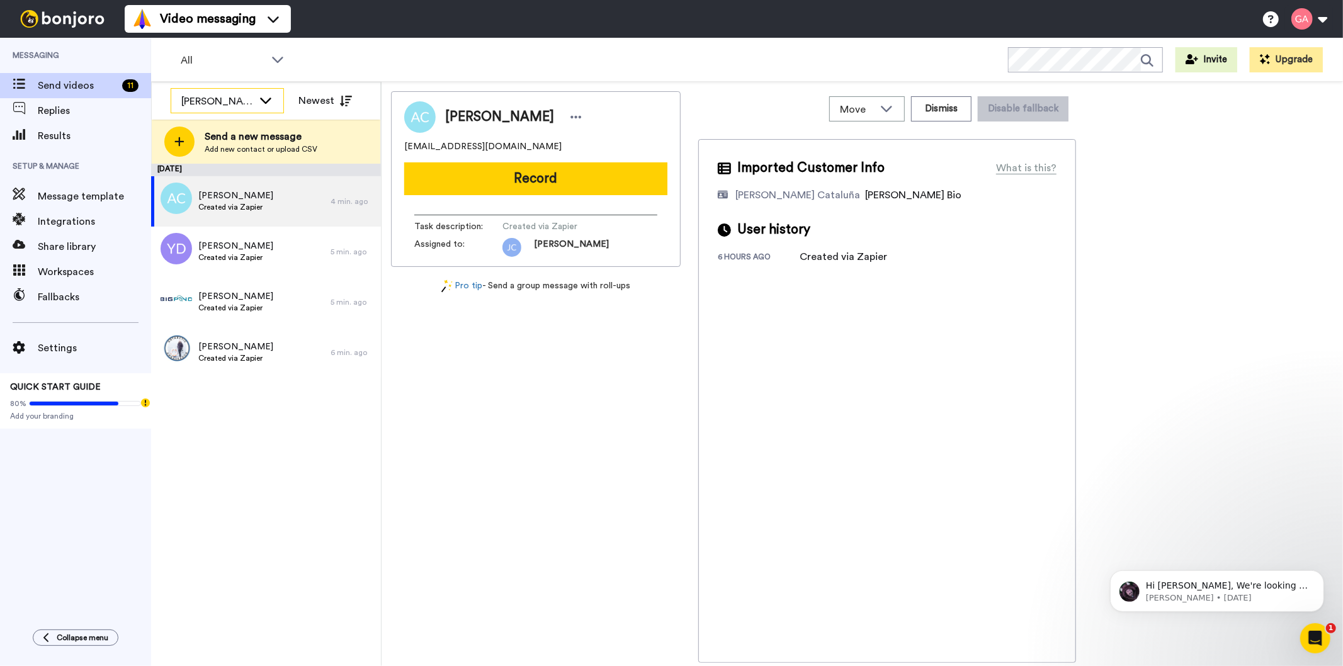
click at [242, 92] on div "[PERSON_NAME] Cataluña" at bounding box center [227, 101] width 112 height 25
click at [216, 185] on span "[PERSON_NAME]" at bounding box center [216, 189] width 90 height 13
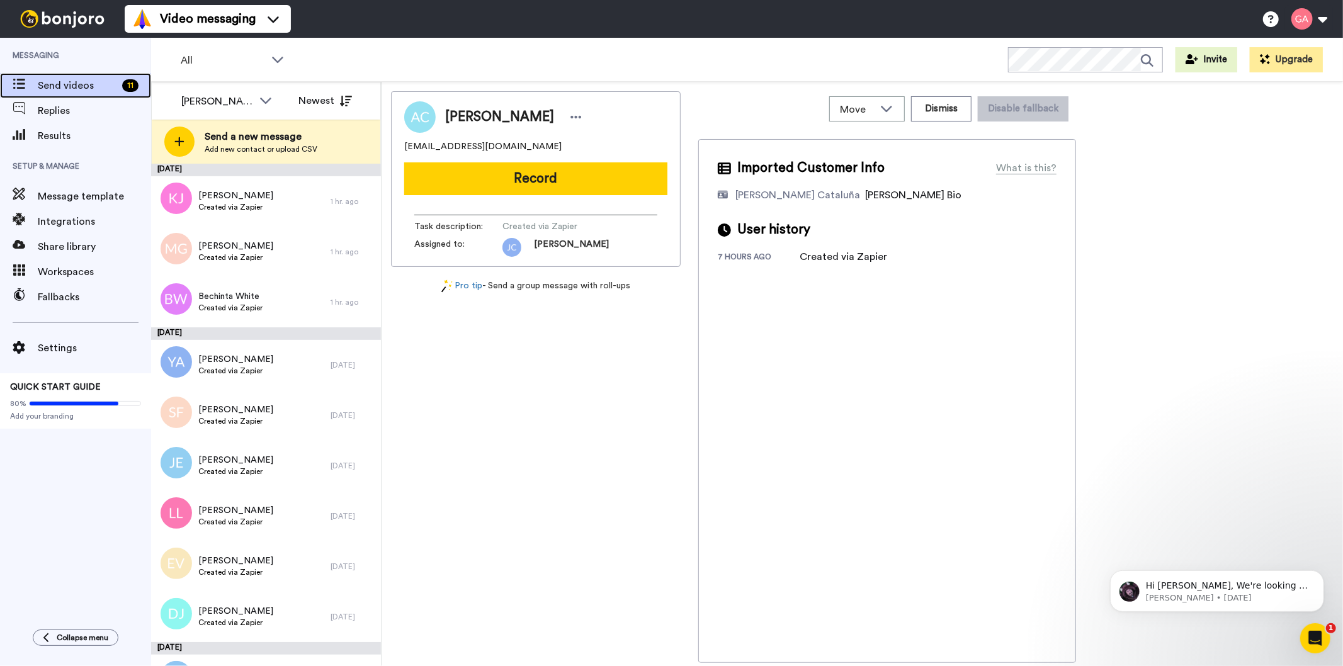
click at [104, 86] on span "Send videos" at bounding box center [77, 85] width 79 height 15
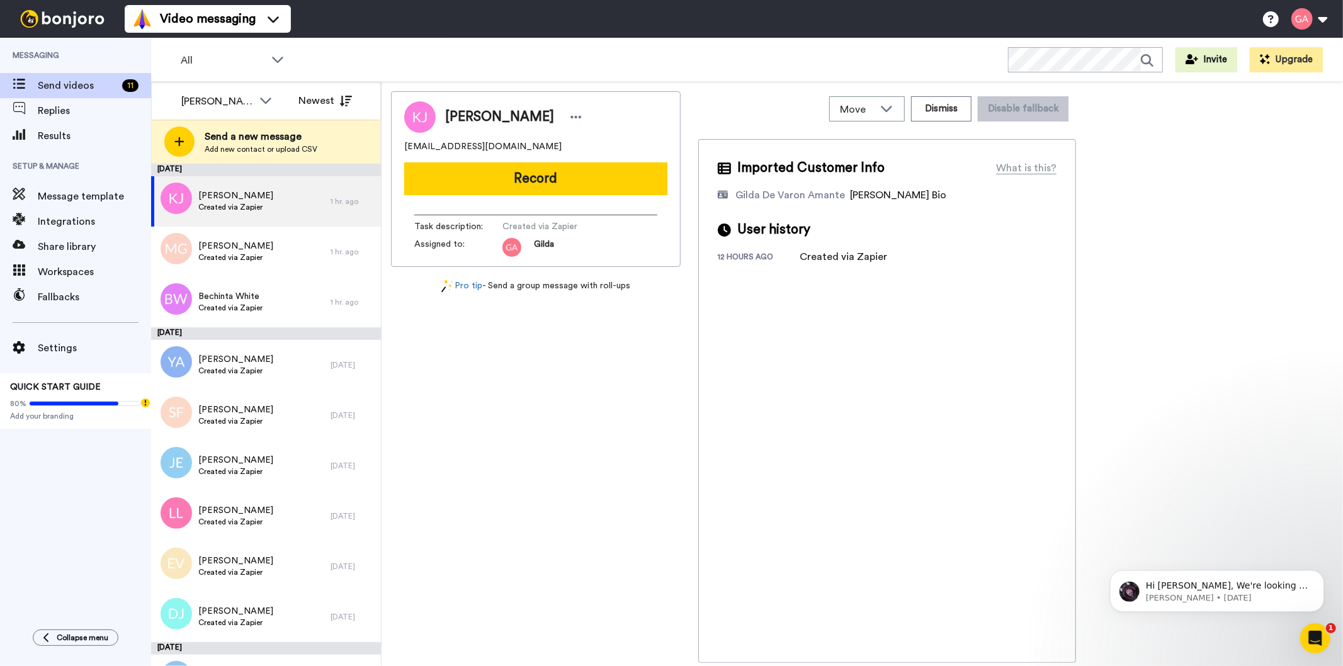
click at [480, 116] on span "[PERSON_NAME]" at bounding box center [499, 117] width 109 height 19
copy div "[PERSON_NAME]"
